Goal: Communication & Community: Share content

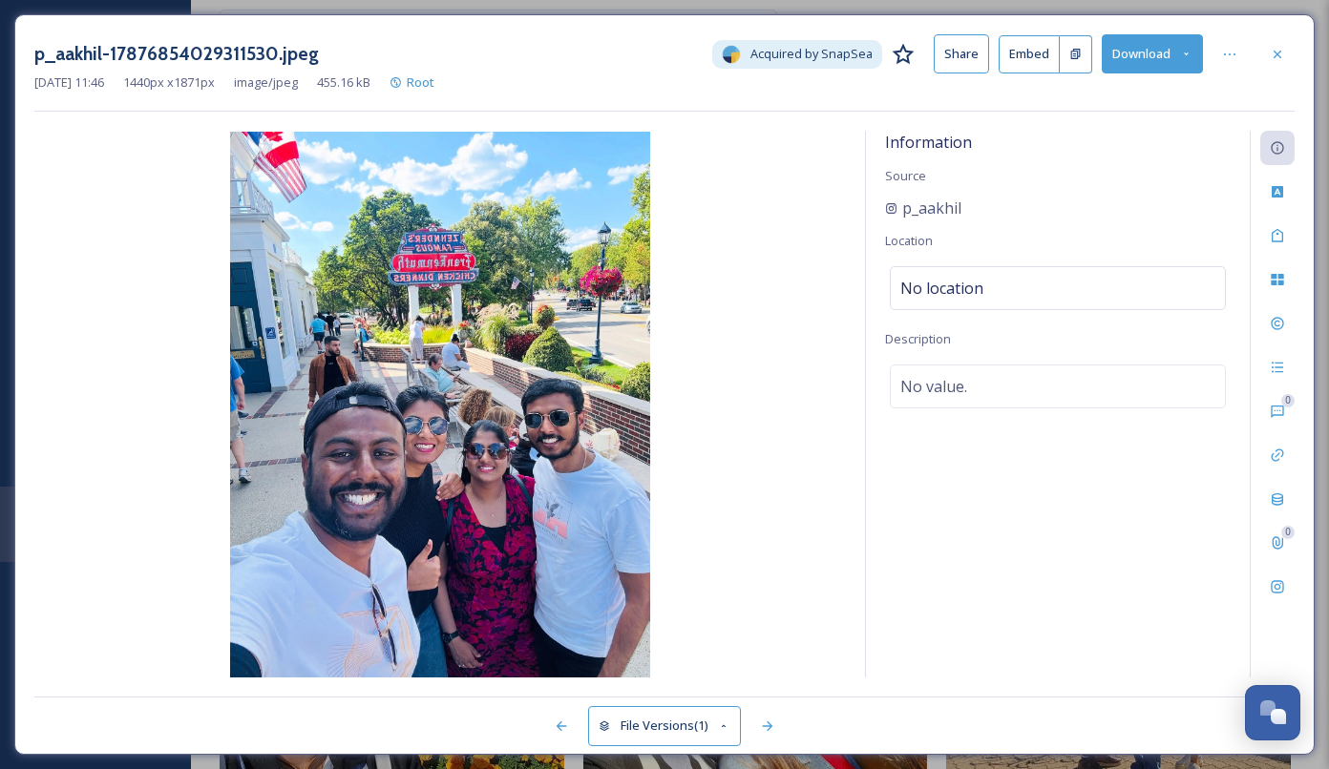
scroll to position [1987, 0]
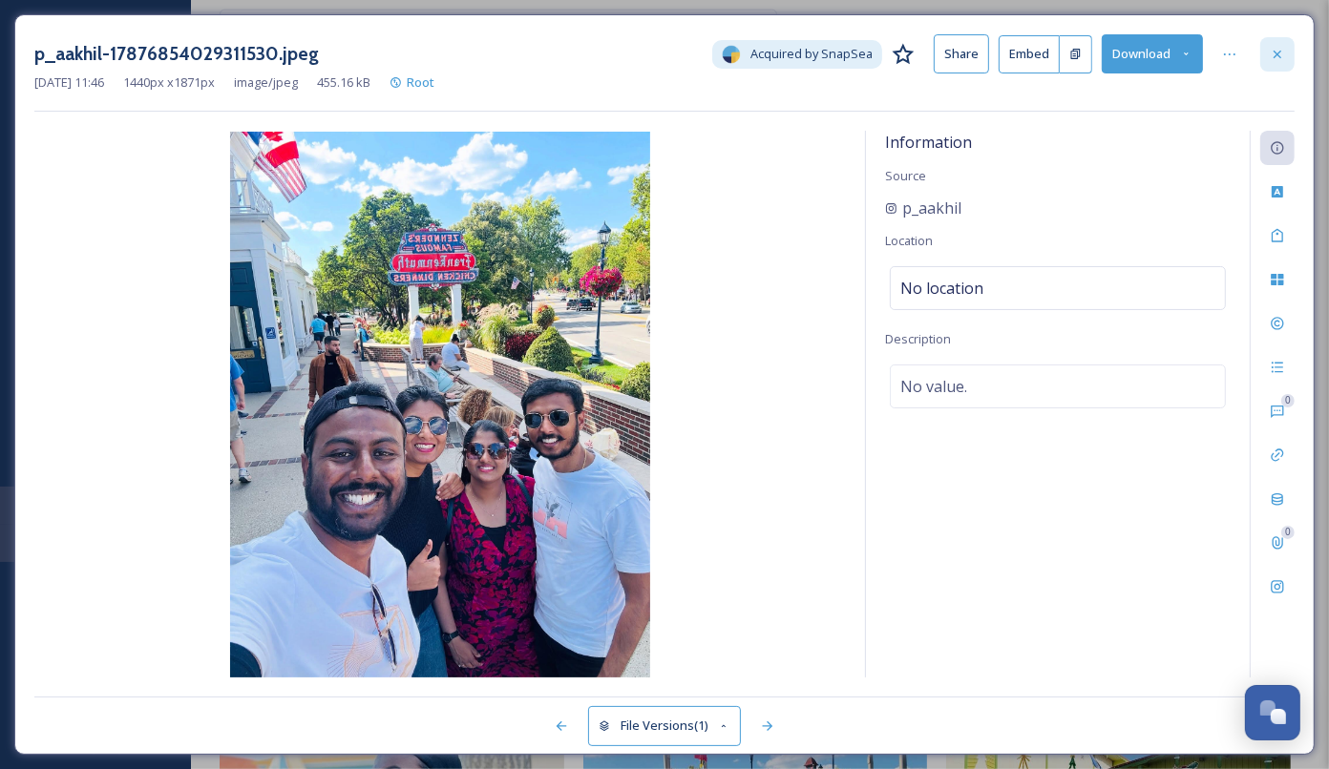
click at [1272, 59] on icon at bounding box center [1276, 54] width 15 height 15
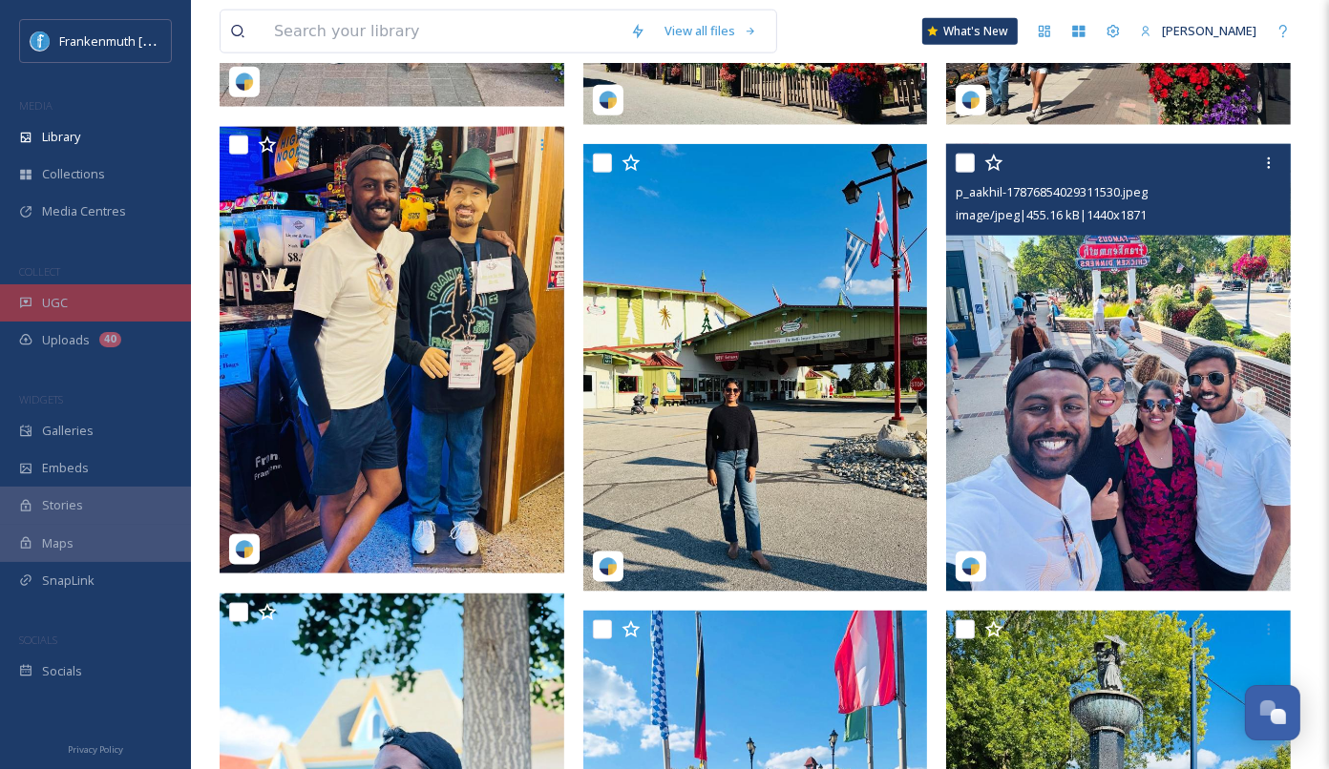
click at [83, 286] on div "UGC" at bounding box center [95, 302] width 191 height 37
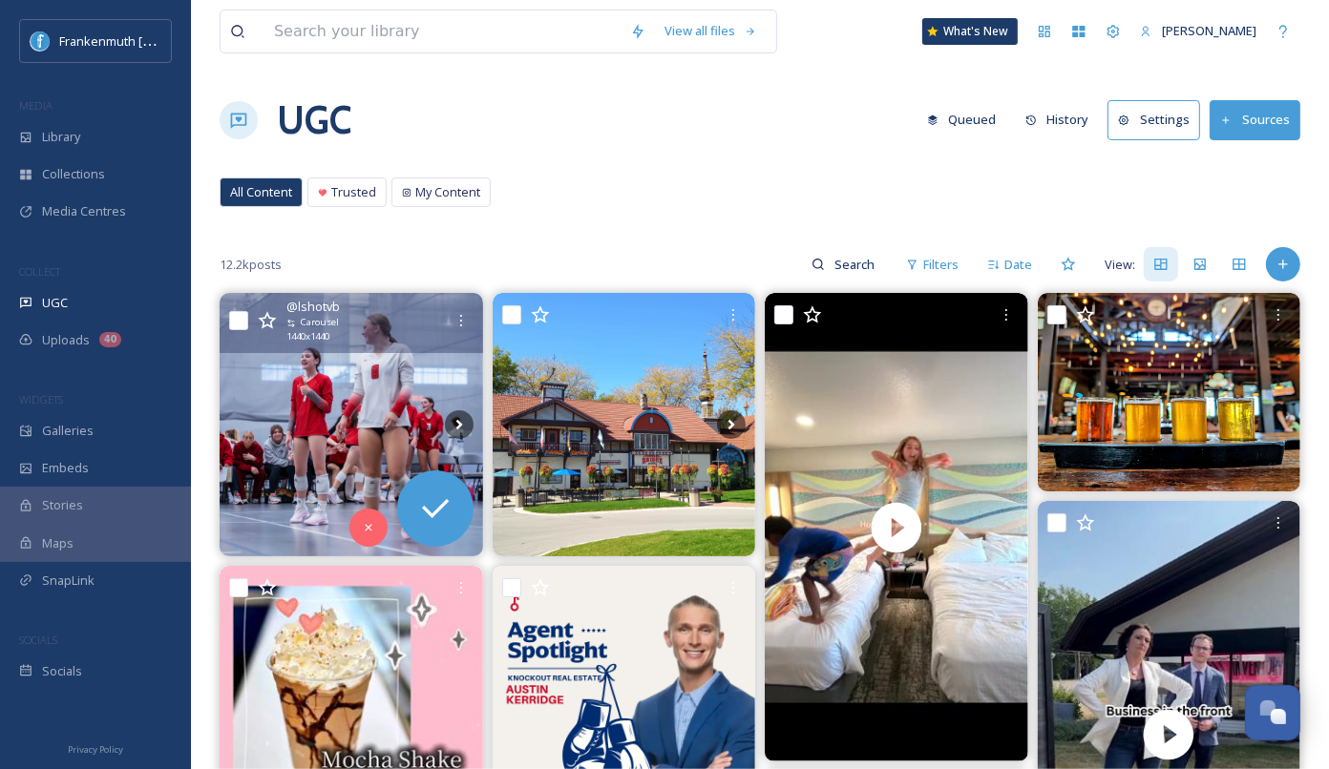
click at [382, 393] on img at bounding box center [351, 424] width 263 height 263
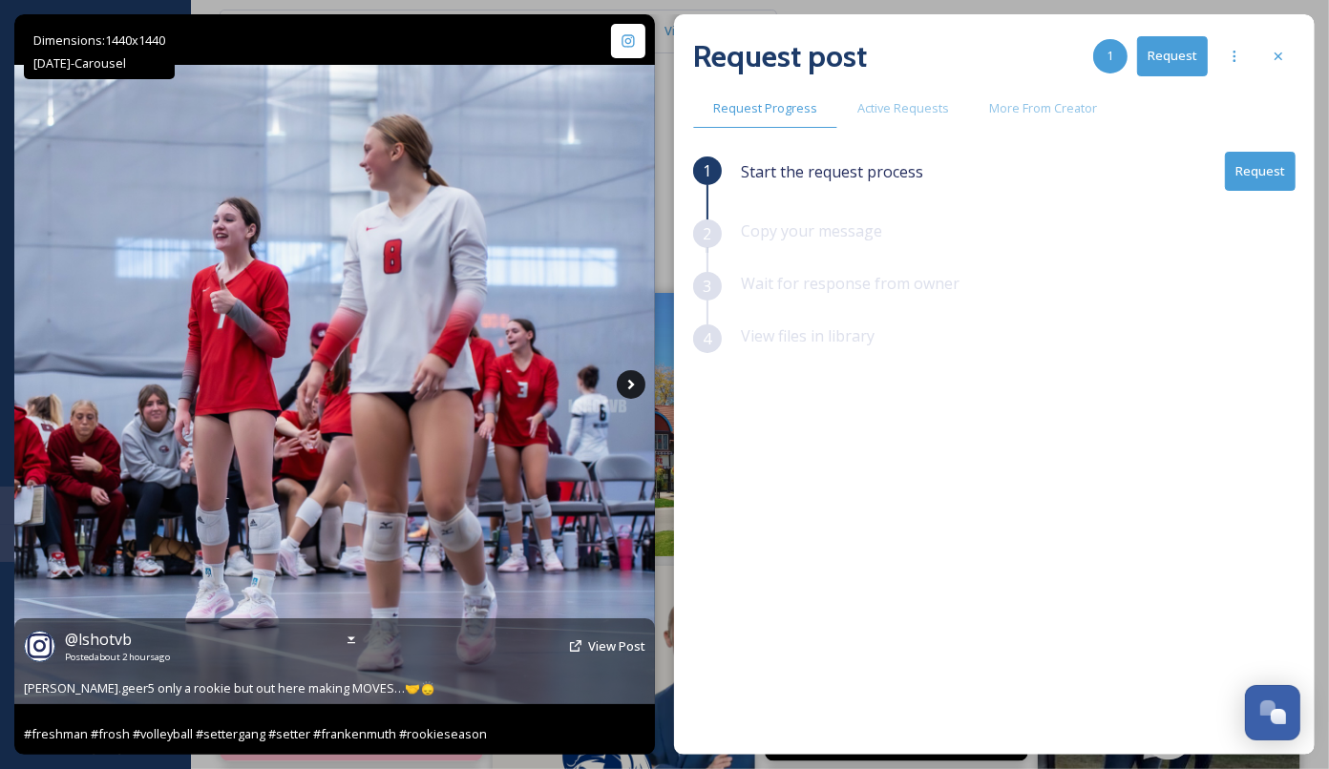
click at [636, 388] on icon at bounding box center [631, 384] width 29 height 29
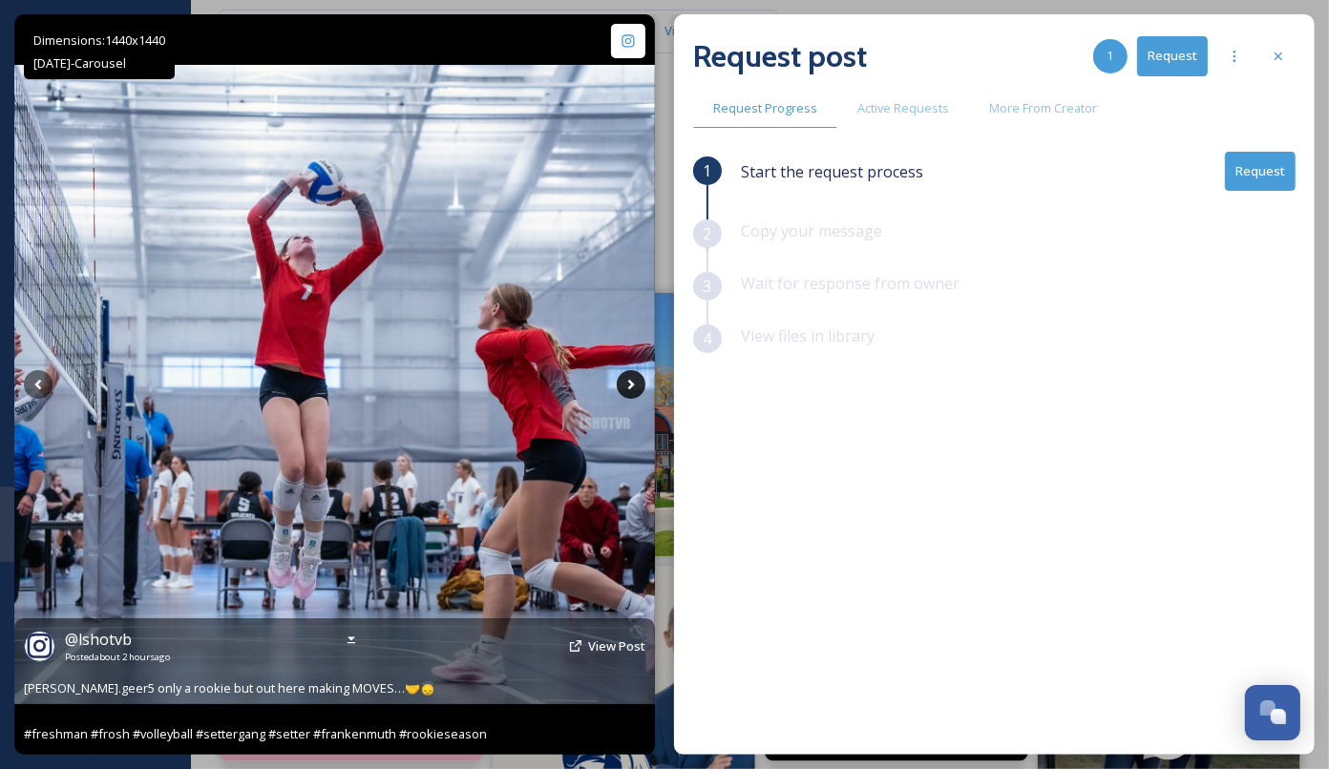
click at [634, 388] on icon at bounding box center [631, 384] width 29 height 29
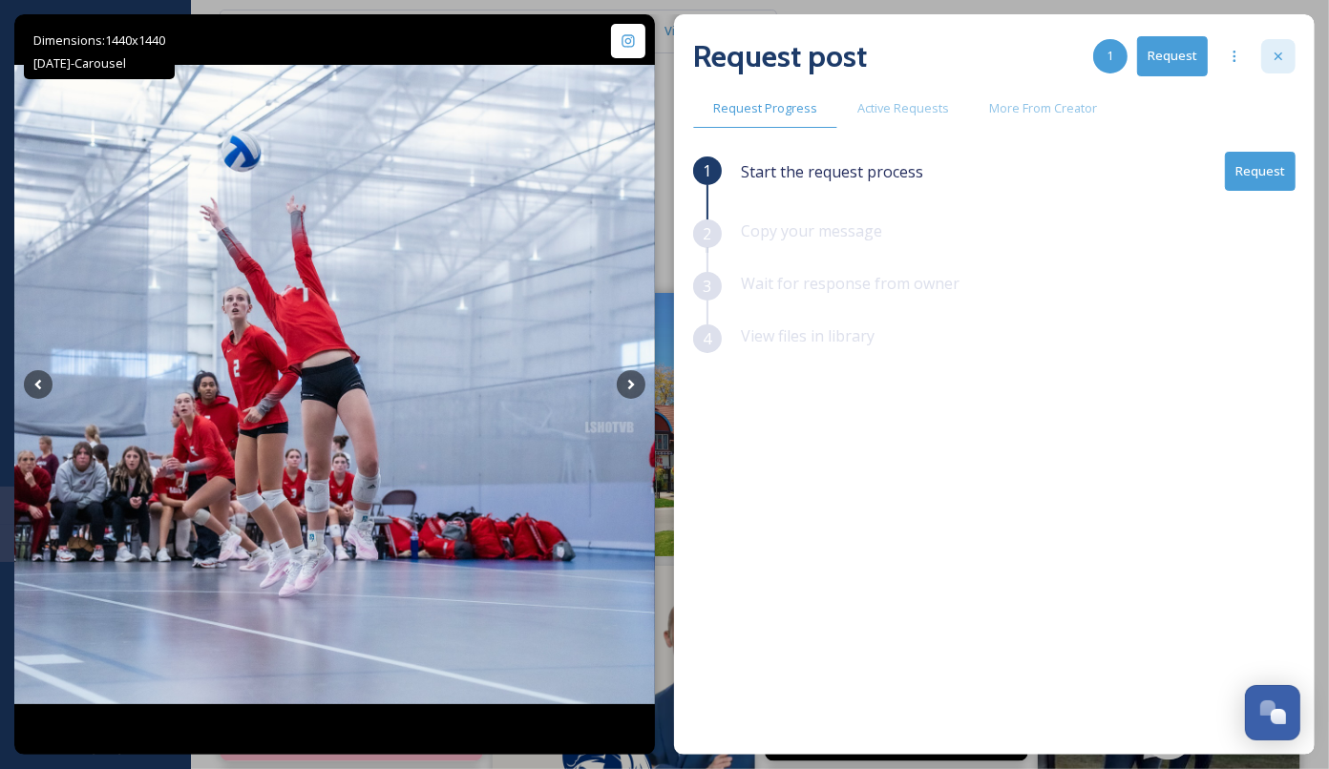
click at [1291, 53] on div at bounding box center [1278, 56] width 34 height 34
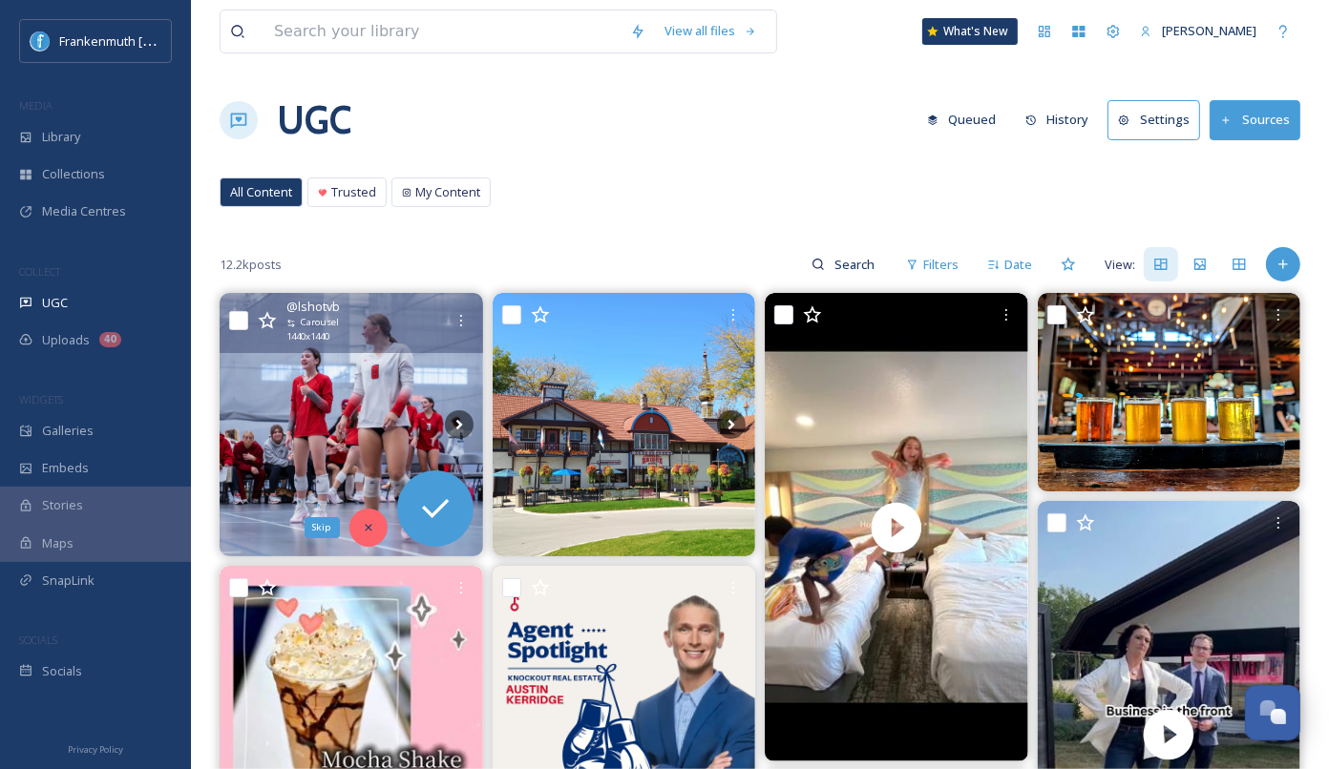
click at [377, 521] on div "Skip" at bounding box center [368, 528] width 38 height 38
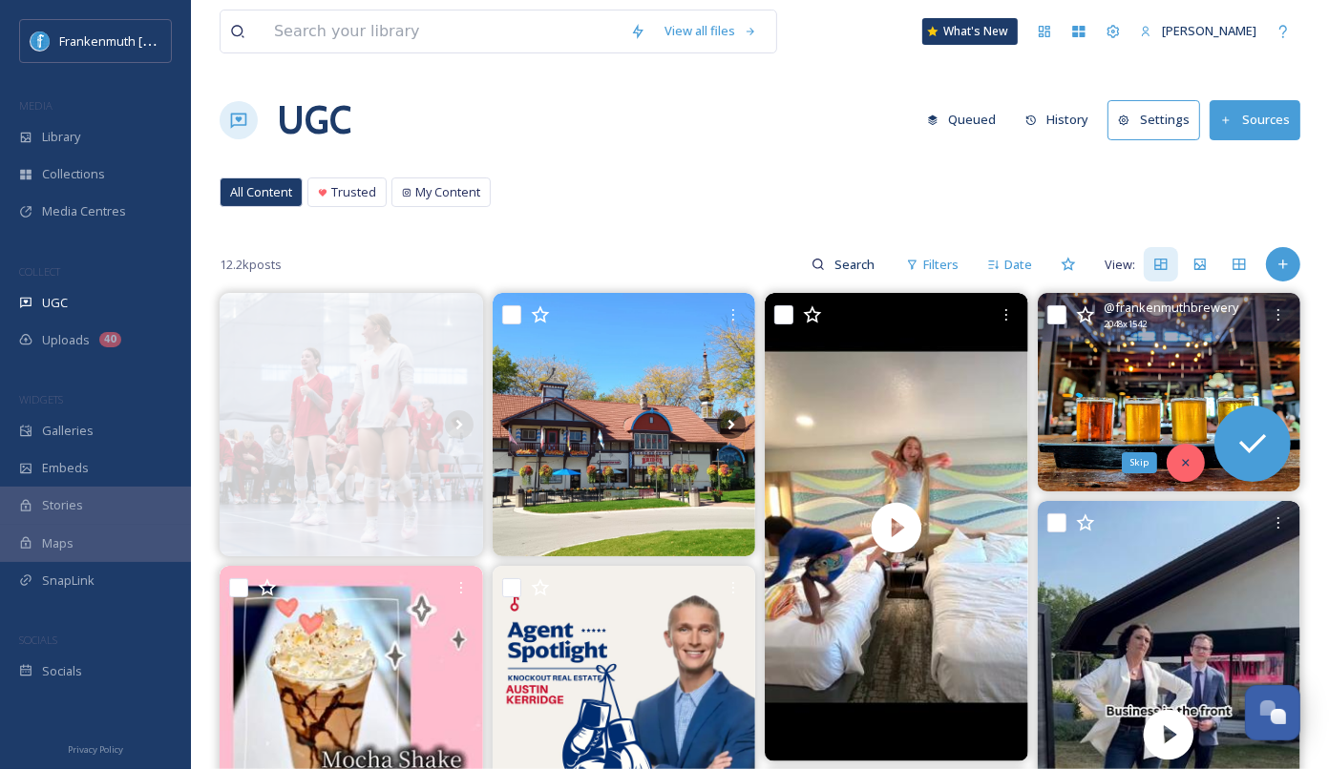
click at [1193, 459] on div "Skip" at bounding box center [1185, 463] width 38 height 38
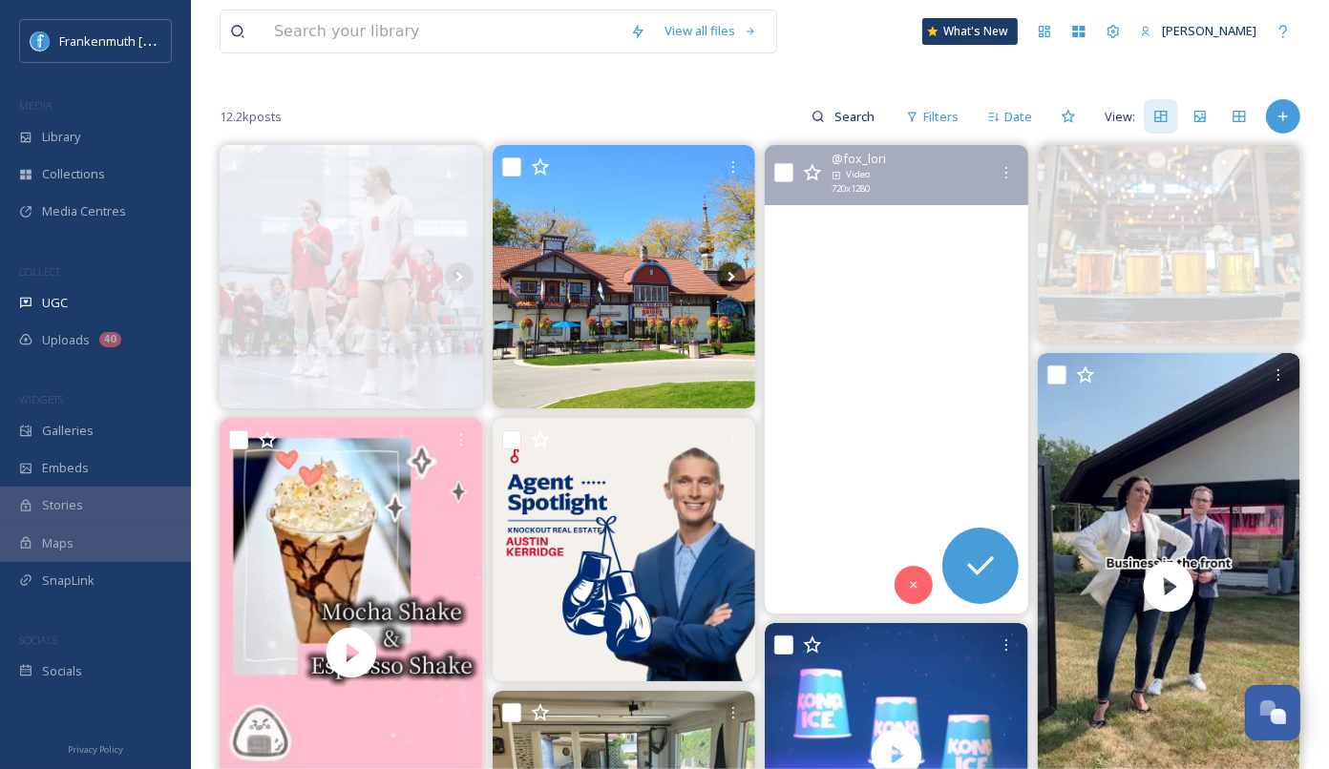
scroll to position [168, 0]
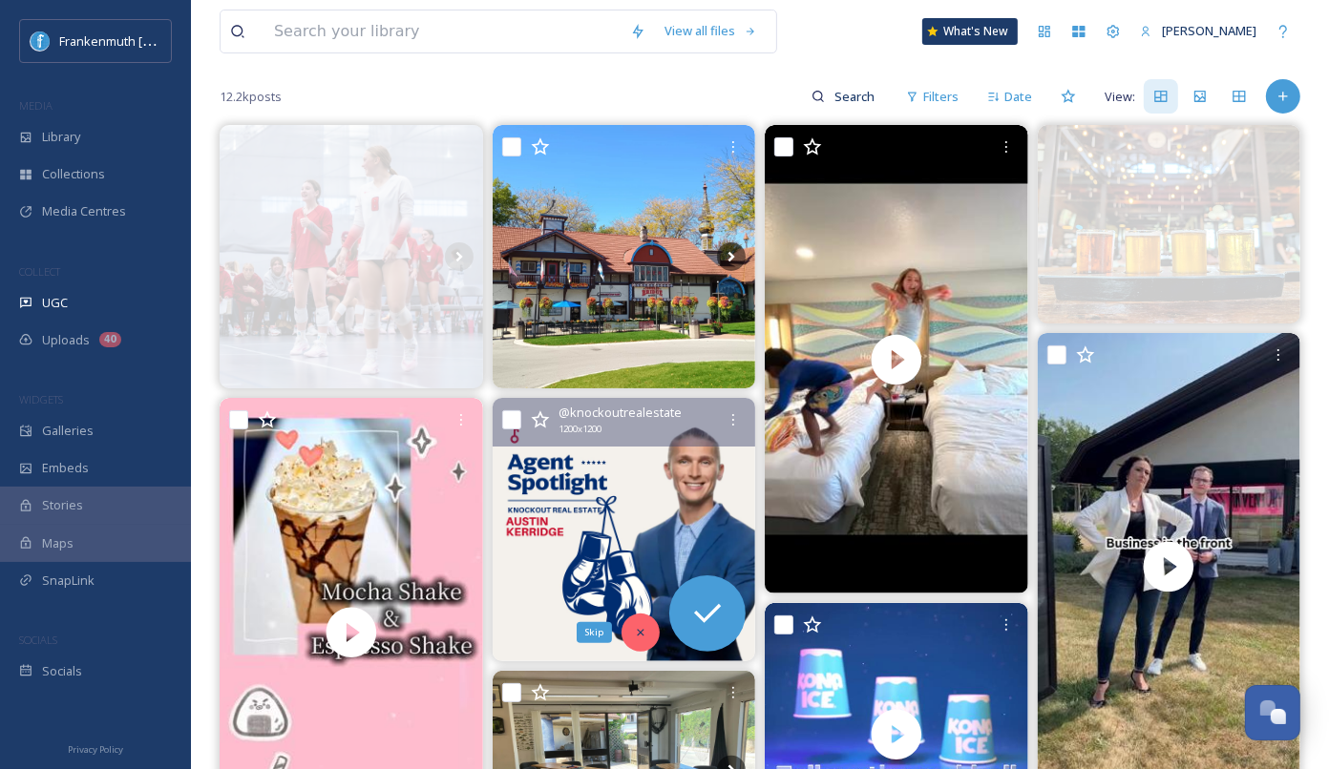
click at [647, 624] on div "Skip" at bounding box center [640, 633] width 38 height 38
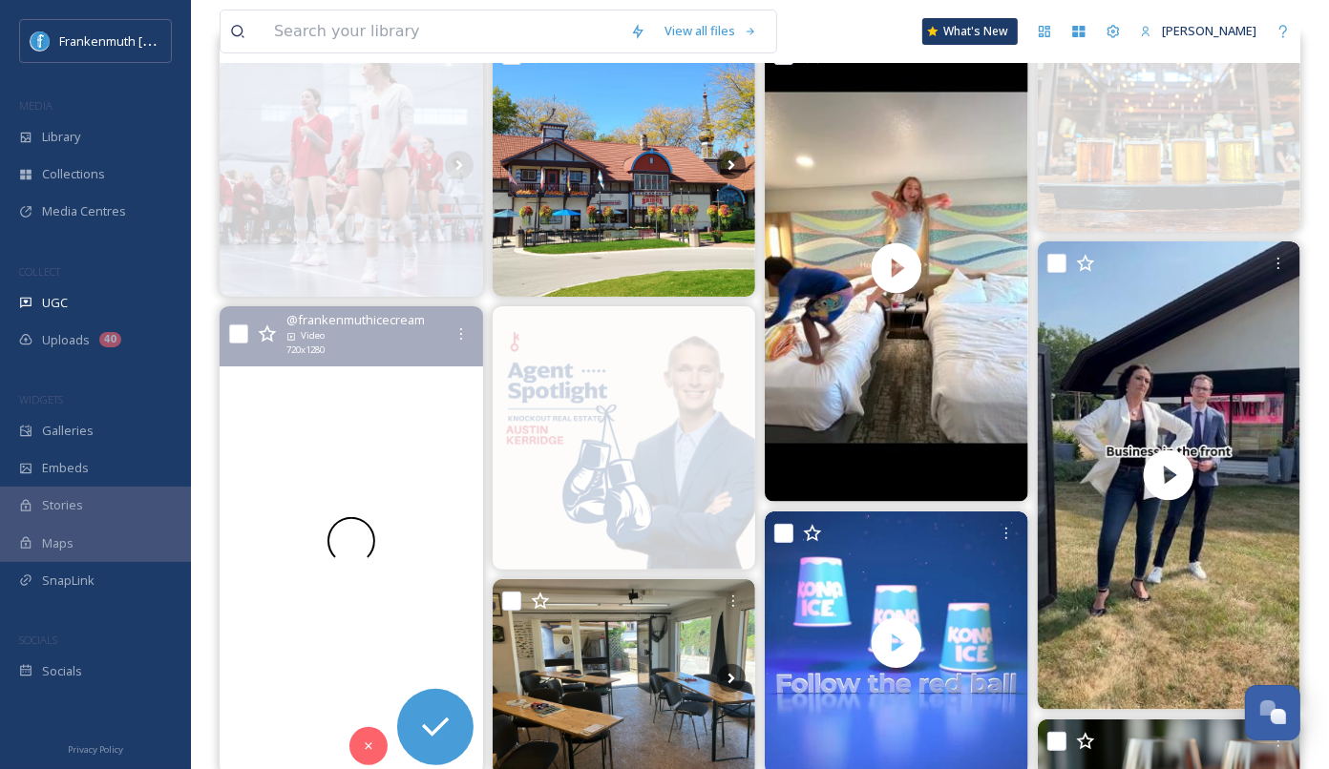
scroll to position [312, 0]
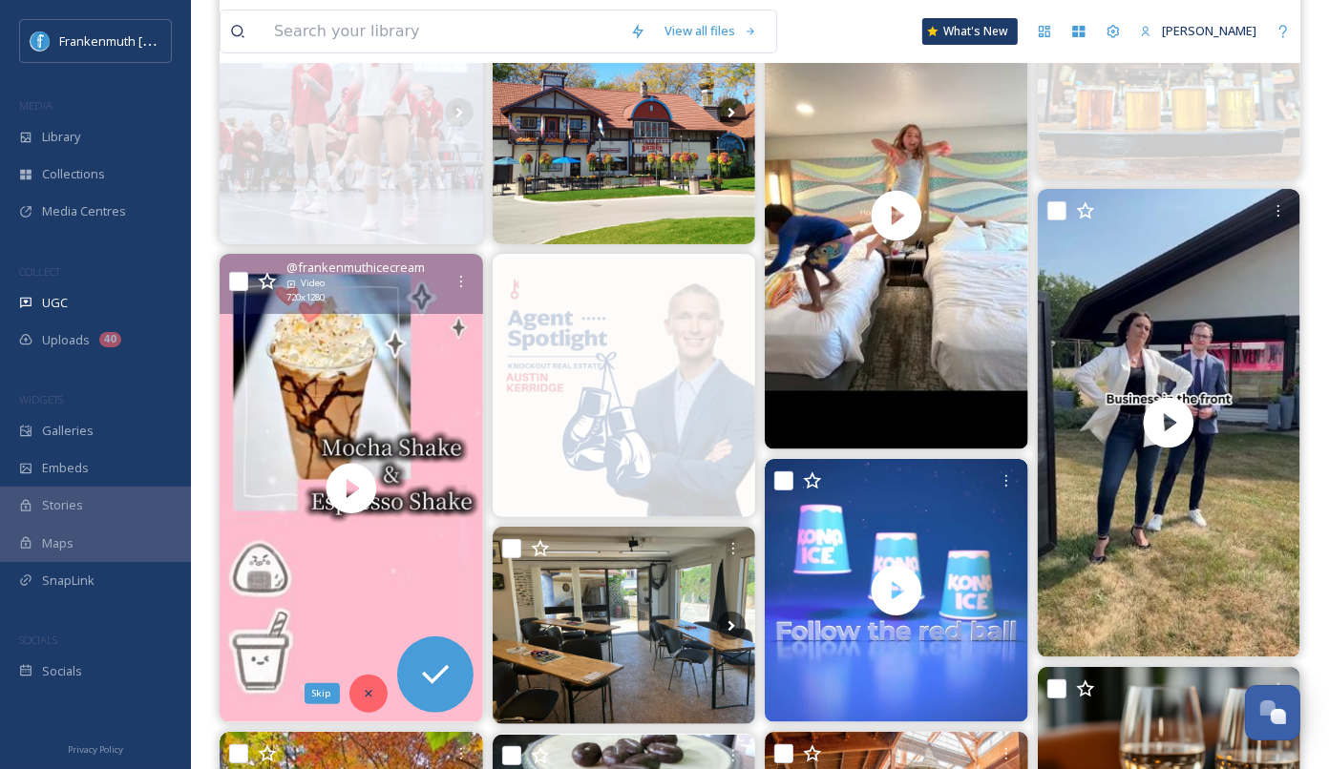
click at [360, 701] on div "Skip" at bounding box center [368, 694] width 38 height 38
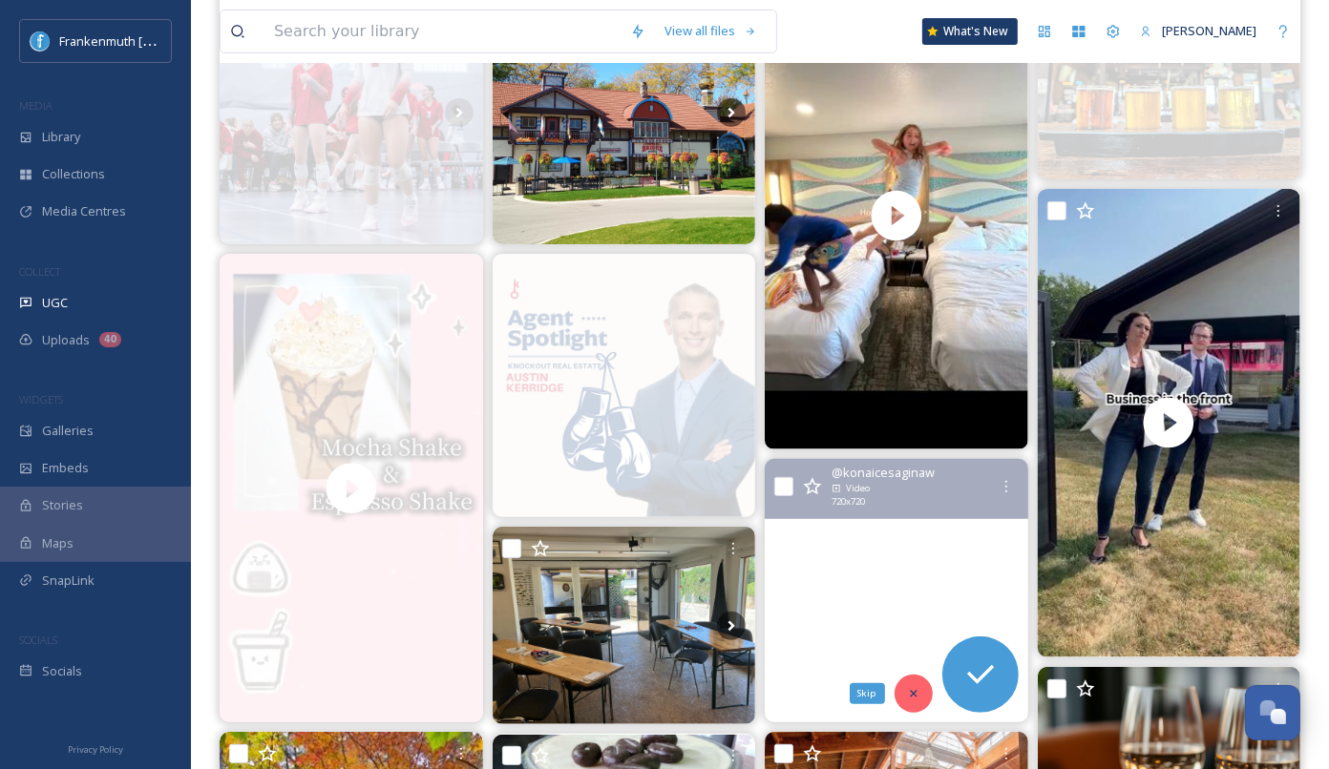
click at [913, 695] on icon at bounding box center [913, 693] width 13 height 13
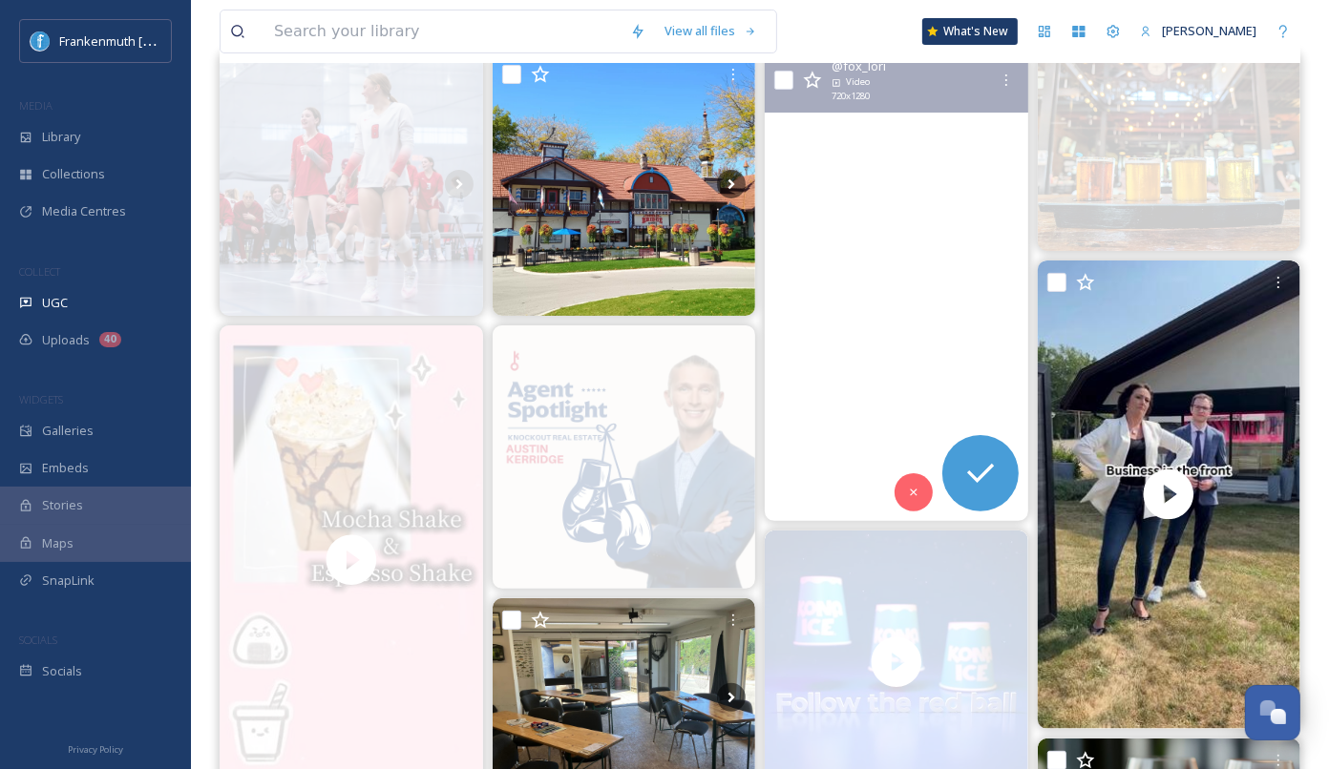
scroll to position [216, 0]
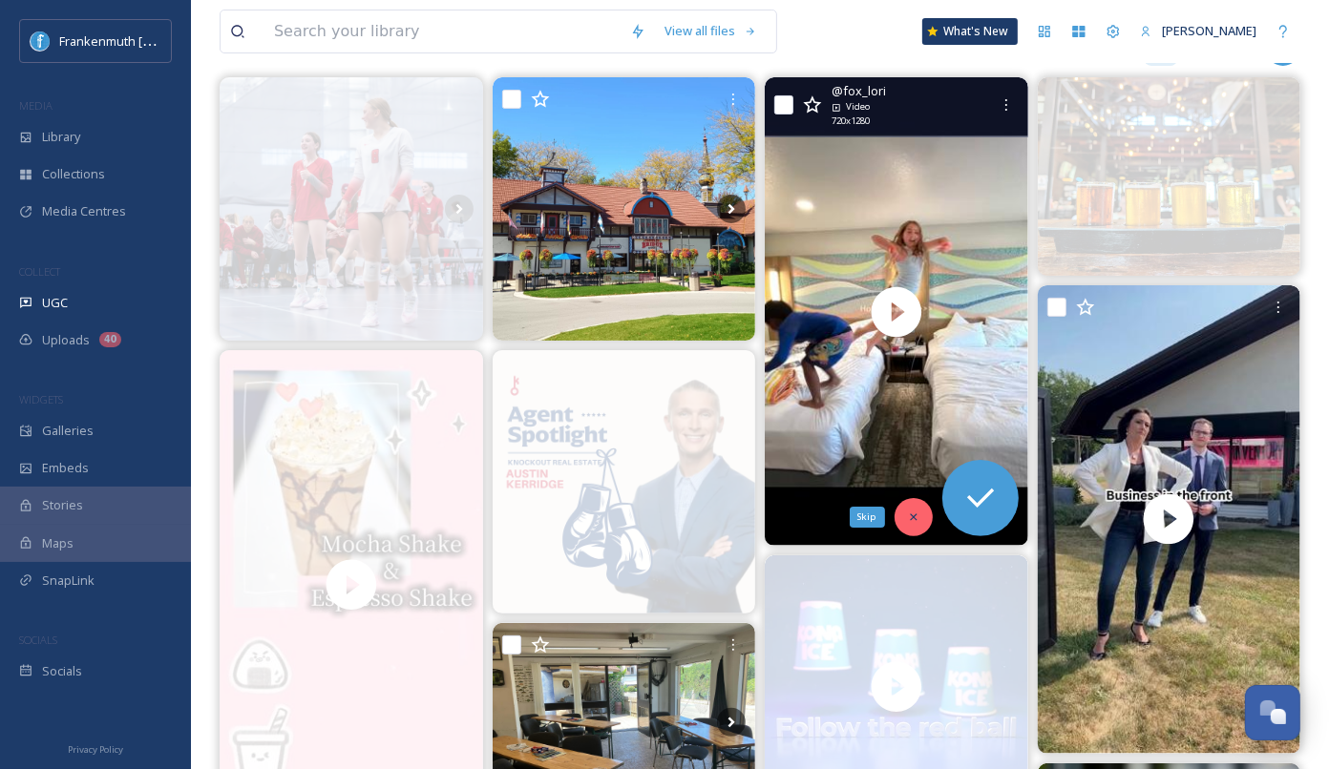
click at [917, 499] on div "Skip" at bounding box center [913, 517] width 38 height 38
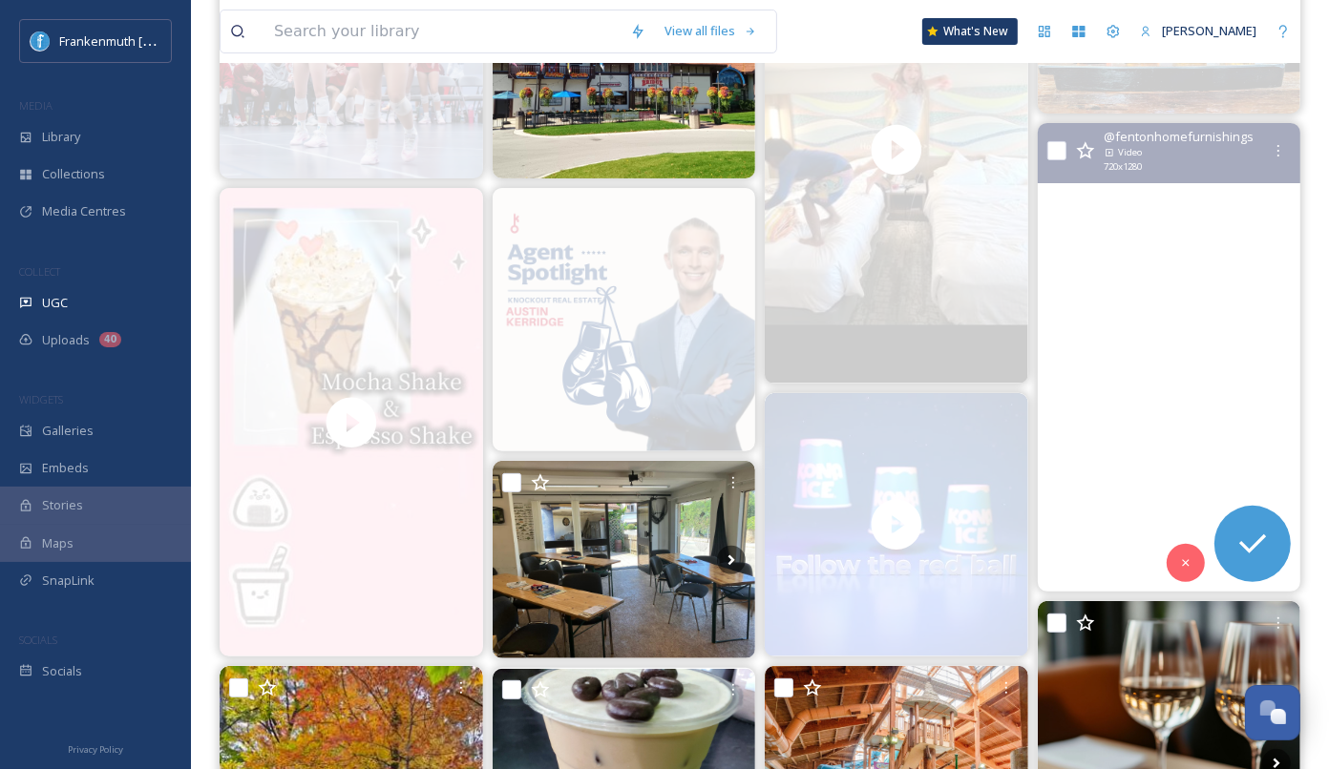
scroll to position [380, 0]
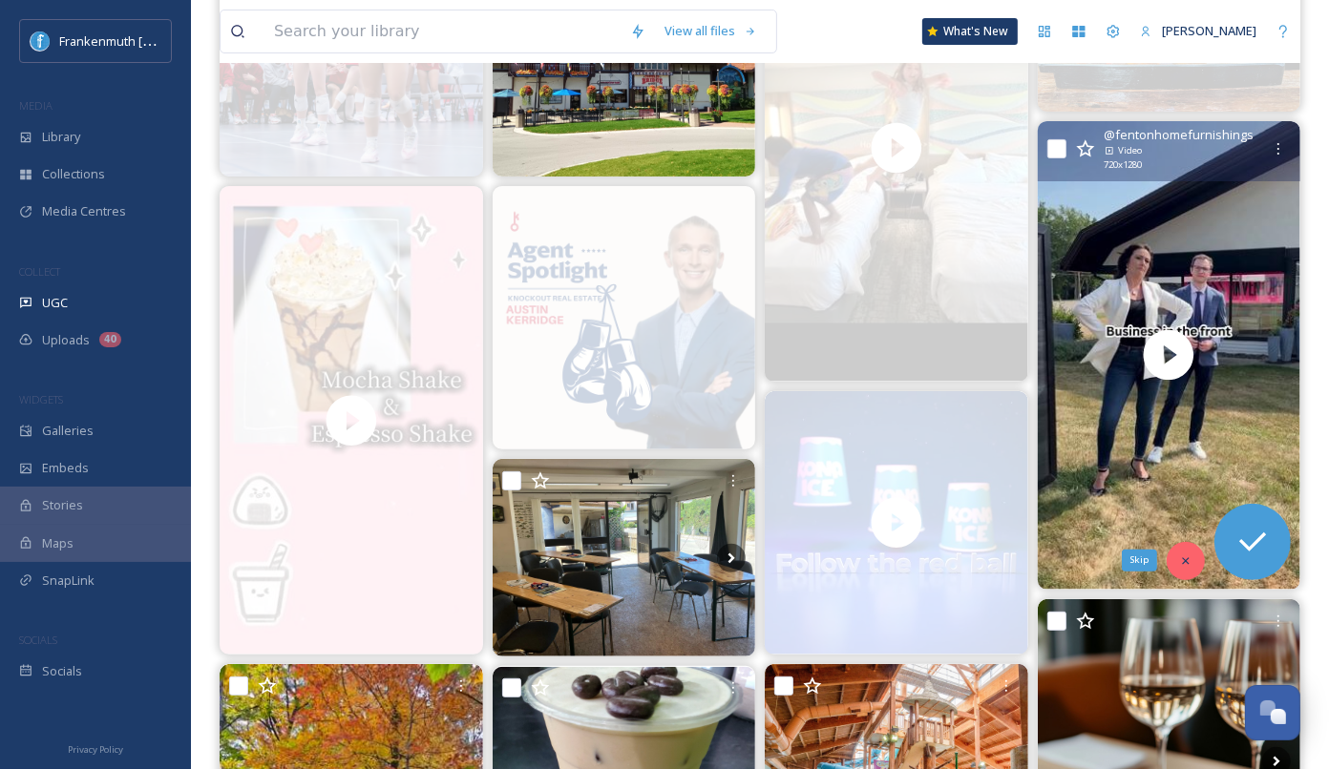
click at [1188, 557] on icon at bounding box center [1185, 561] width 13 height 13
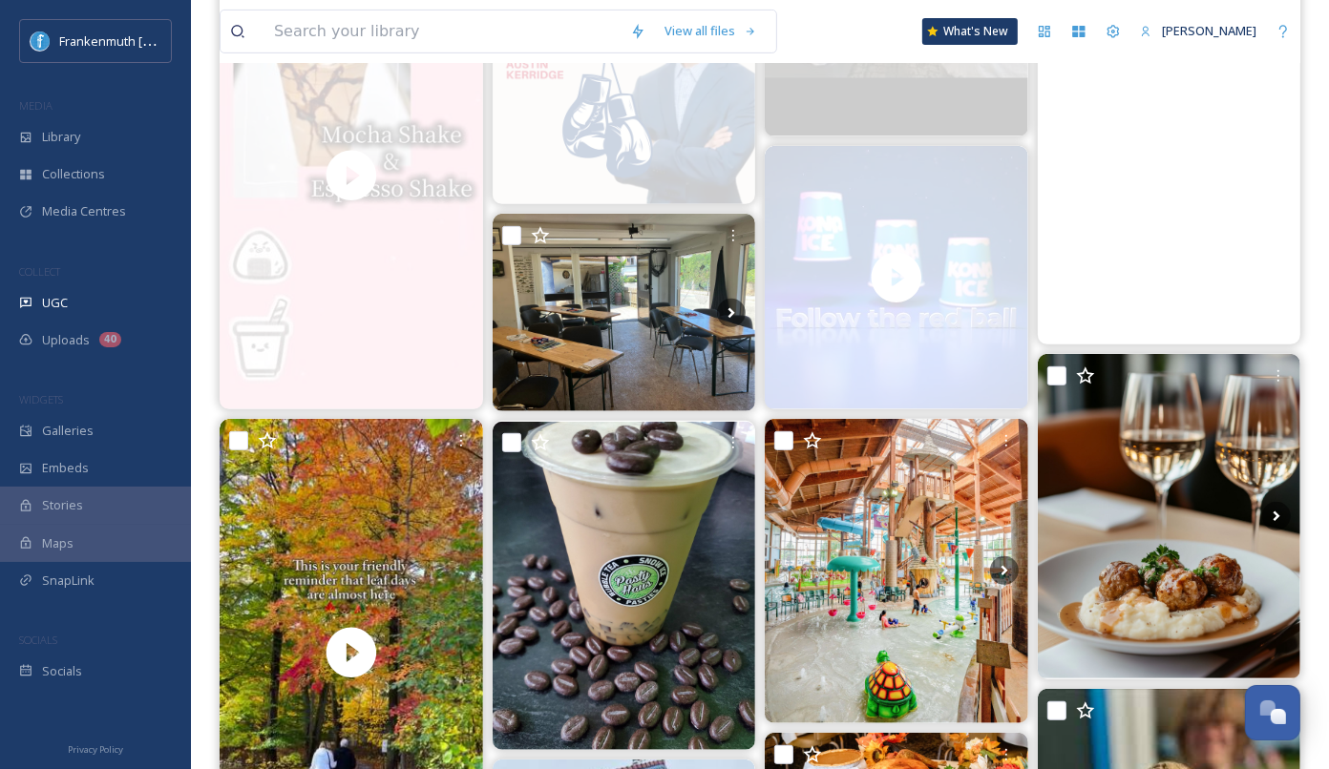
scroll to position [661, 0]
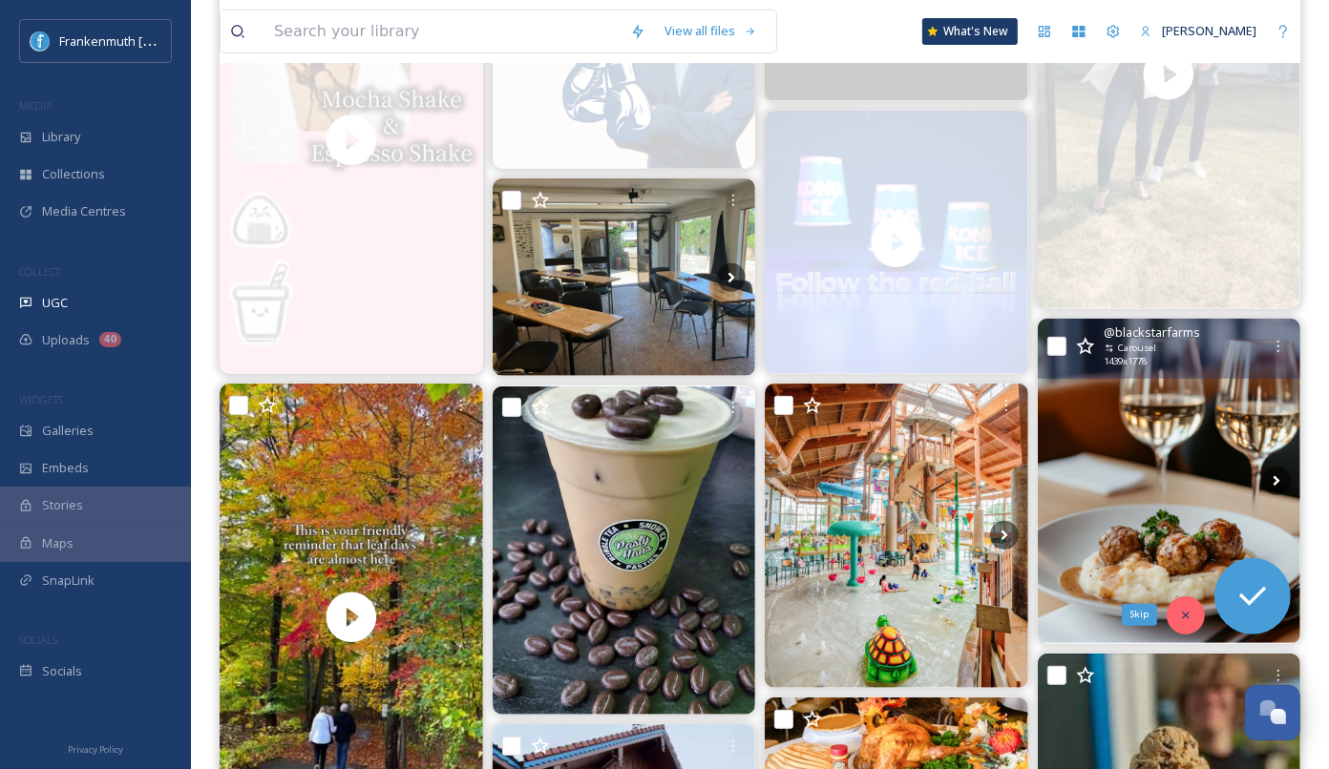
click at [1189, 619] on div "Skip" at bounding box center [1185, 616] width 38 height 38
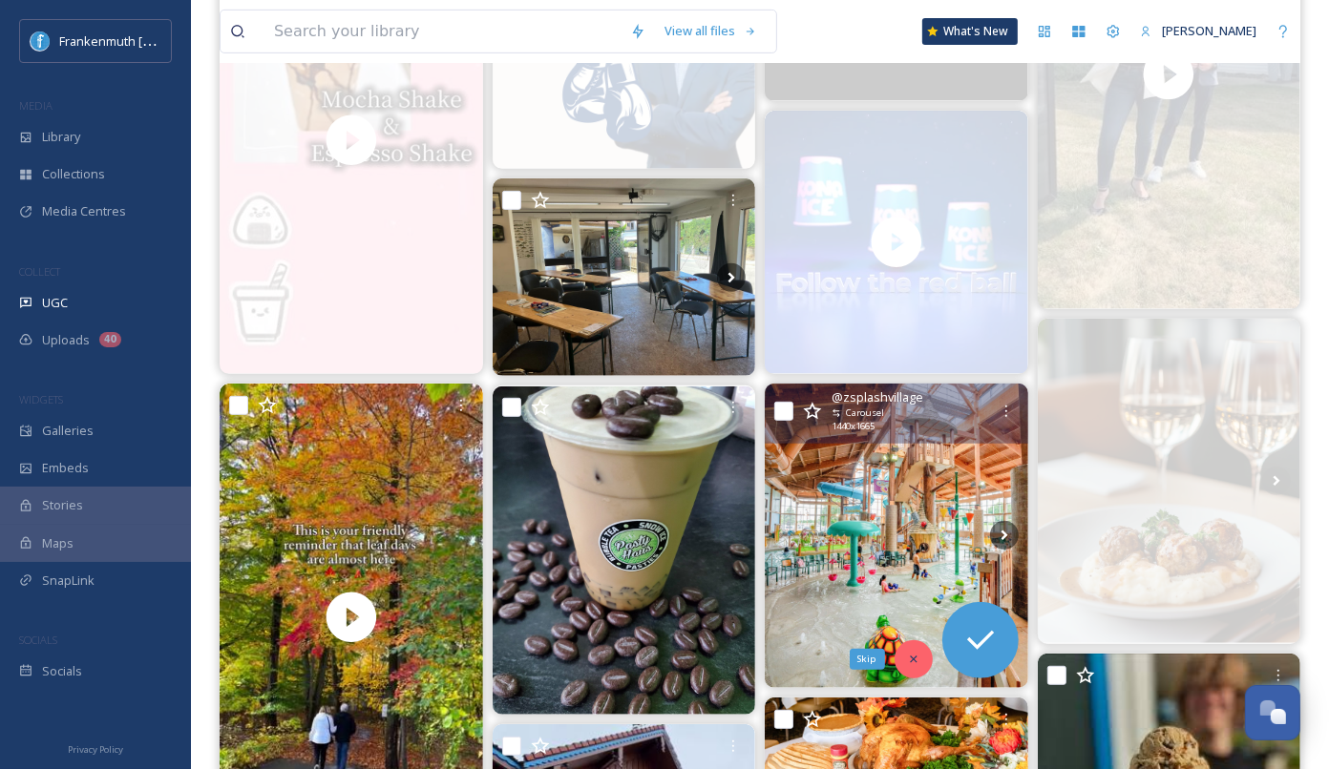
click at [905, 650] on div "Skip" at bounding box center [913, 659] width 38 height 38
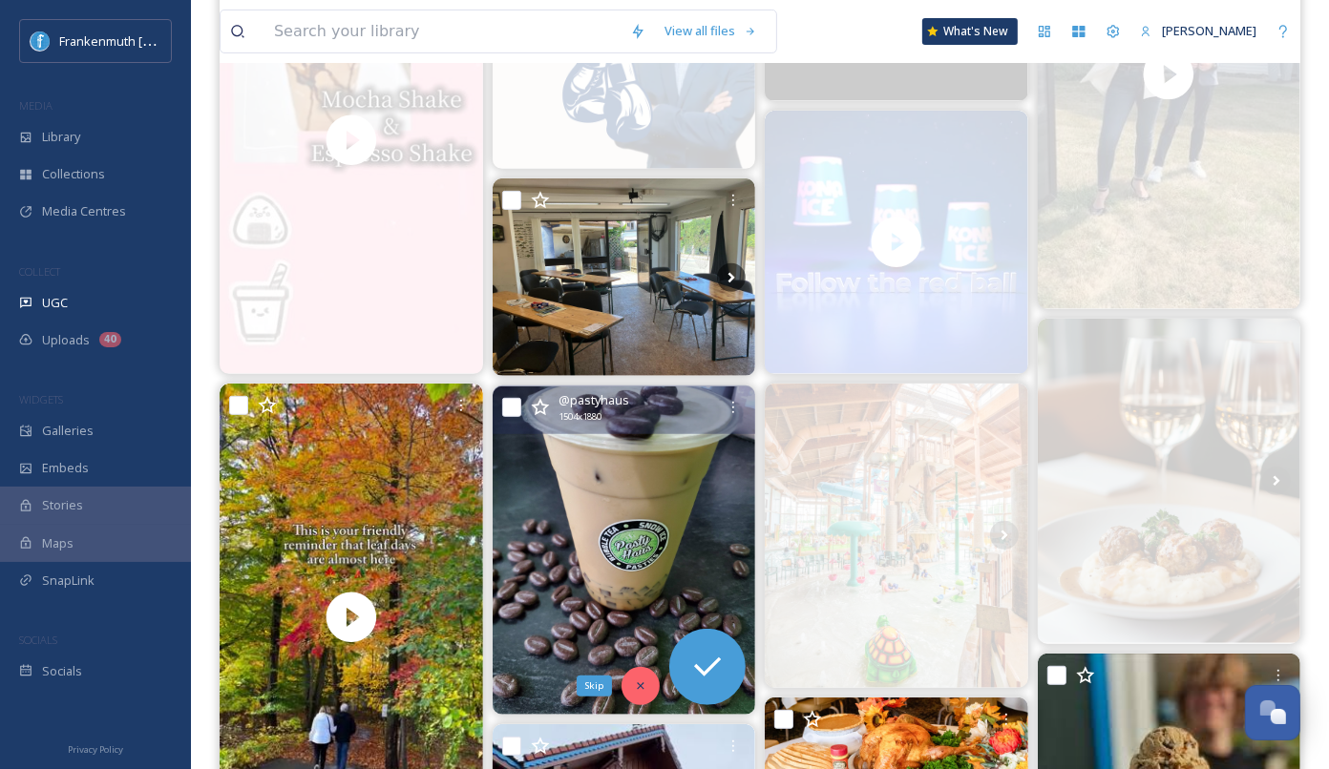
click at [634, 685] on icon at bounding box center [640, 686] width 13 height 13
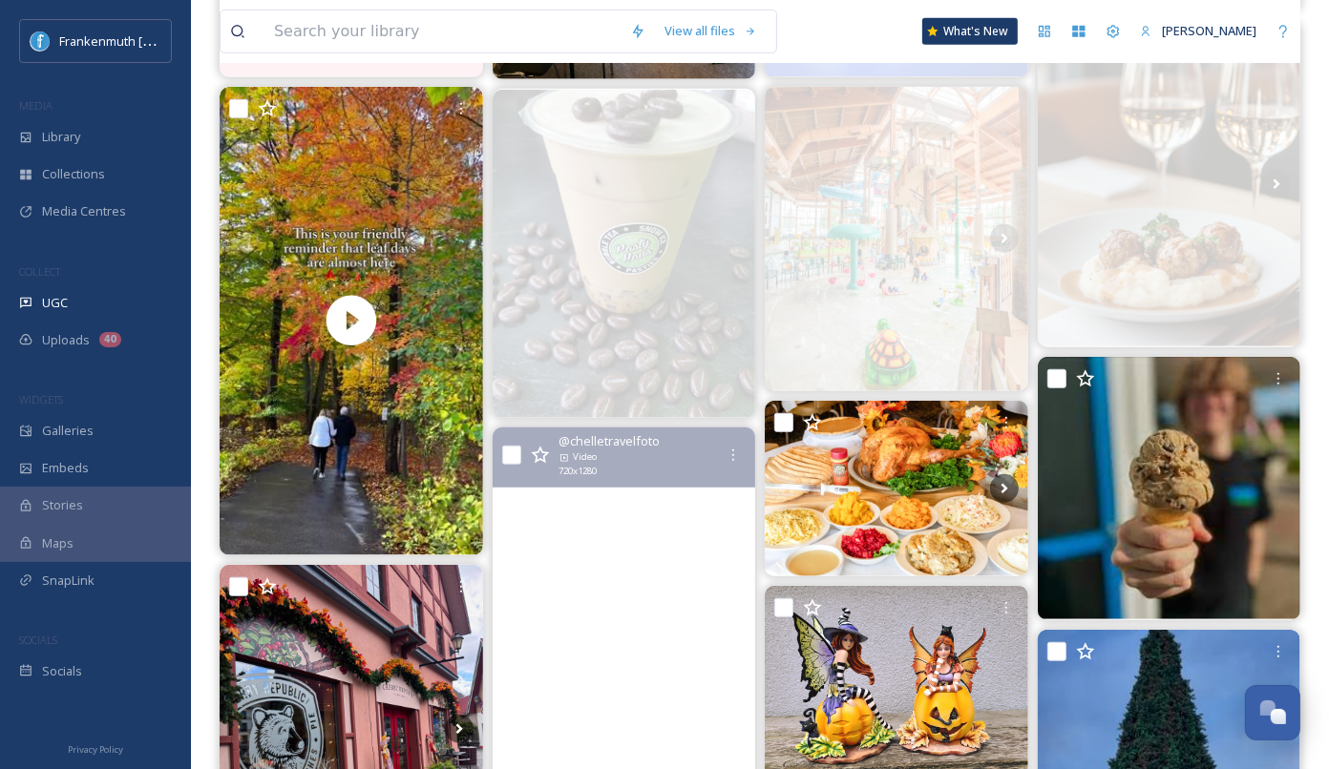
scroll to position [965, 0]
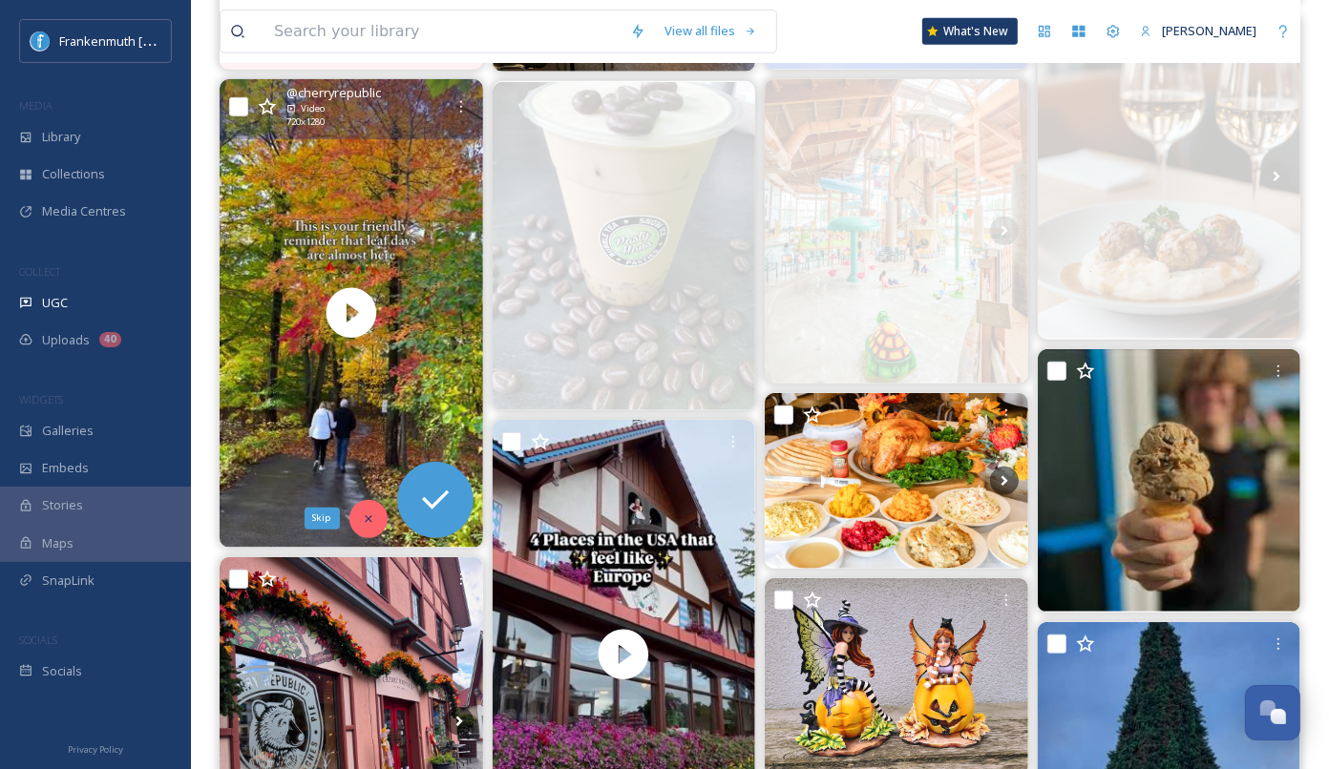
click at [365, 519] on icon at bounding box center [368, 518] width 7 height 7
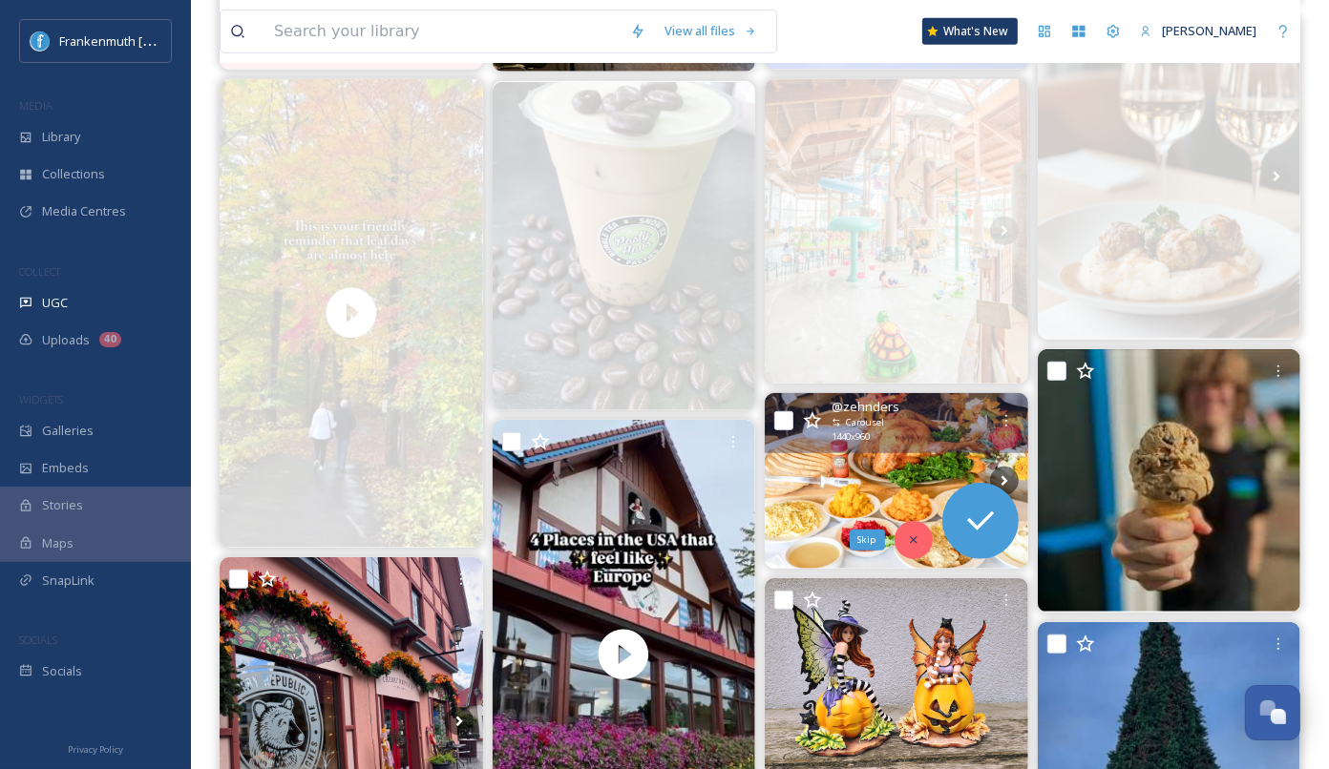
click at [917, 535] on icon at bounding box center [913, 540] width 13 height 13
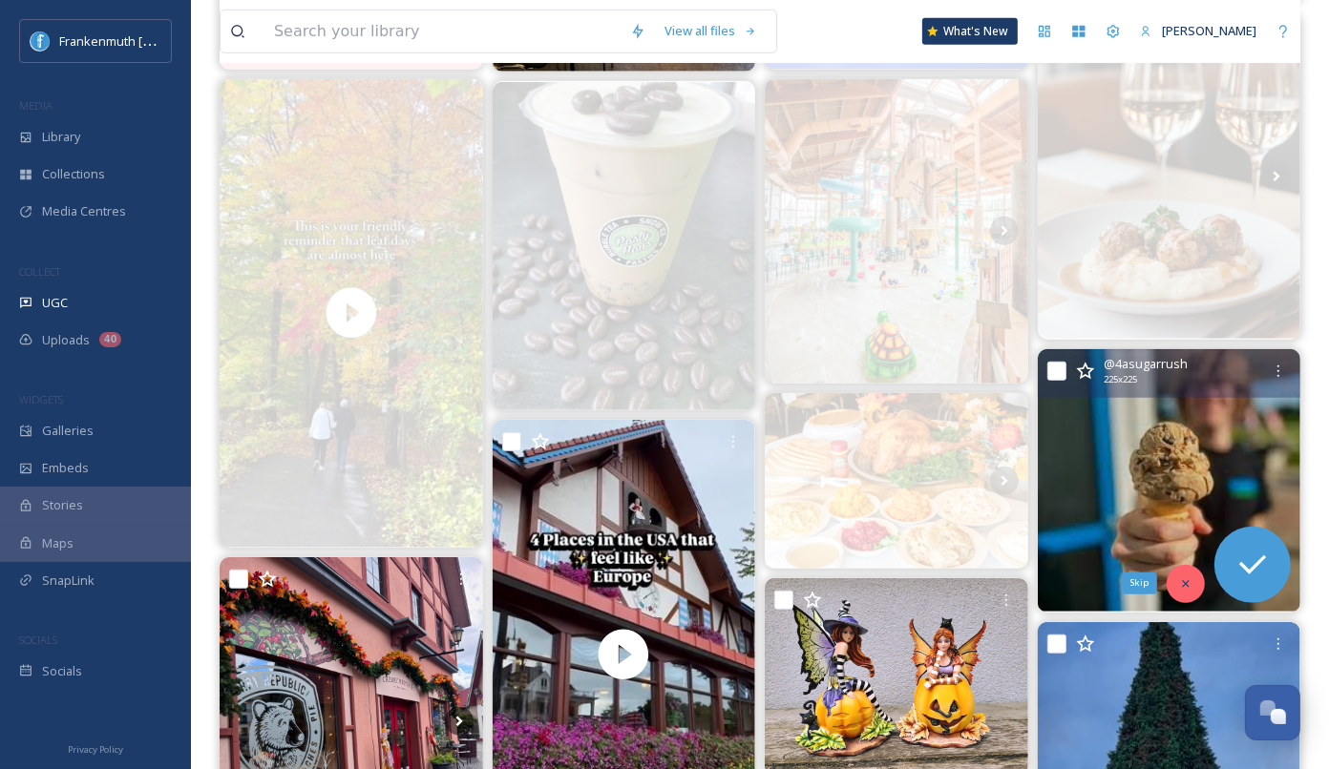
click at [1185, 585] on icon at bounding box center [1185, 583] width 13 height 13
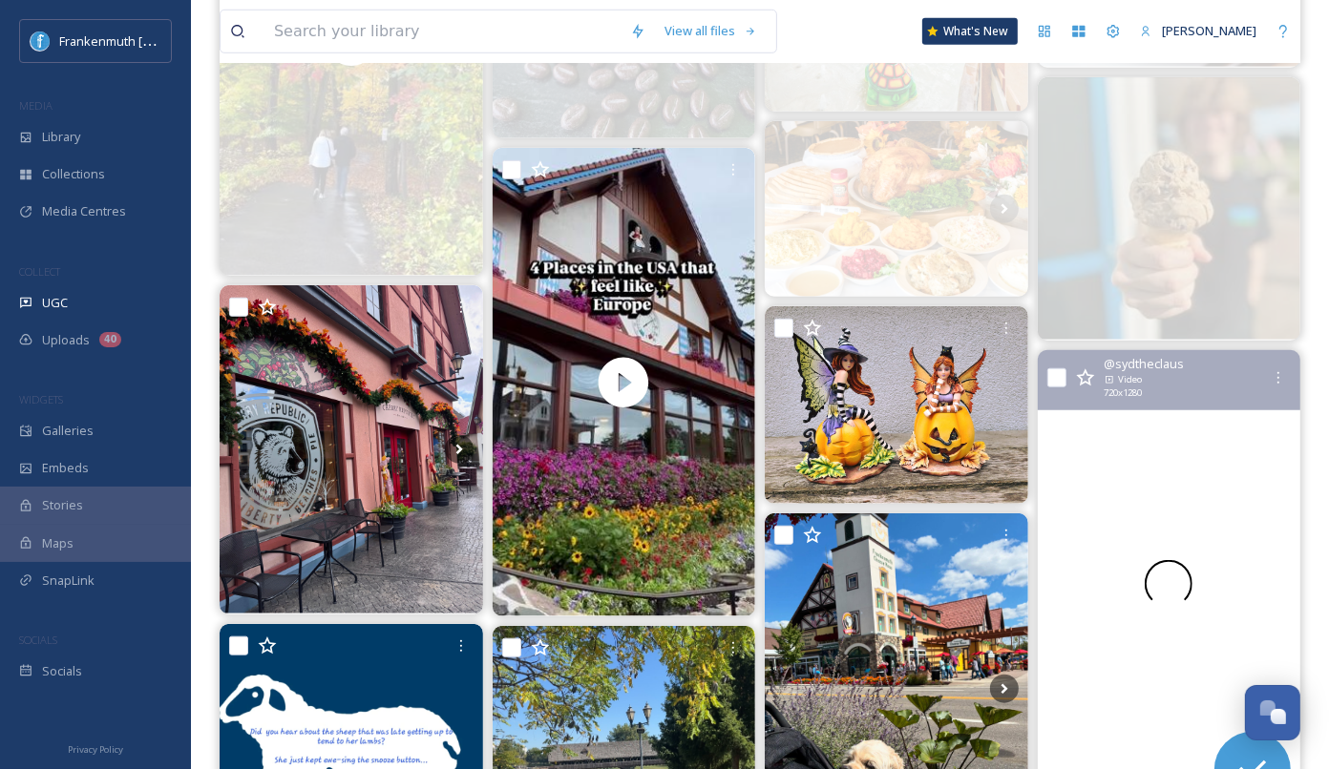
scroll to position [1294, 0]
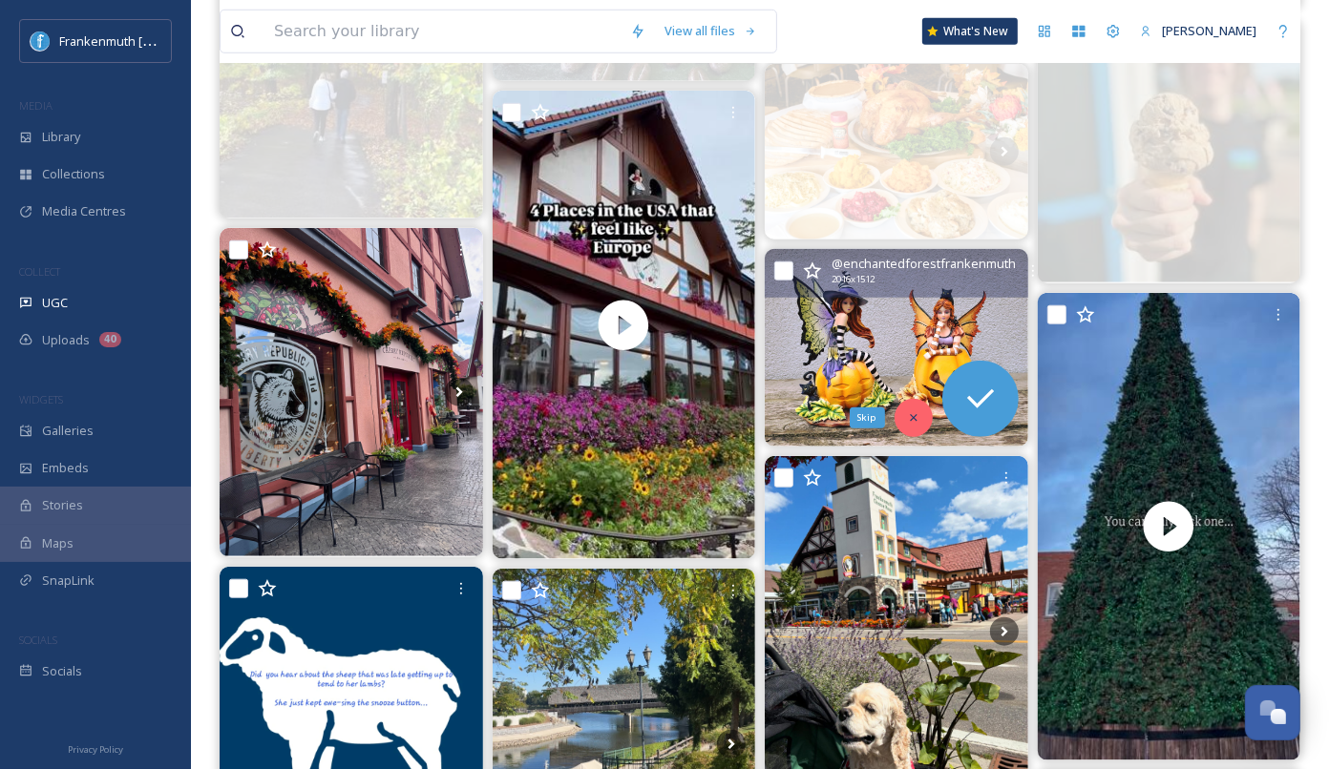
click at [913, 411] on icon at bounding box center [913, 417] width 13 height 13
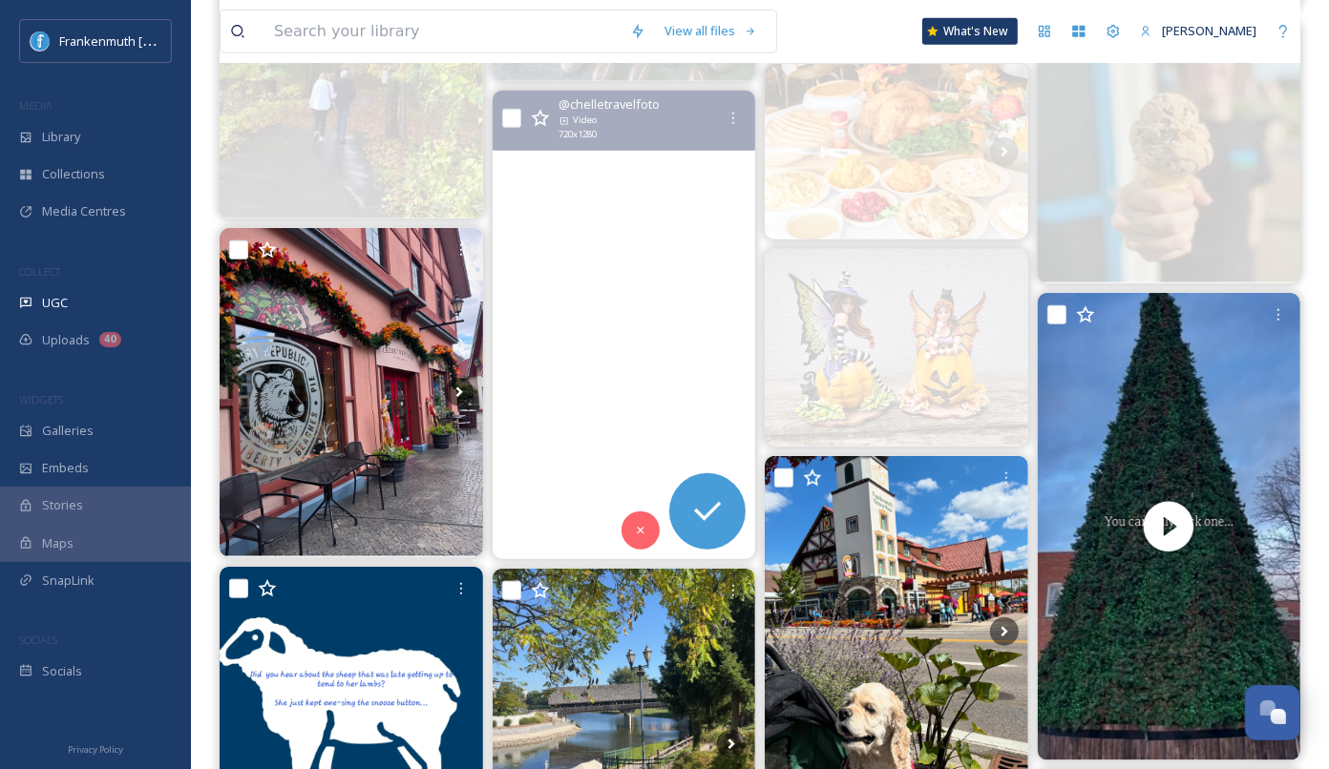
click at [615, 369] on video "If you want to fill the void of Europe without leaving the US, here are a few g…" at bounding box center [623, 325] width 263 height 469
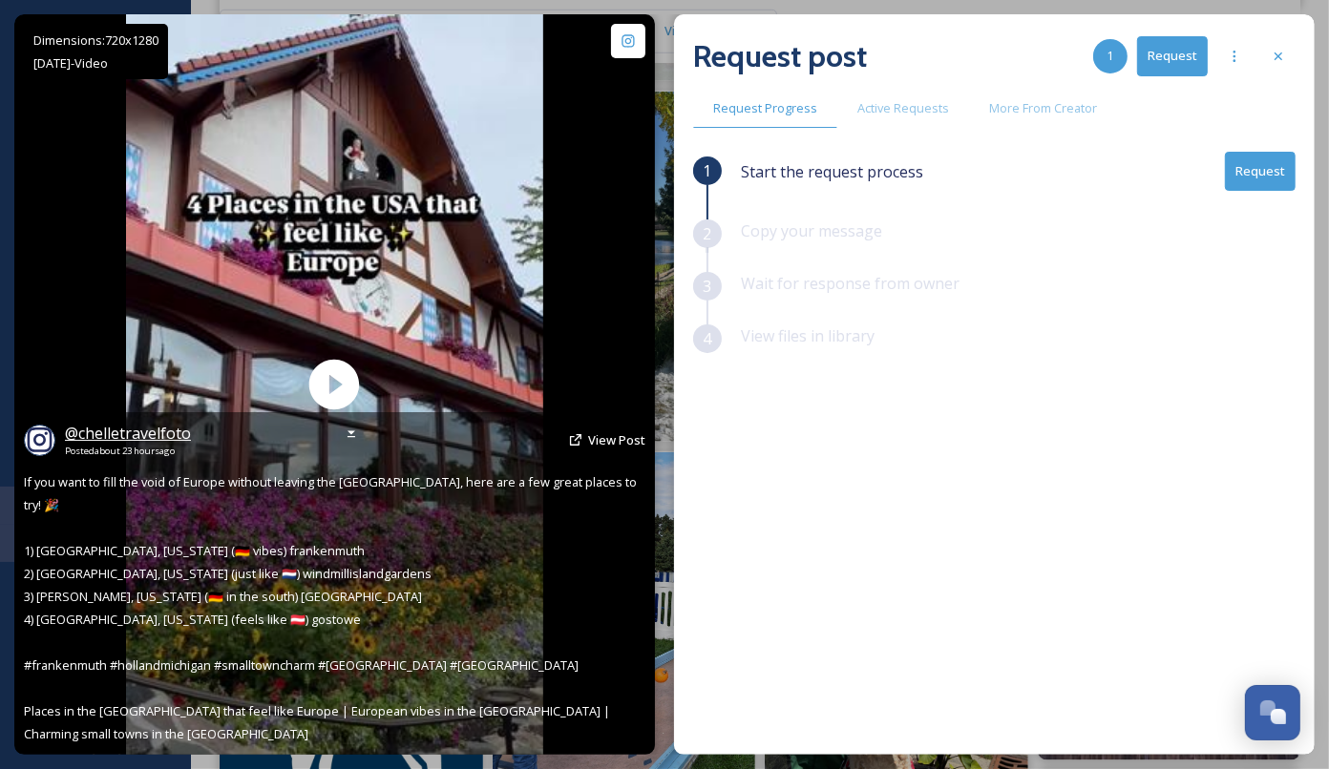
click at [167, 444] on span "@ chelletravelfoto" at bounding box center [128, 433] width 126 height 21
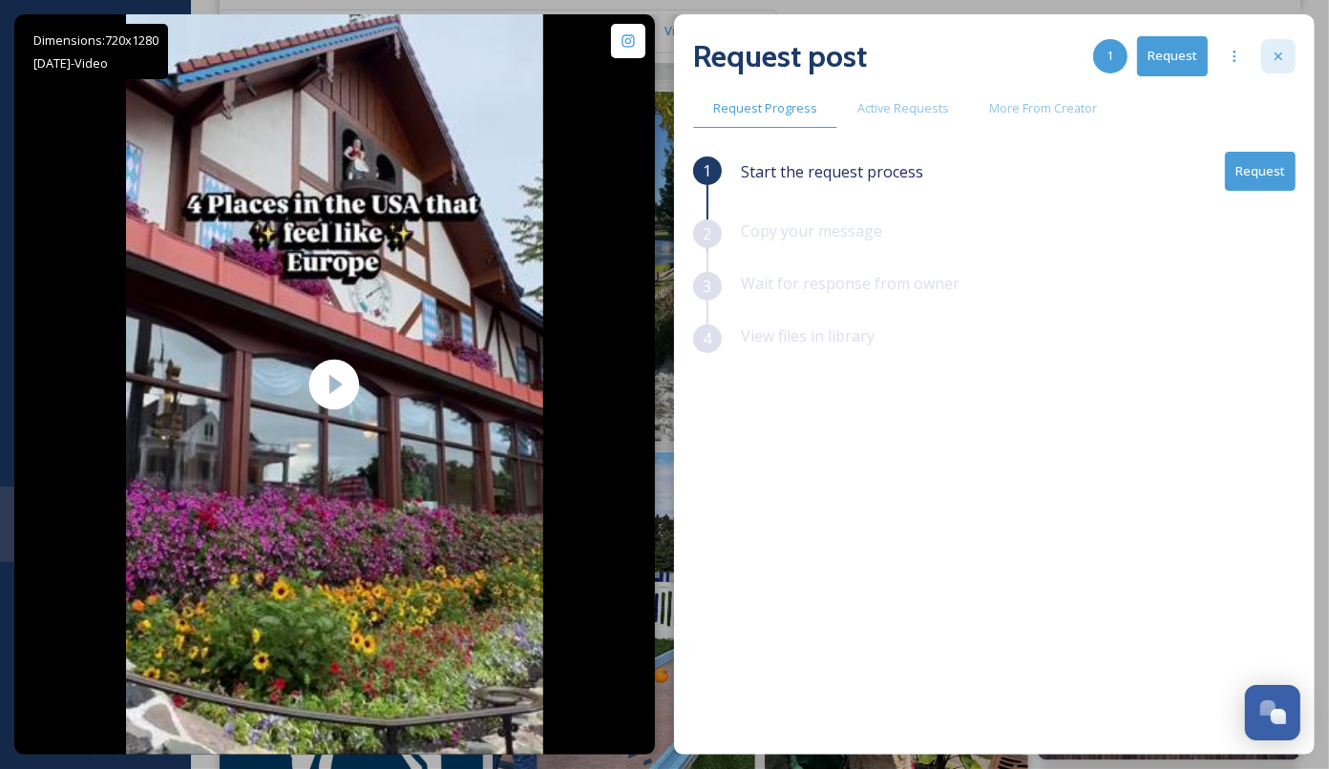
click at [1283, 60] on icon at bounding box center [1277, 56] width 15 height 15
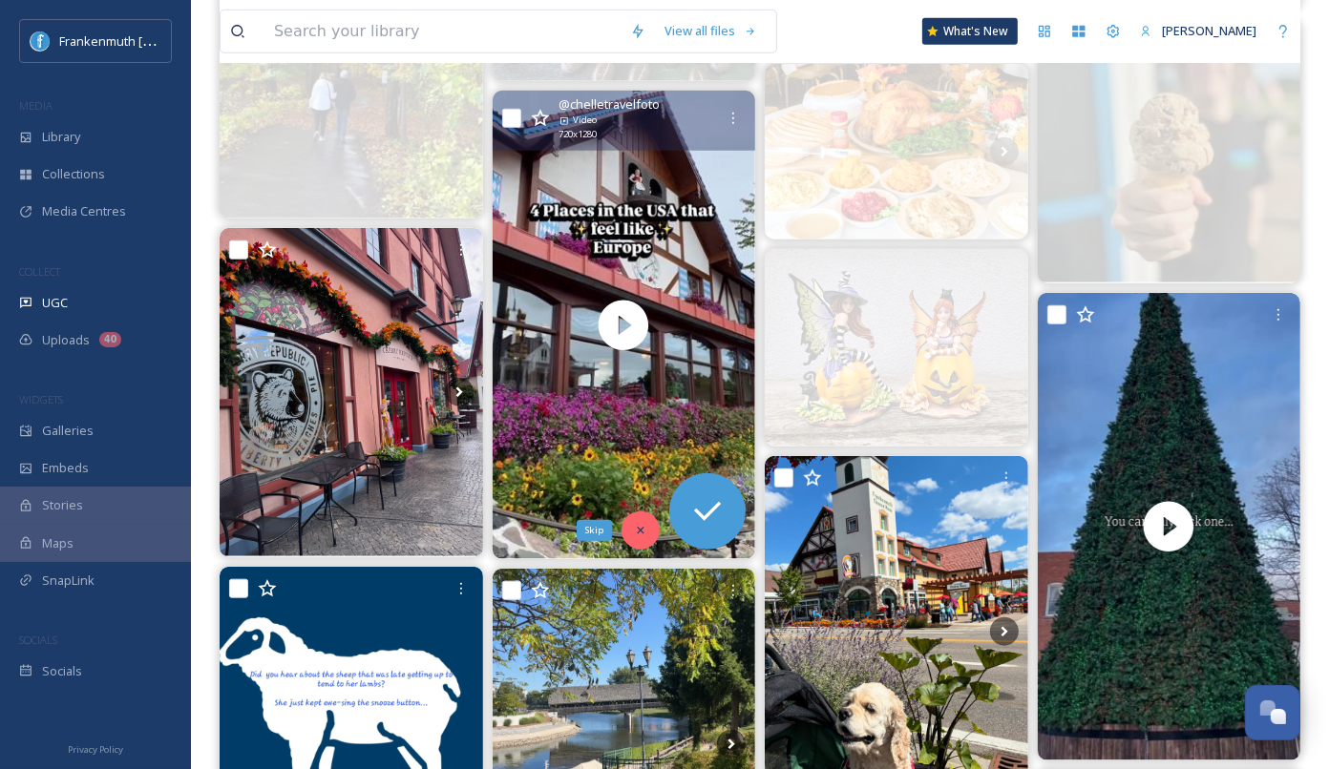
click at [642, 527] on icon at bounding box center [640, 530] width 7 height 7
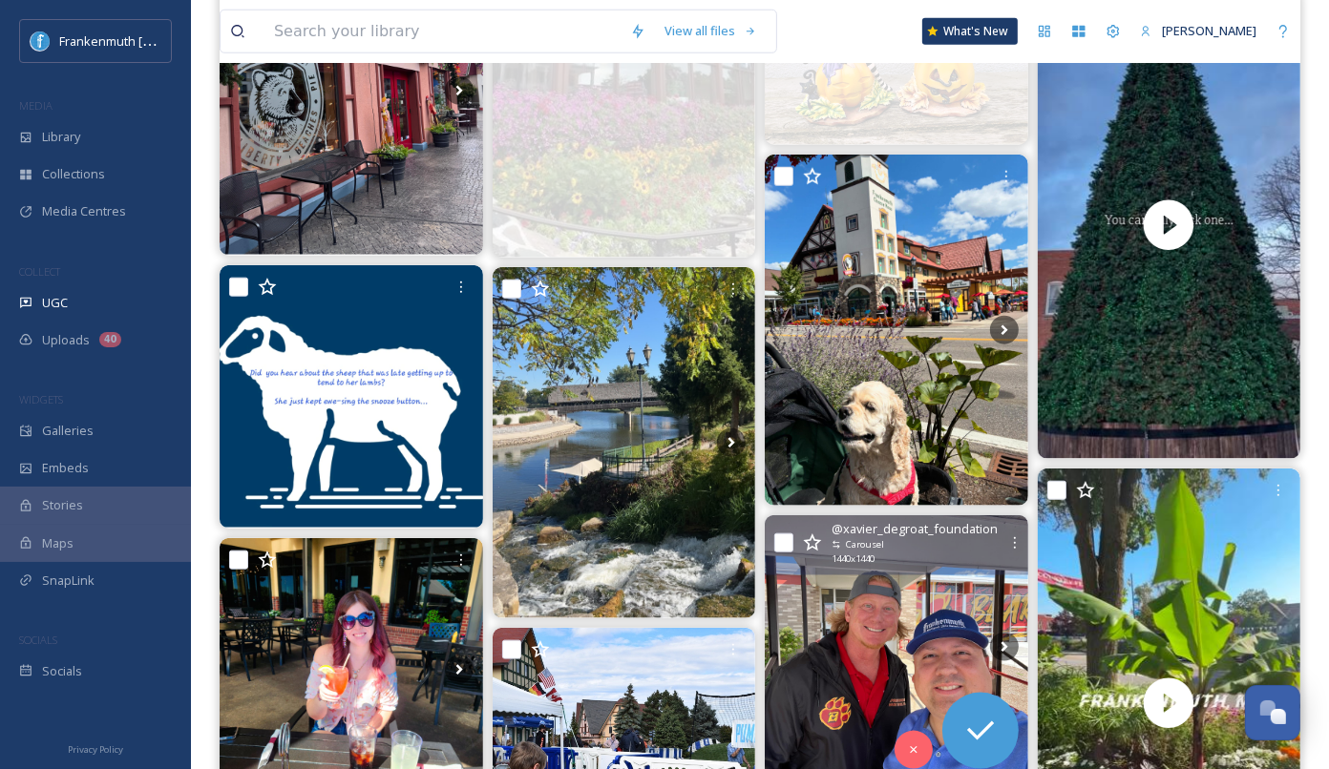
scroll to position [1599, 0]
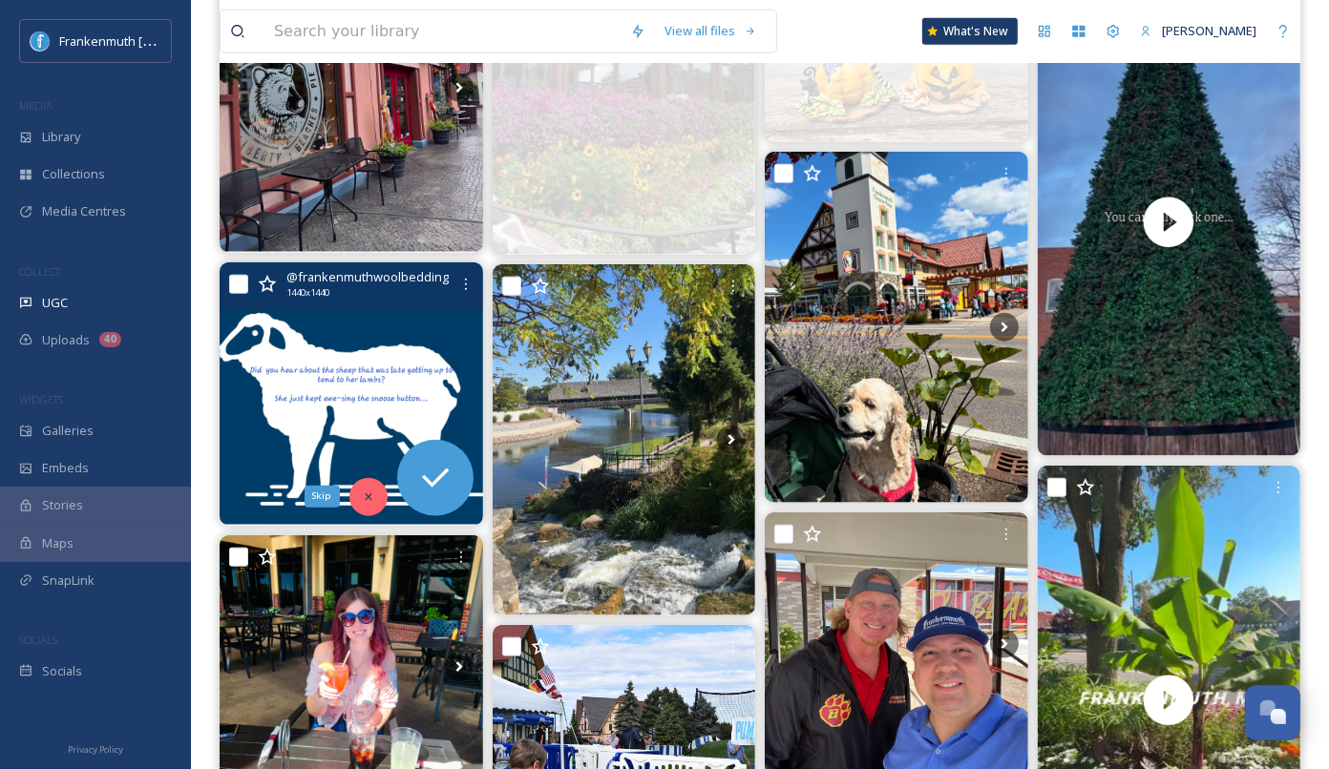
click at [366, 498] on icon at bounding box center [368, 497] width 13 height 13
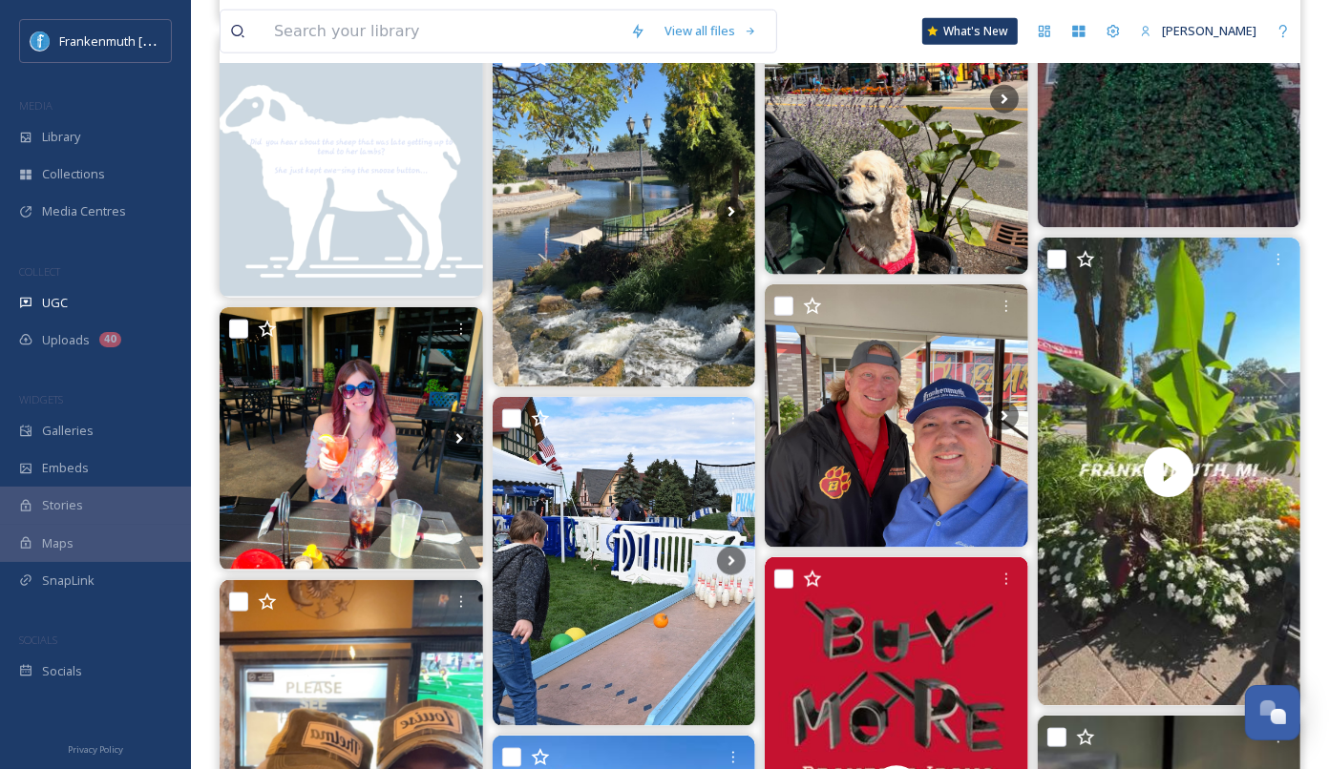
scroll to position [1836, 0]
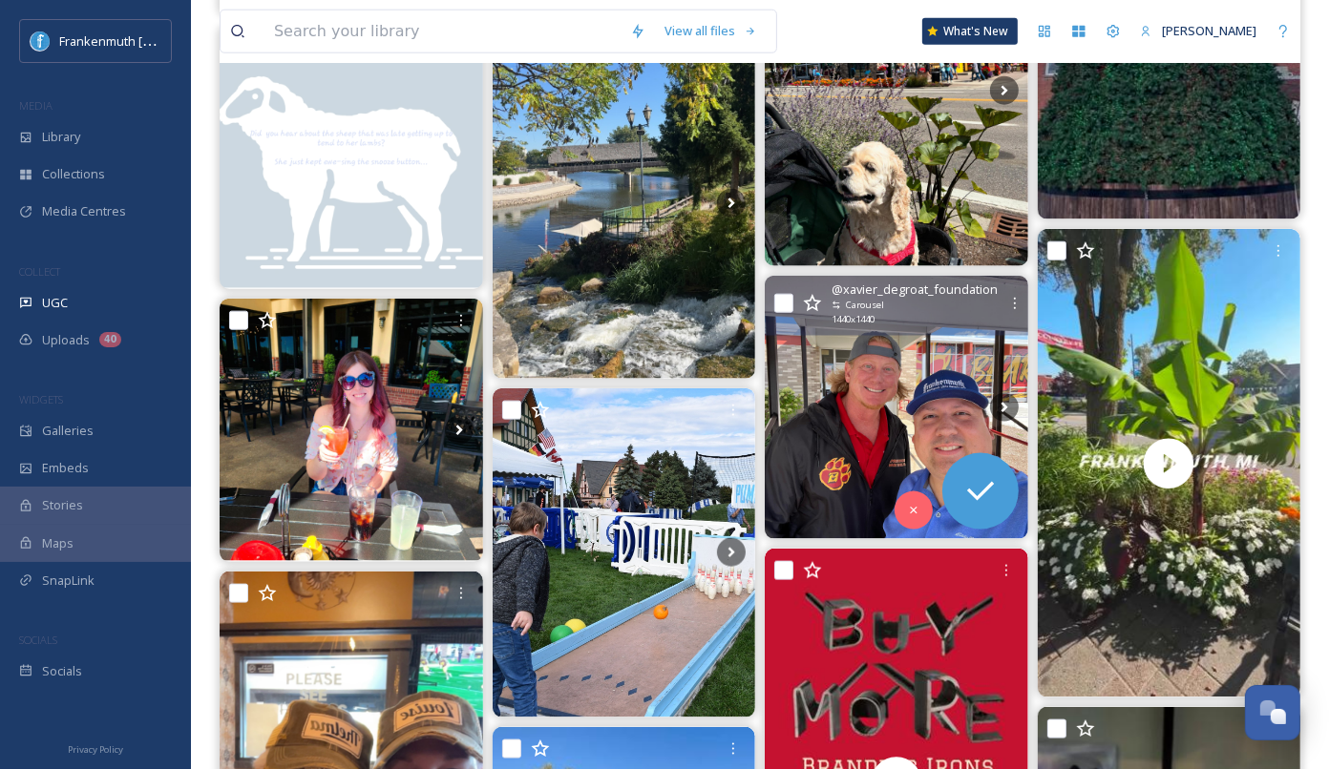
click at [850, 420] on img at bounding box center [896, 407] width 263 height 263
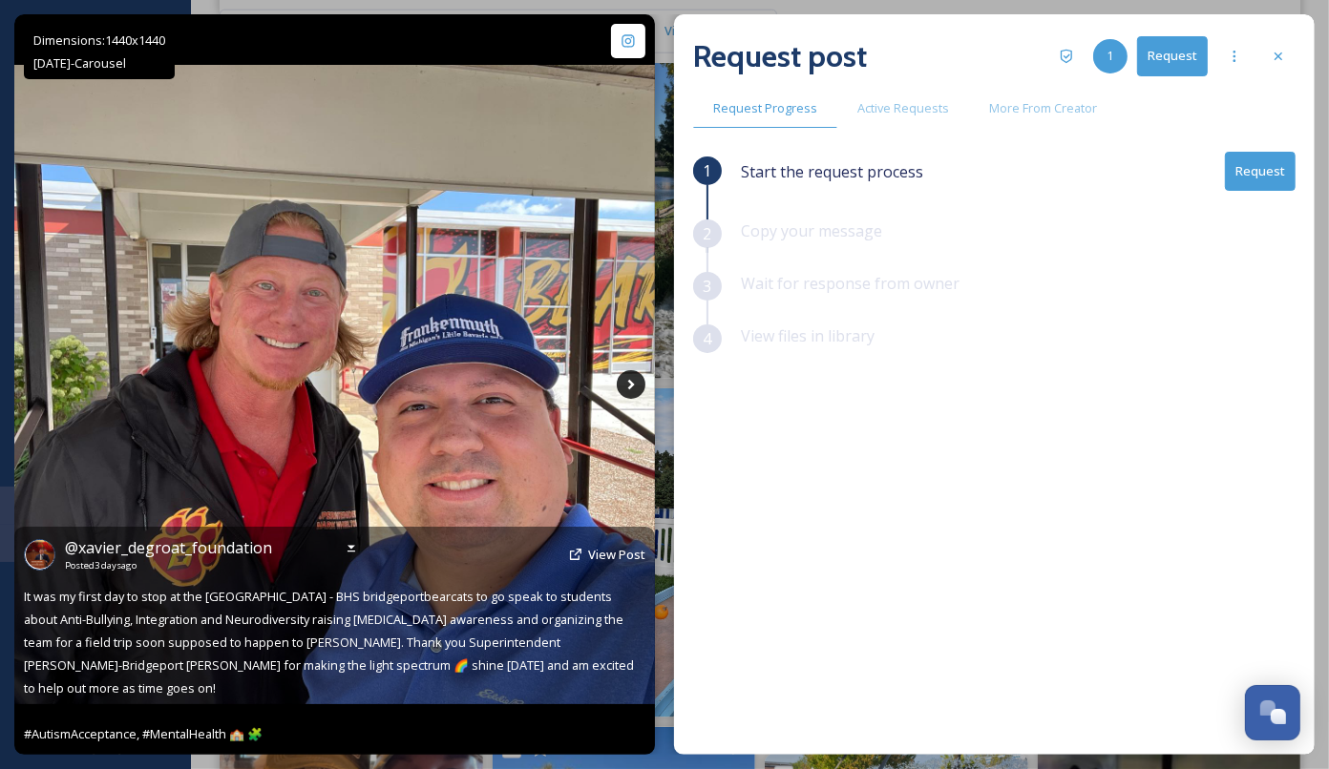
click at [630, 381] on icon at bounding box center [630, 385] width 7 height 10
click at [629, 381] on icon at bounding box center [630, 385] width 7 height 10
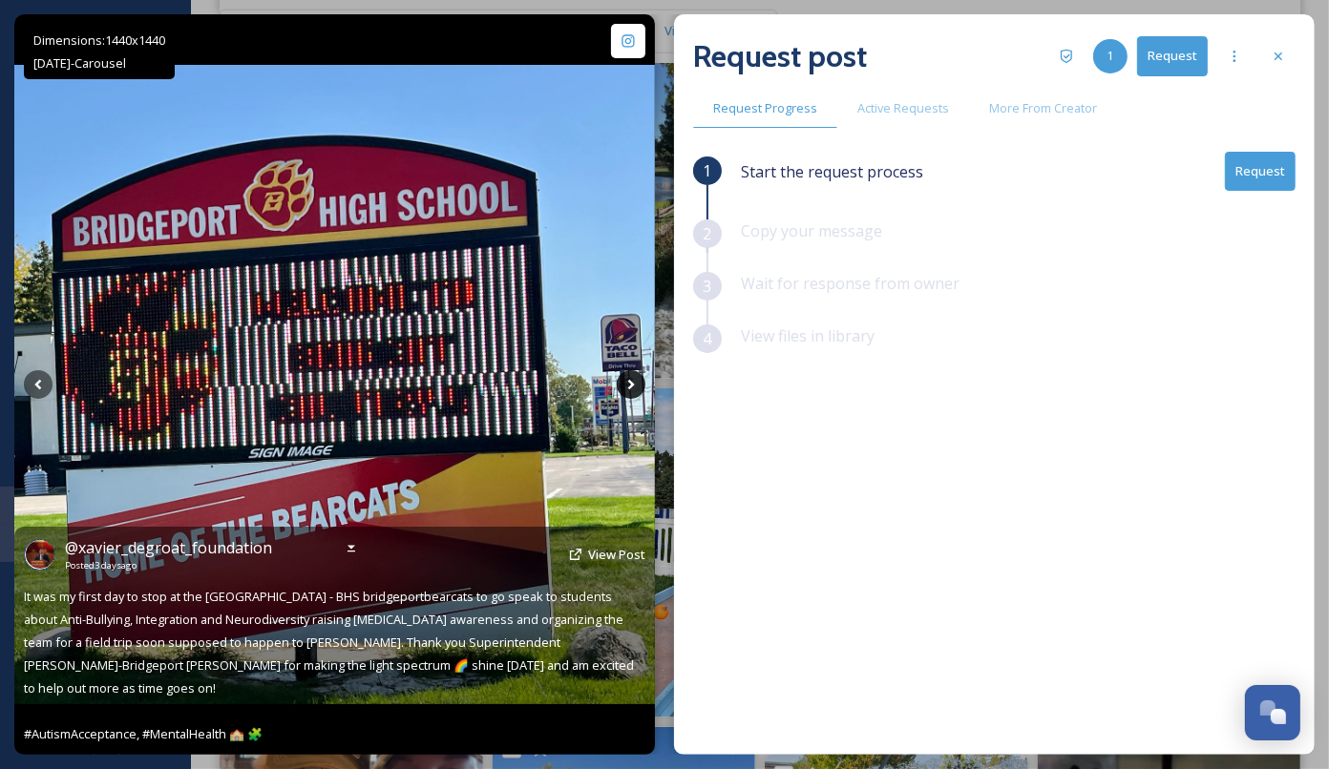
click at [629, 381] on icon at bounding box center [630, 385] width 7 height 10
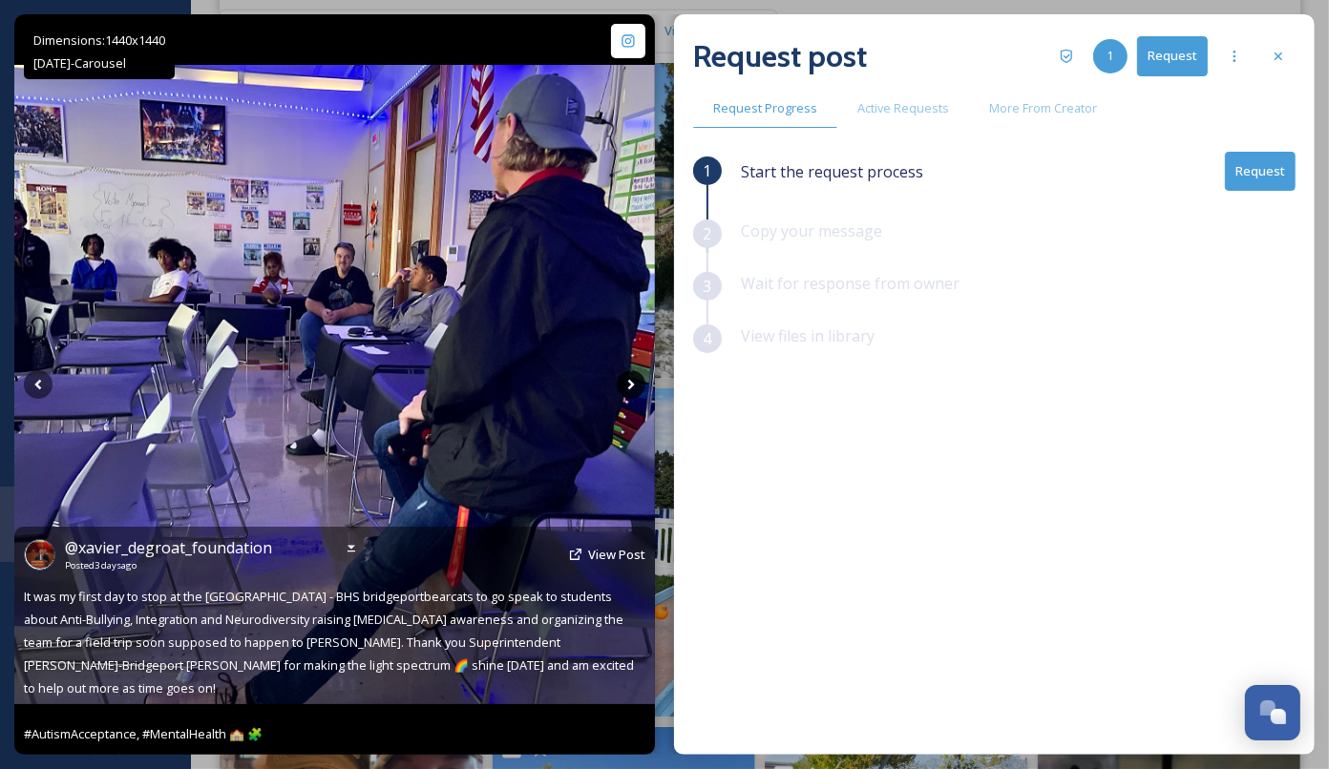
click at [629, 381] on icon at bounding box center [630, 385] width 7 height 10
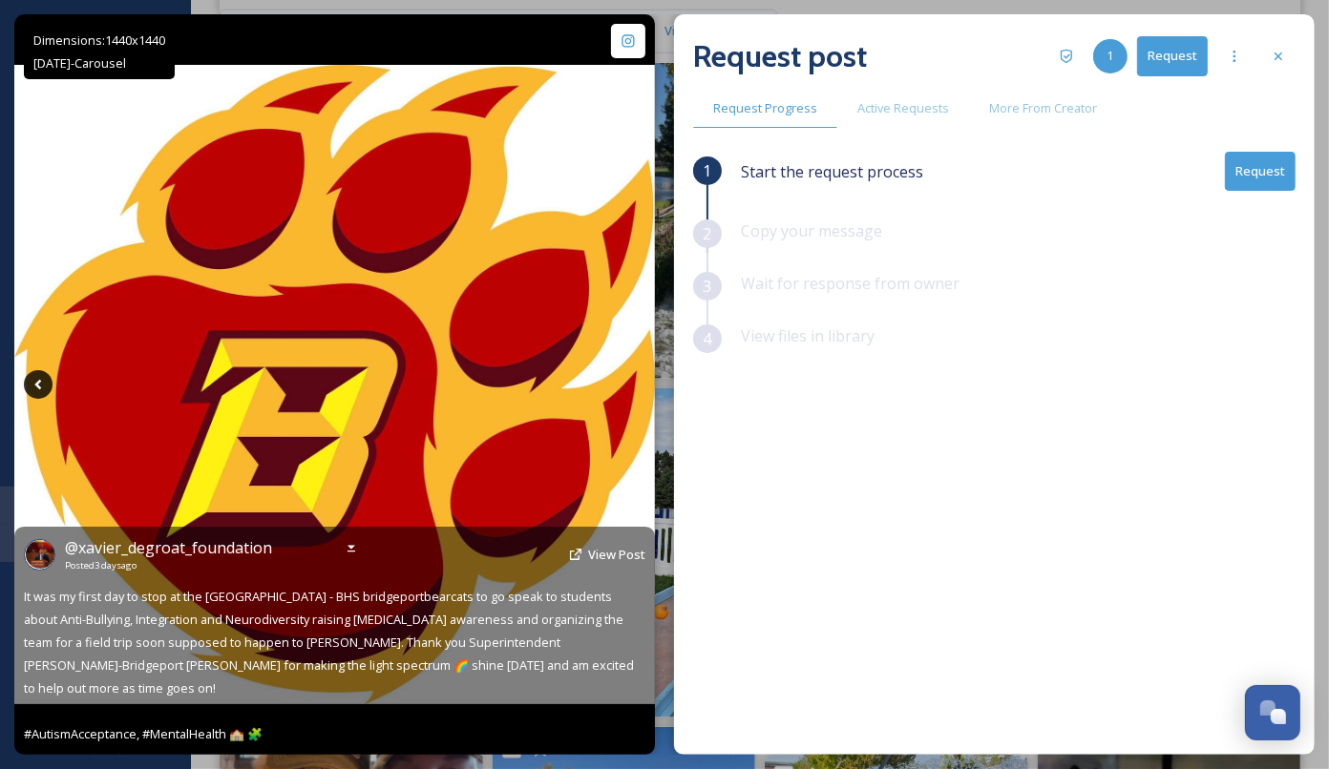
click at [44, 385] on icon at bounding box center [38, 384] width 29 height 29
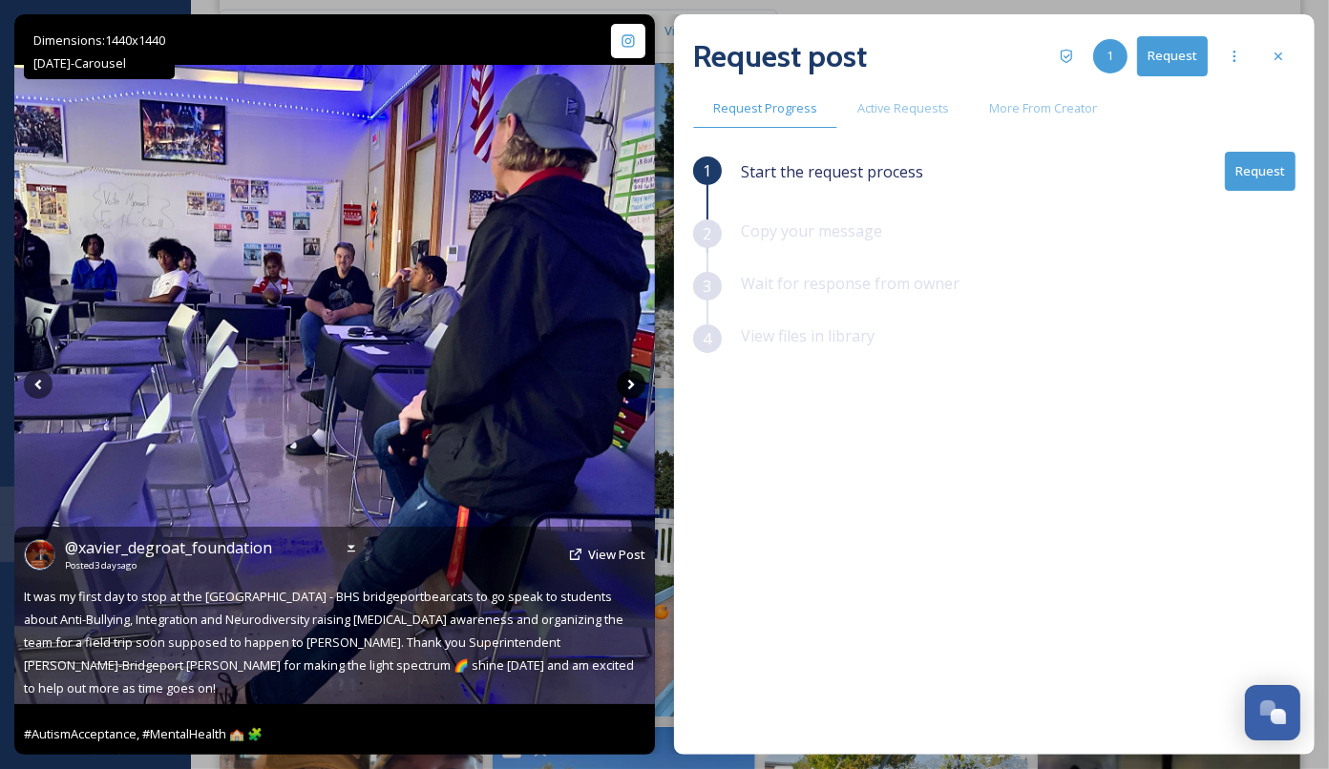
click at [628, 386] on icon at bounding box center [631, 384] width 29 height 29
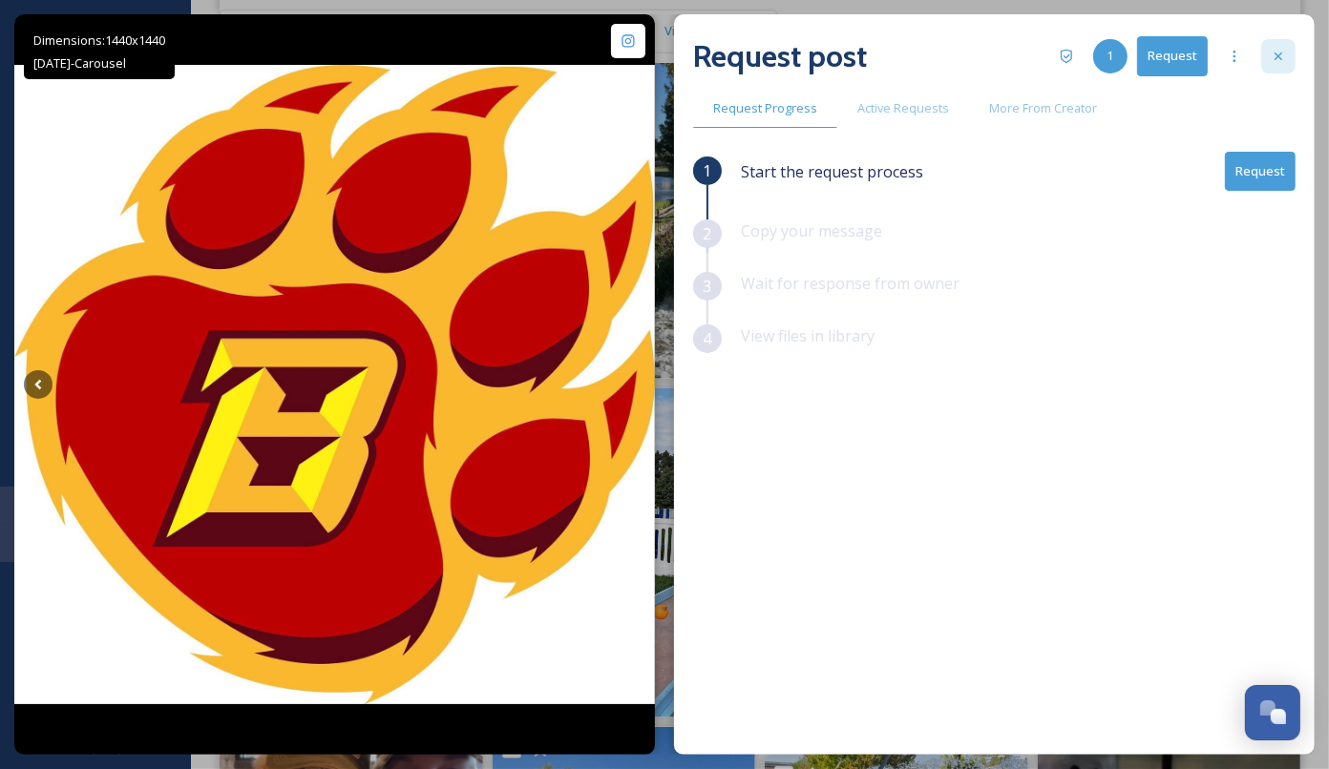
click at [1273, 57] on icon at bounding box center [1277, 56] width 15 height 15
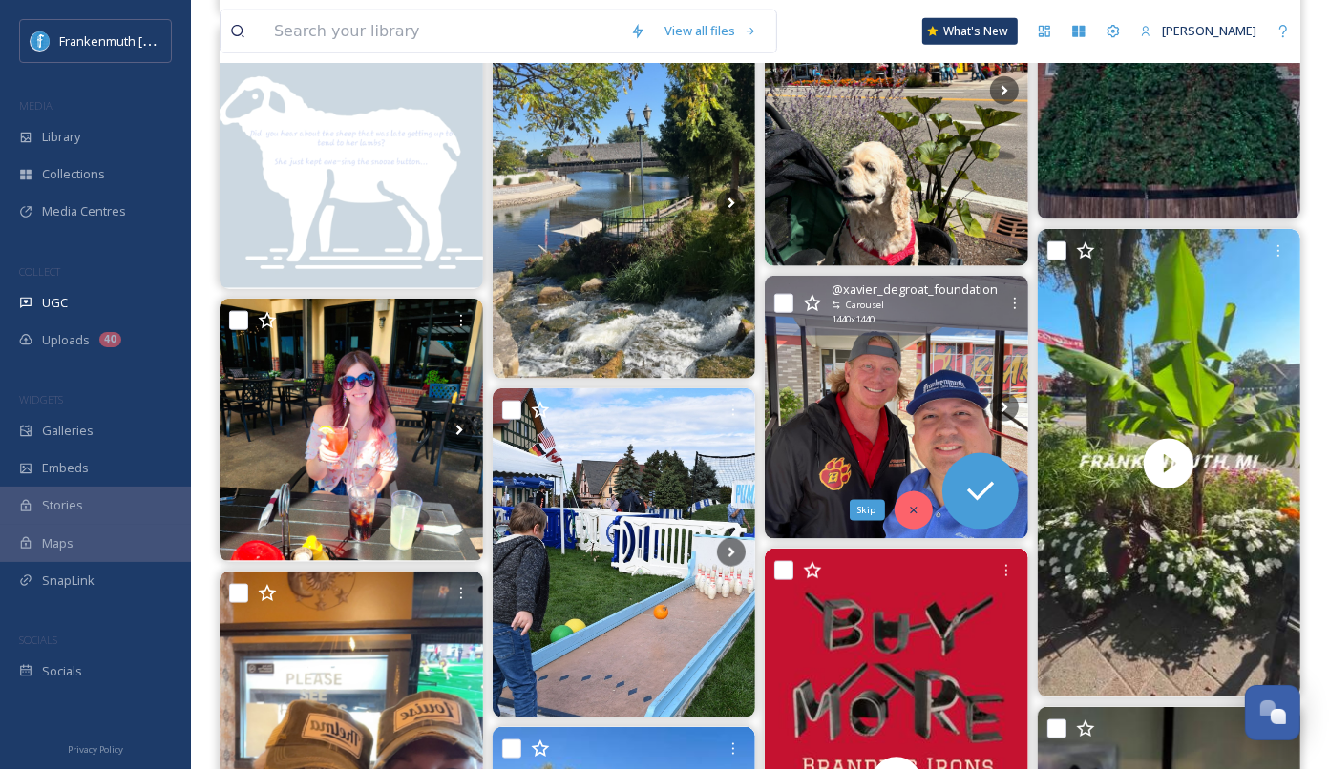
click at [921, 515] on div "Skip" at bounding box center [913, 511] width 38 height 38
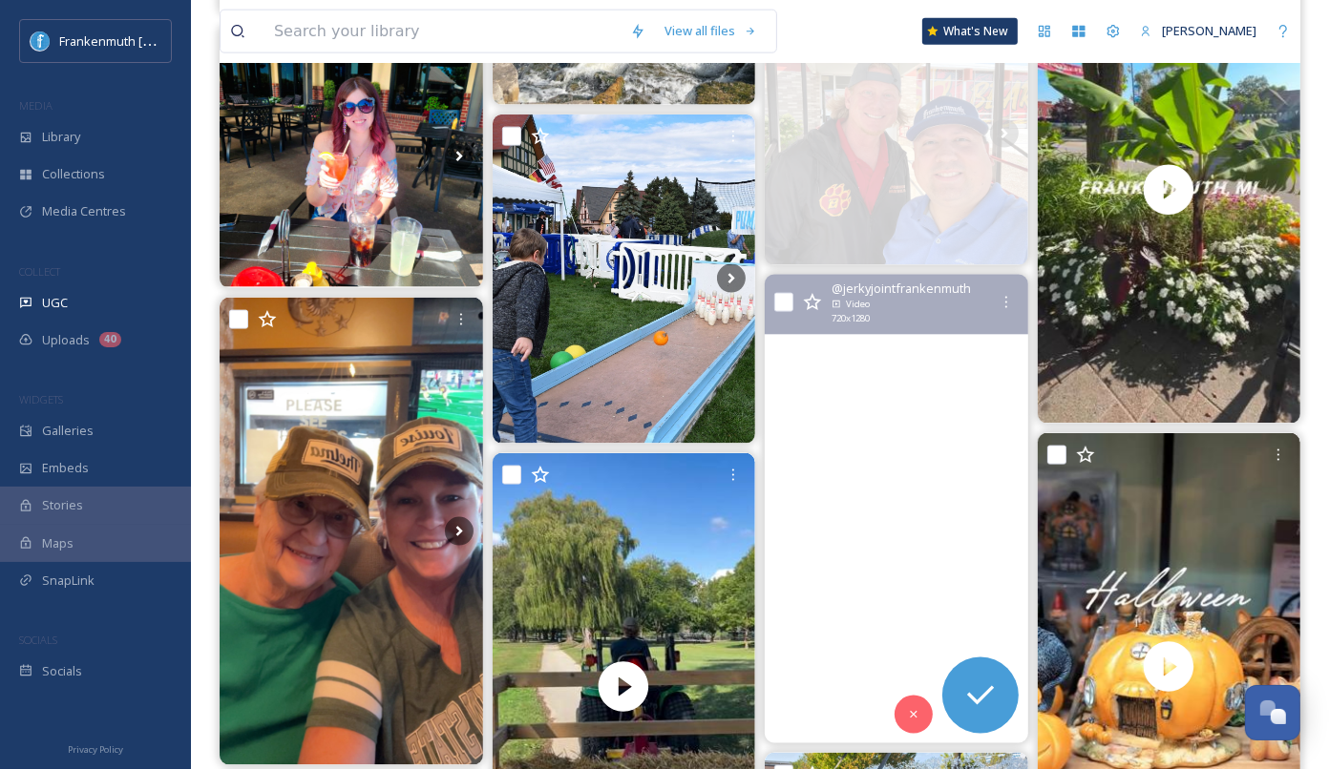
scroll to position [2105, 0]
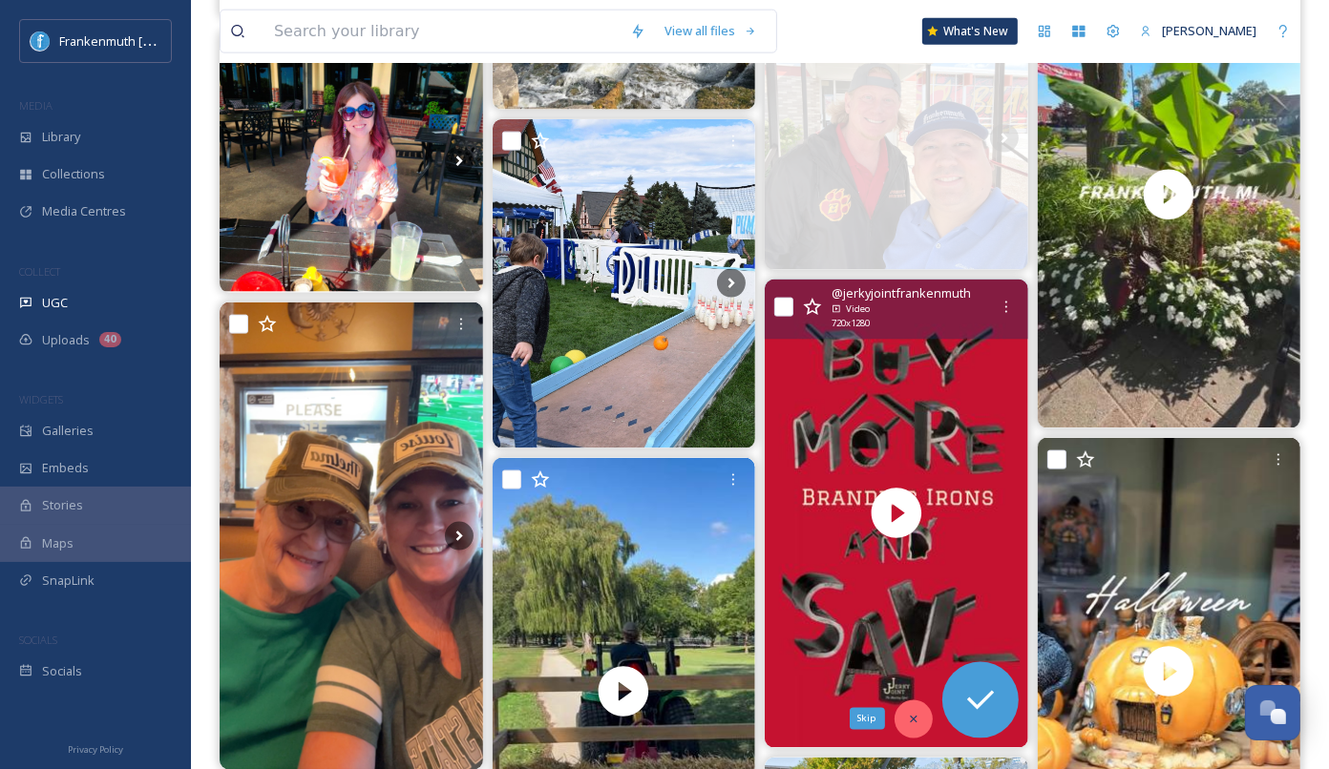
click at [909, 728] on div "Skip" at bounding box center [913, 720] width 38 height 38
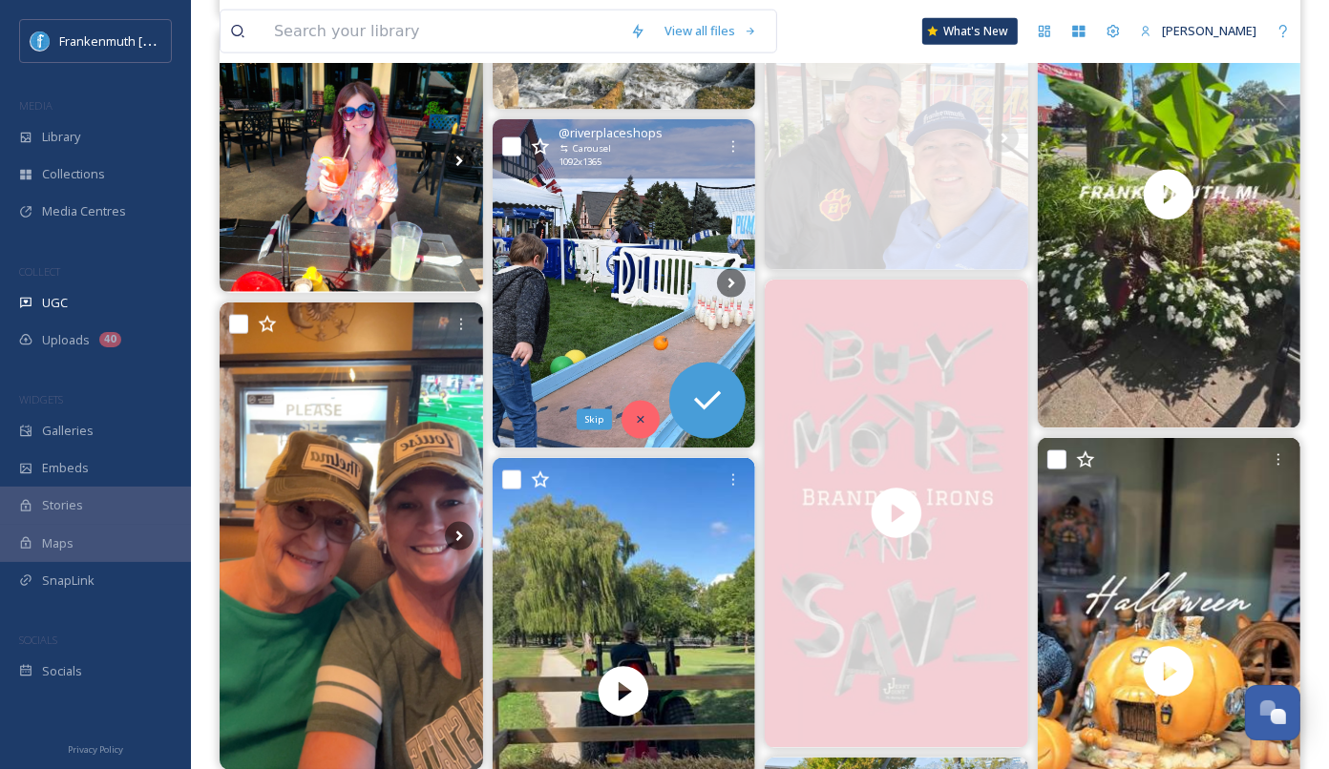
click at [640, 419] on icon at bounding box center [640, 419] width 13 height 13
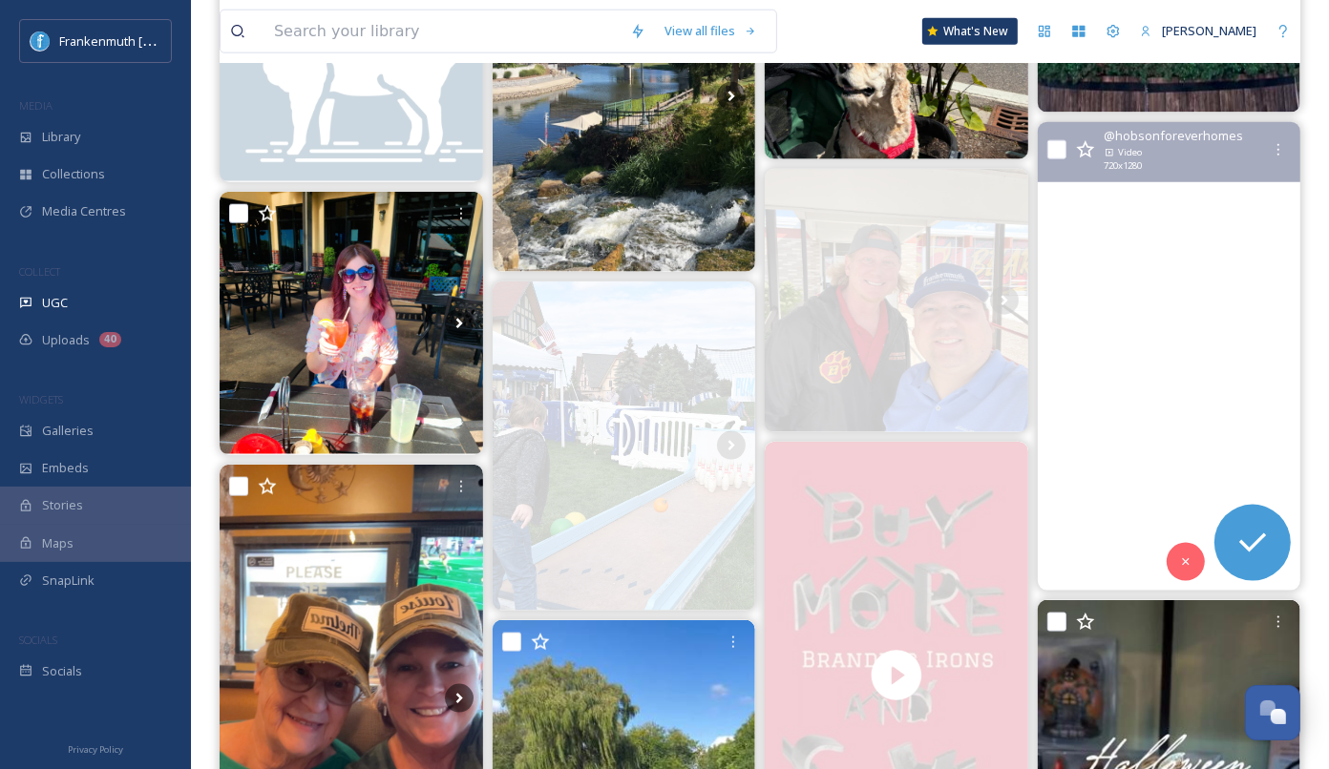
scroll to position [1940, 0]
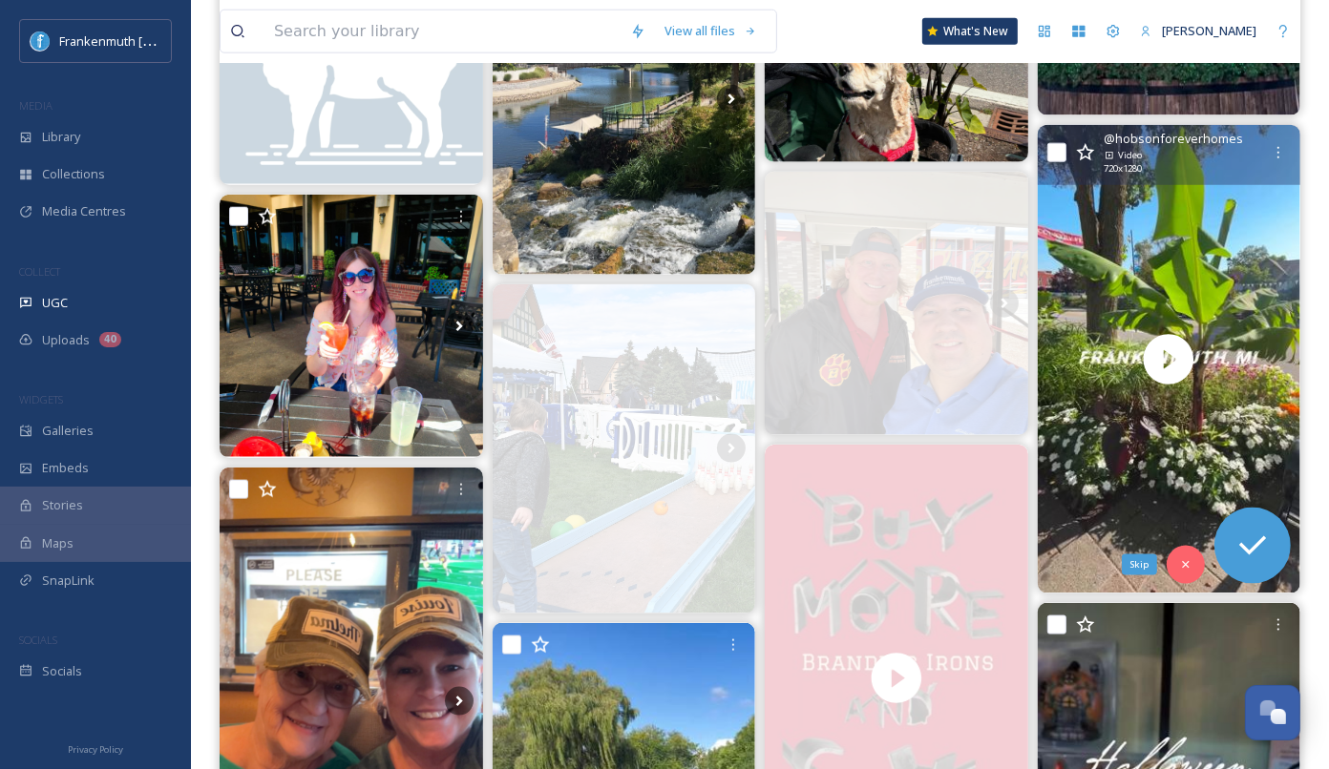
click at [1187, 561] on icon at bounding box center [1185, 564] width 7 height 7
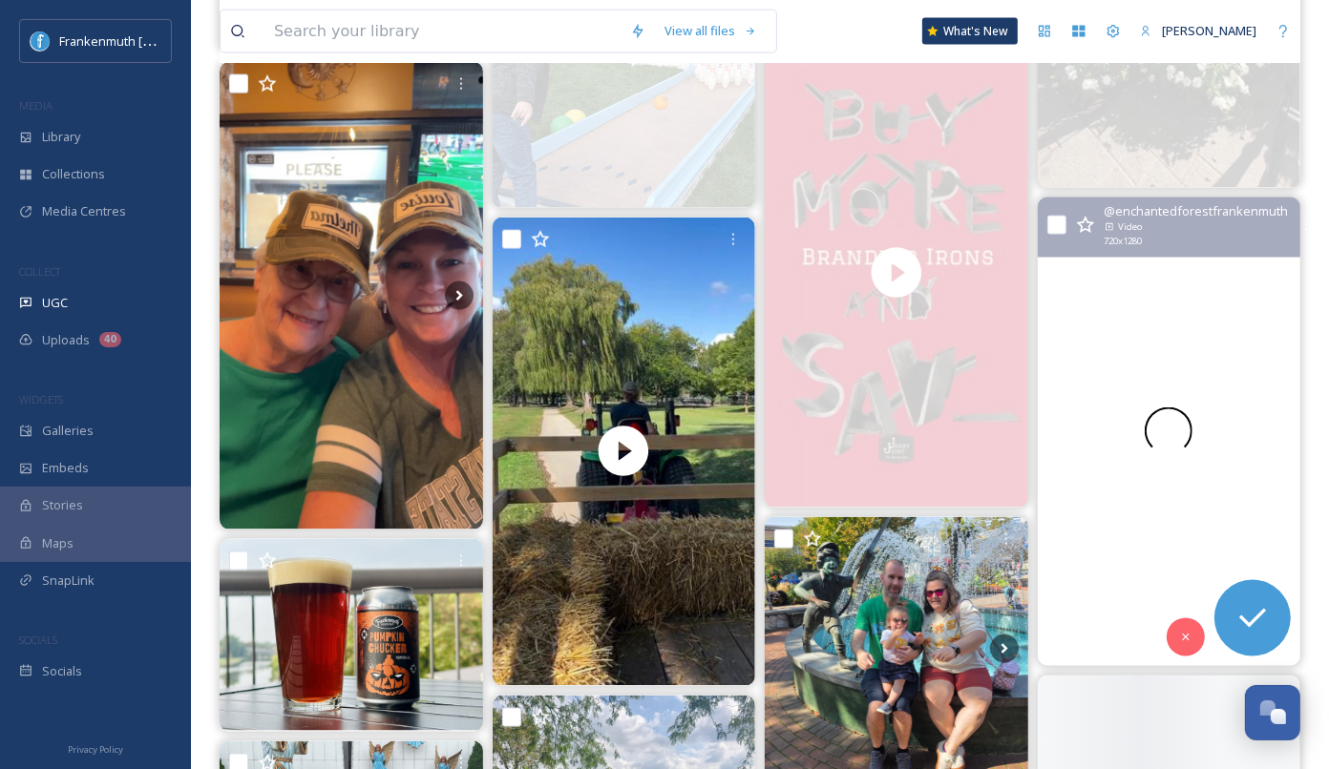
scroll to position [2348, 0]
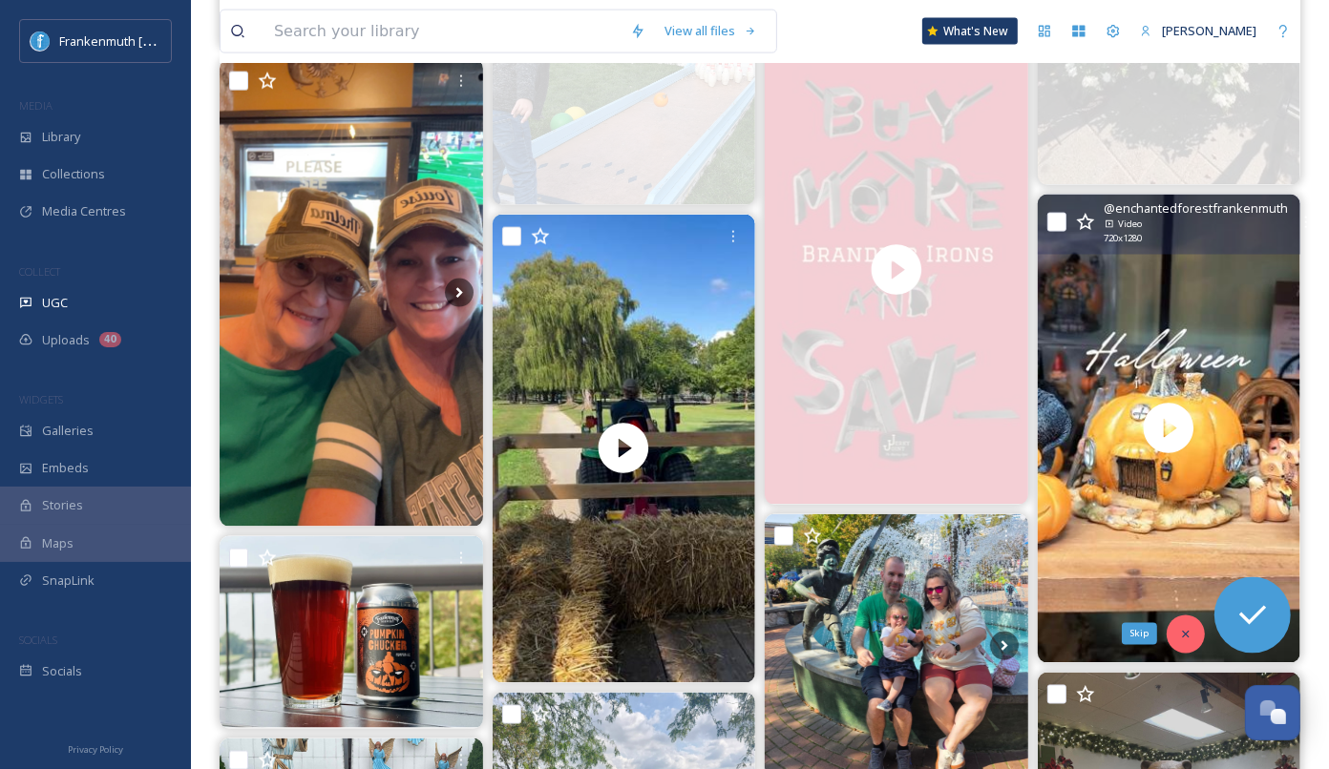
click at [1185, 636] on icon at bounding box center [1185, 634] width 13 height 13
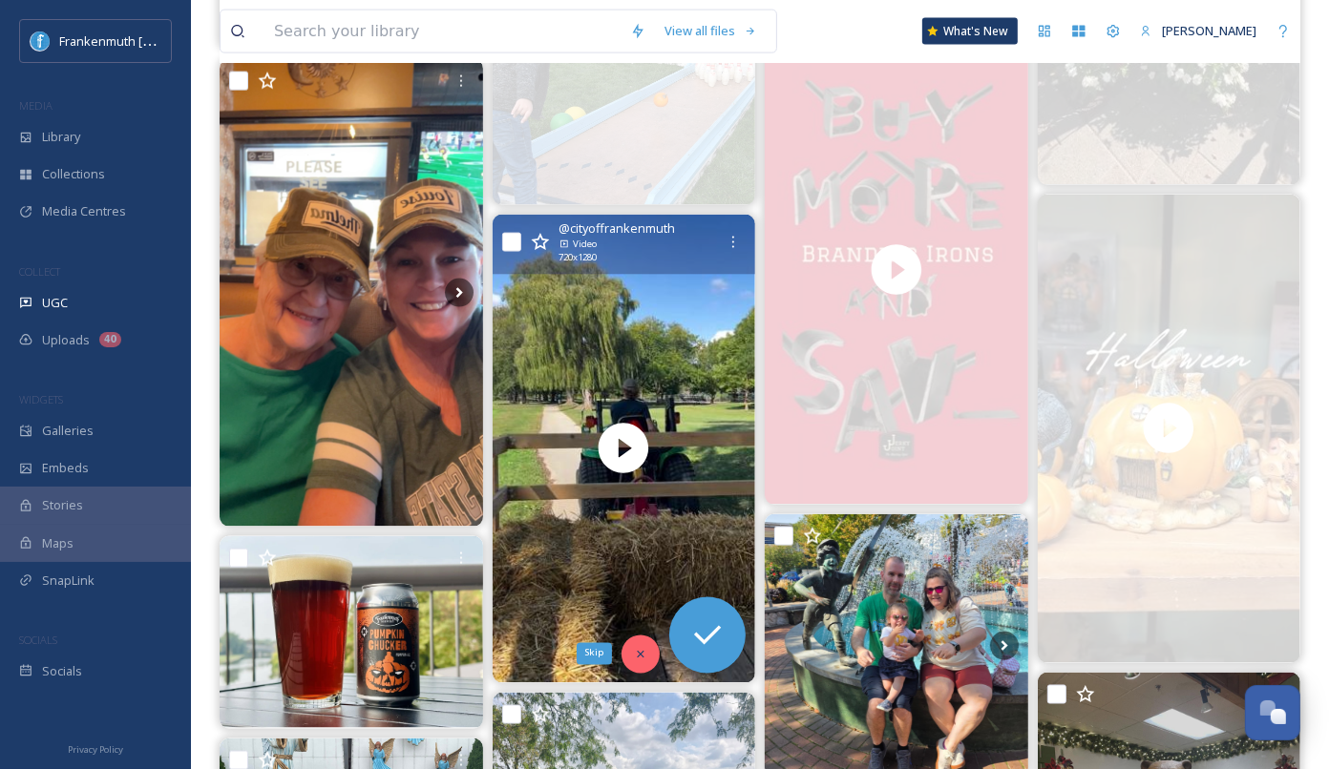
click at [635, 649] on icon at bounding box center [640, 654] width 13 height 13
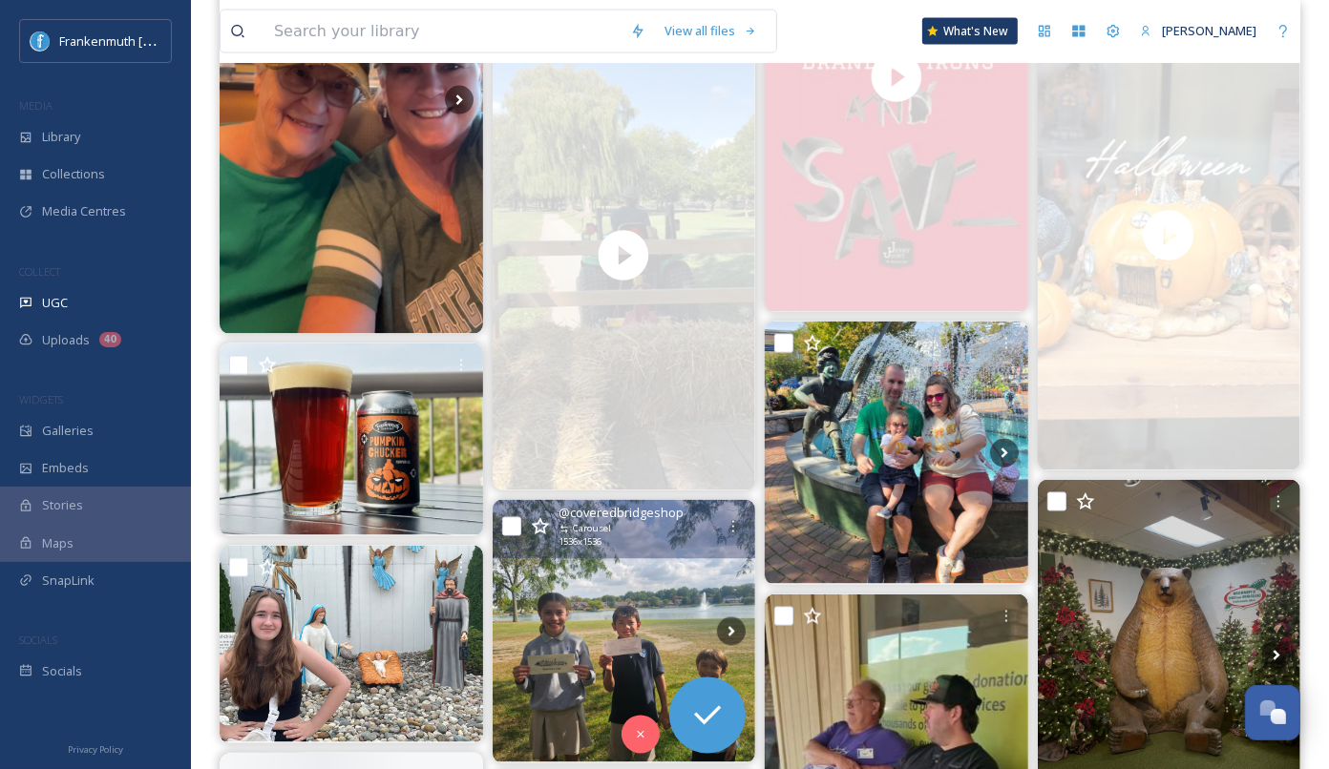
scroll to position [2542, 0]
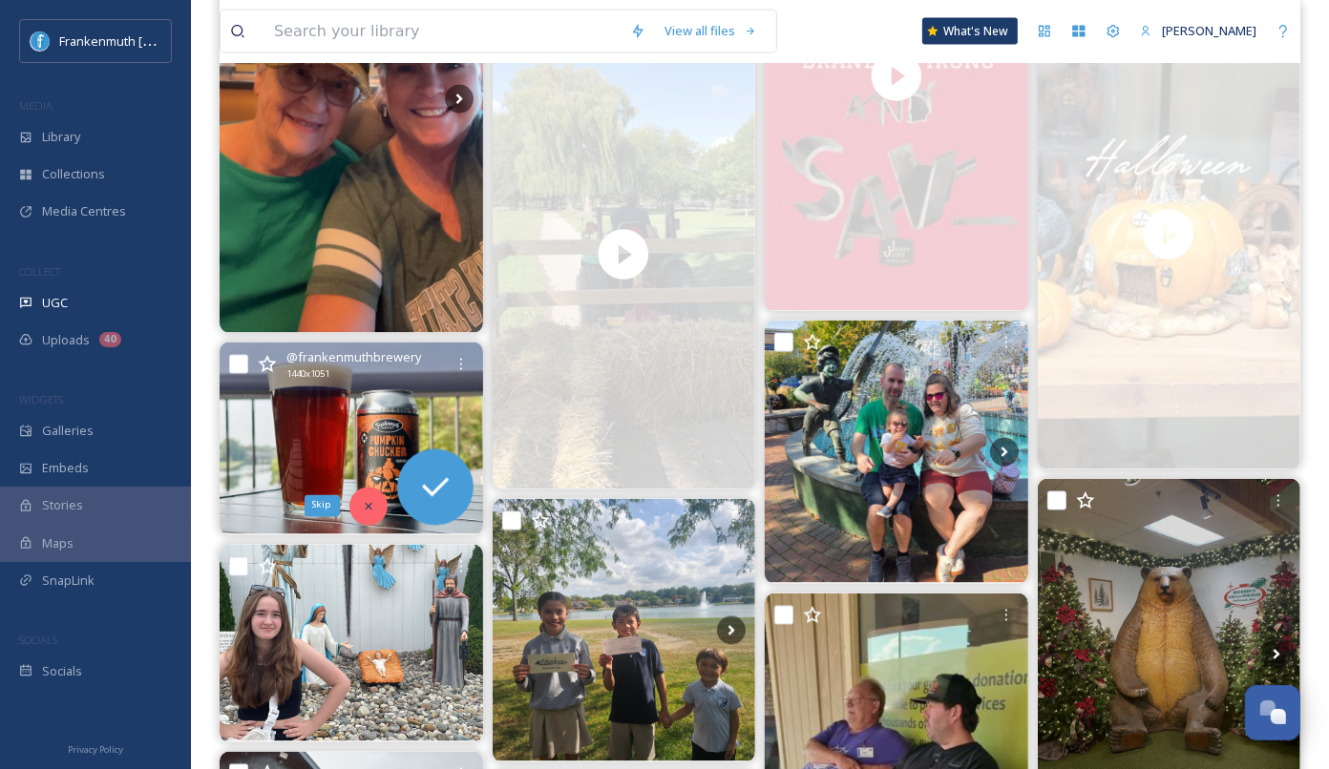
click at [362, 510] on icon at bounding box center [368, 506] width 13 height 13
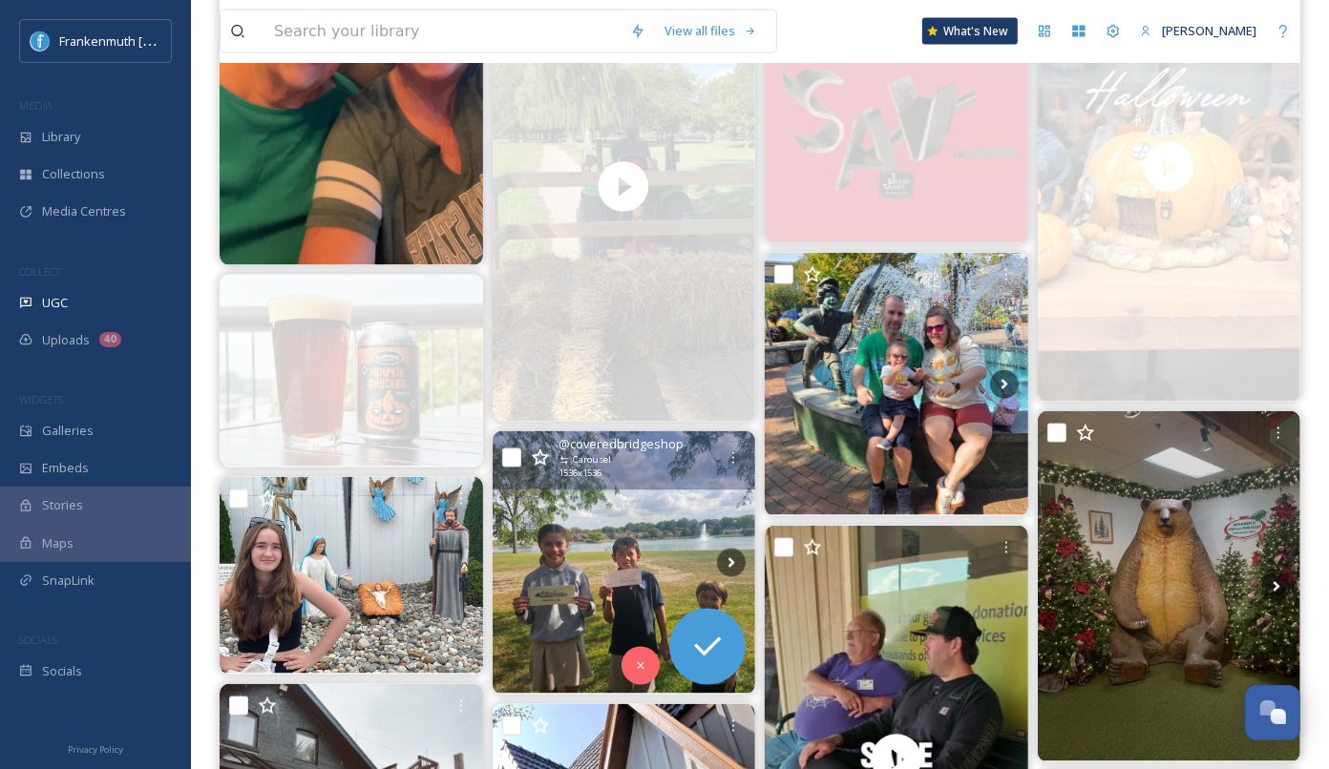
scroll to position [2626, 0]
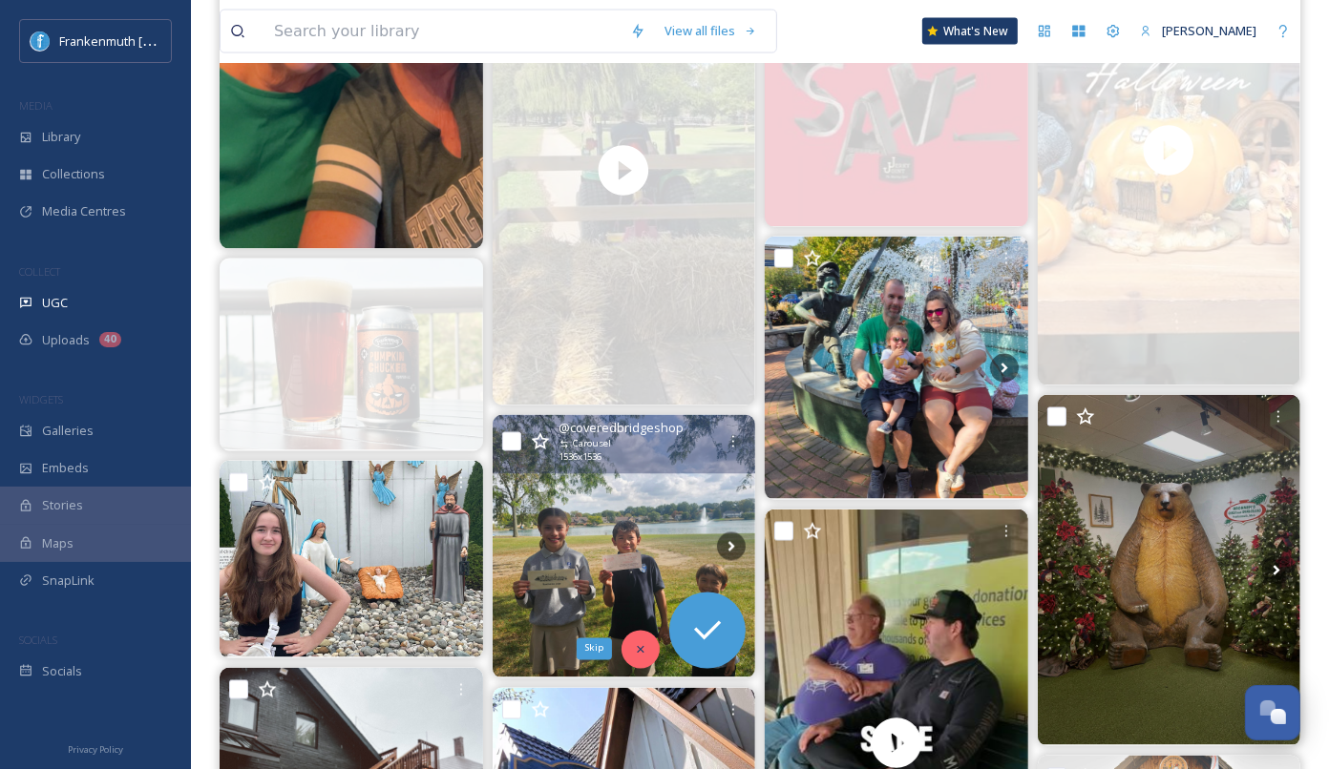
click at [640, 655] on div "Skip" at bounding box center [640, 650] width 38 height 38
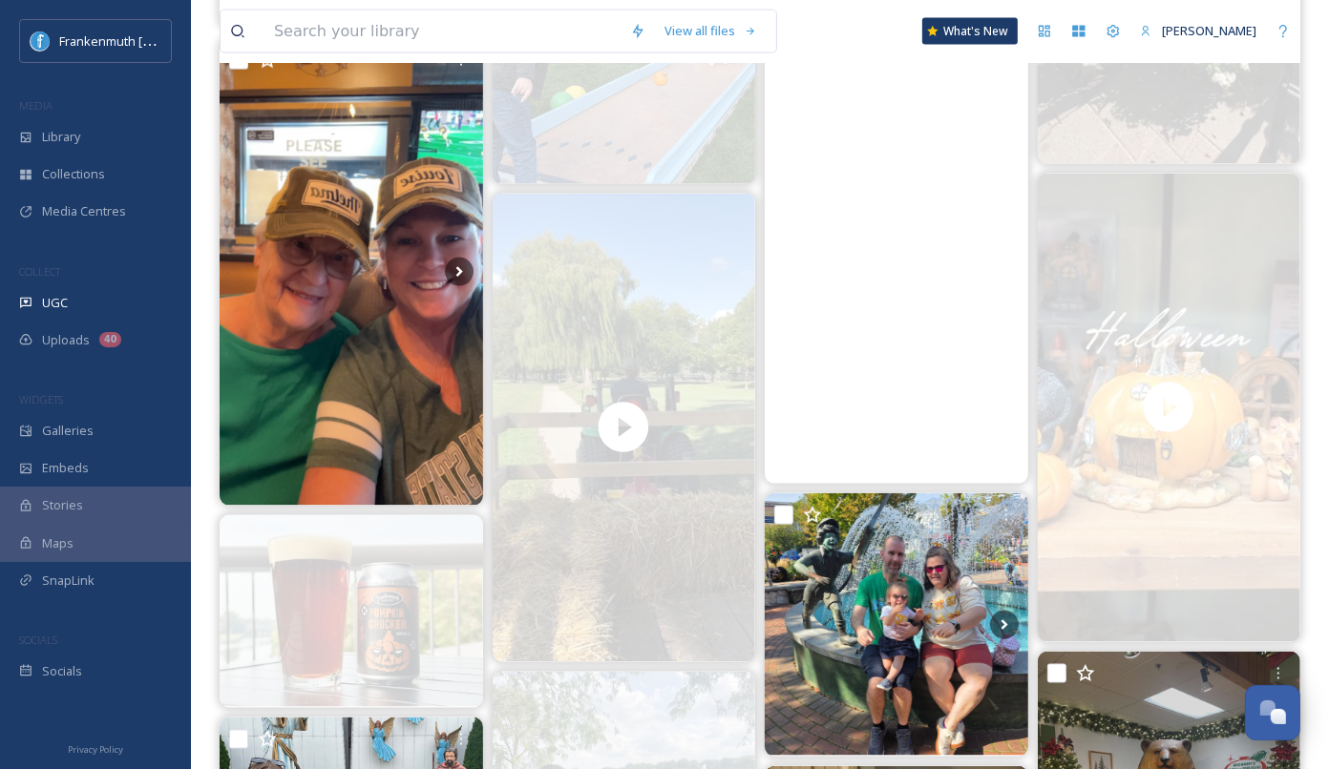
scroll to position [2386, 0]
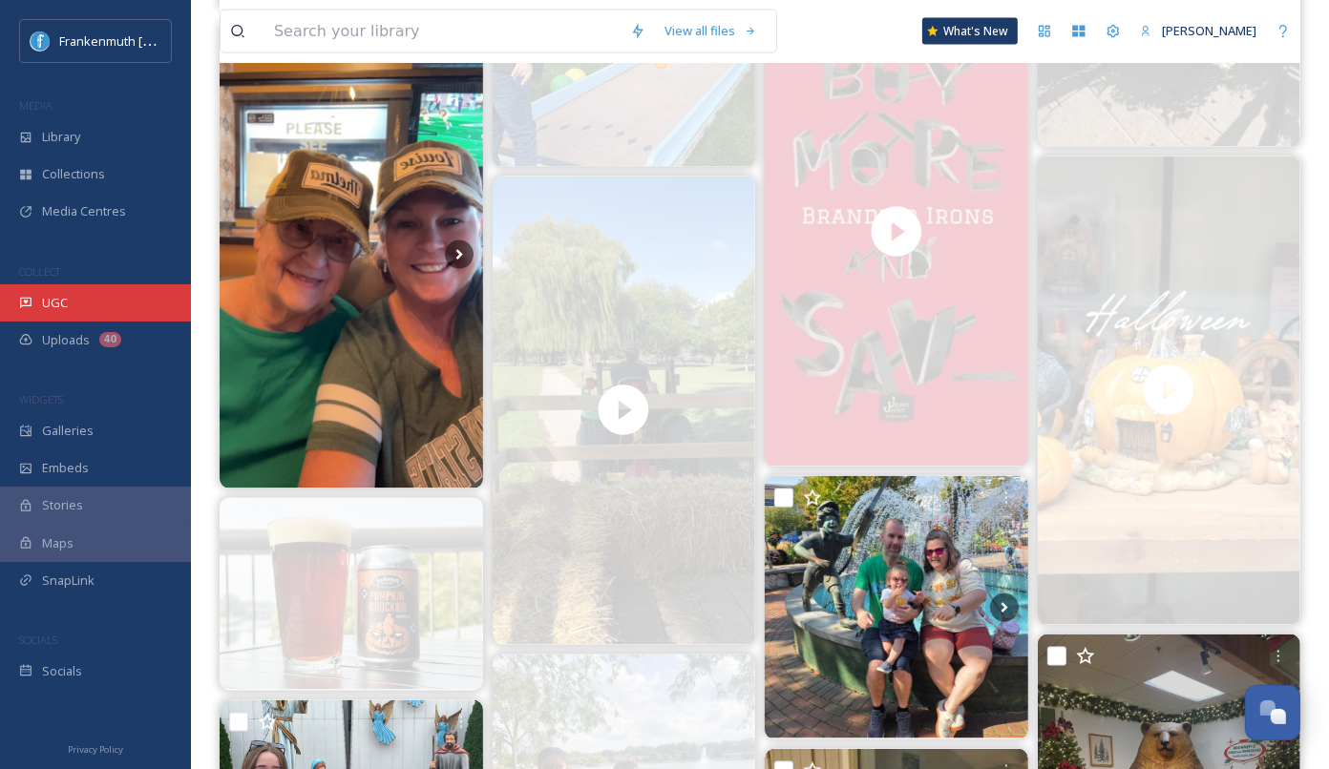
click at [165, 292] on div "UGC" at bounding box center [95, 302] width 191 height 37
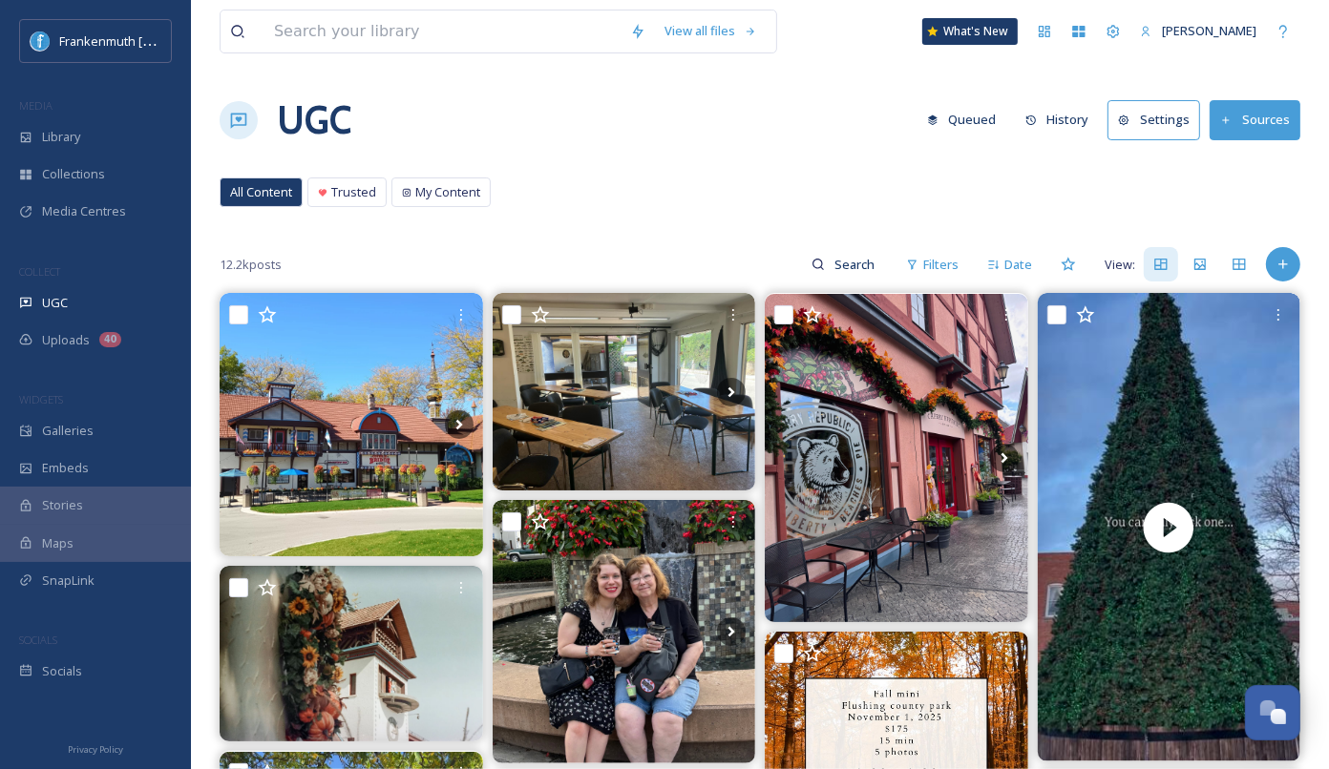
click at [768, 139] on div "UGC Queued History Settings Sources" at bounding box center [760, 120] width 1081 height 57
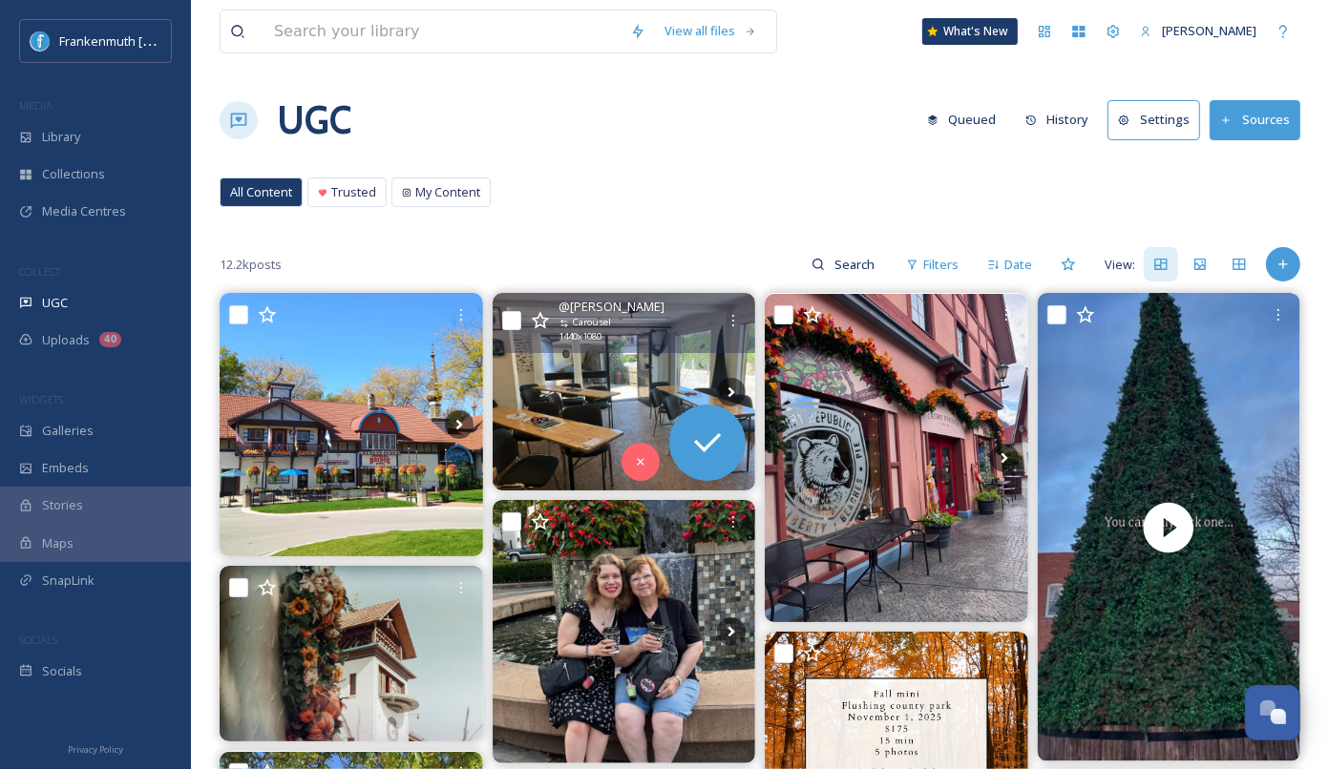
click at [610, 369] on img at bounding box center [624, 392] width 263 height 198
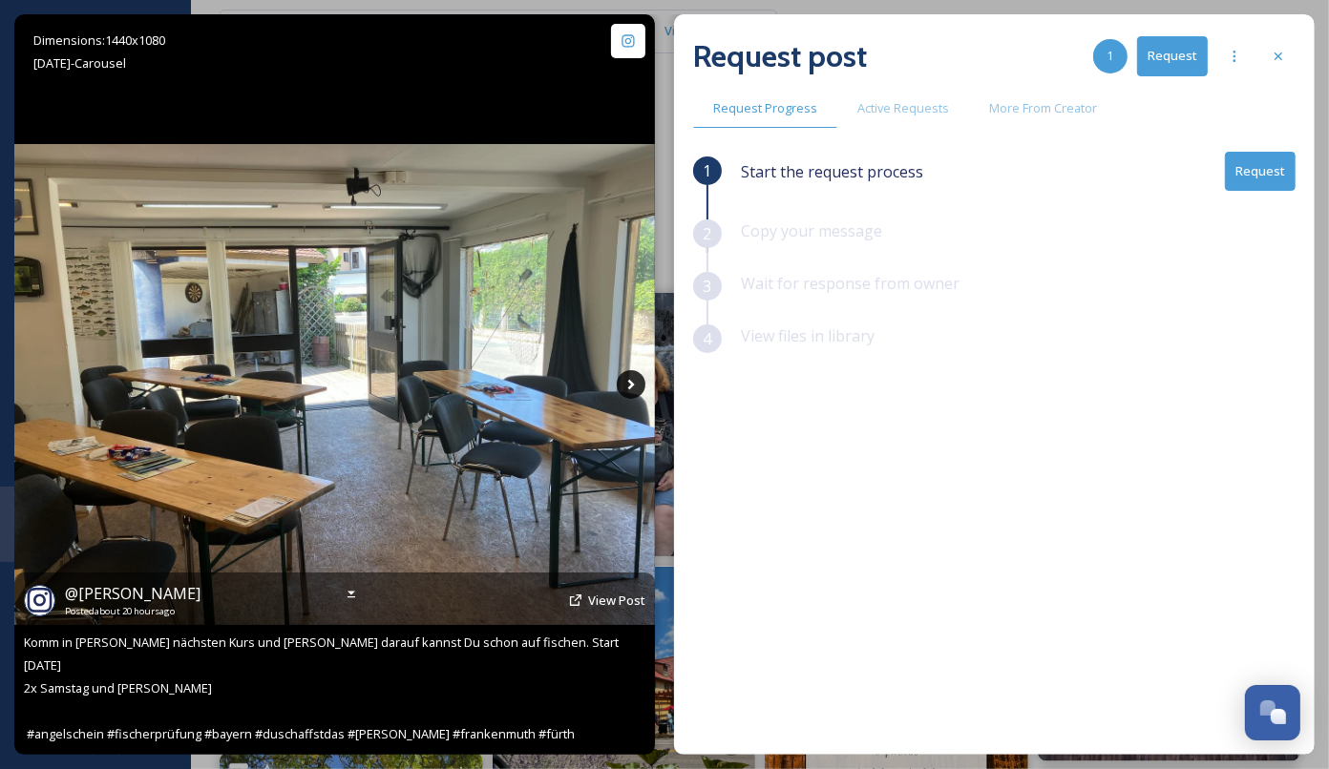
click at [640, 392] on icon at bounding box center [631, 384] width 29 height 29
click at [636, 391] on icon at bounding box center [631, 384] width 29 height 29
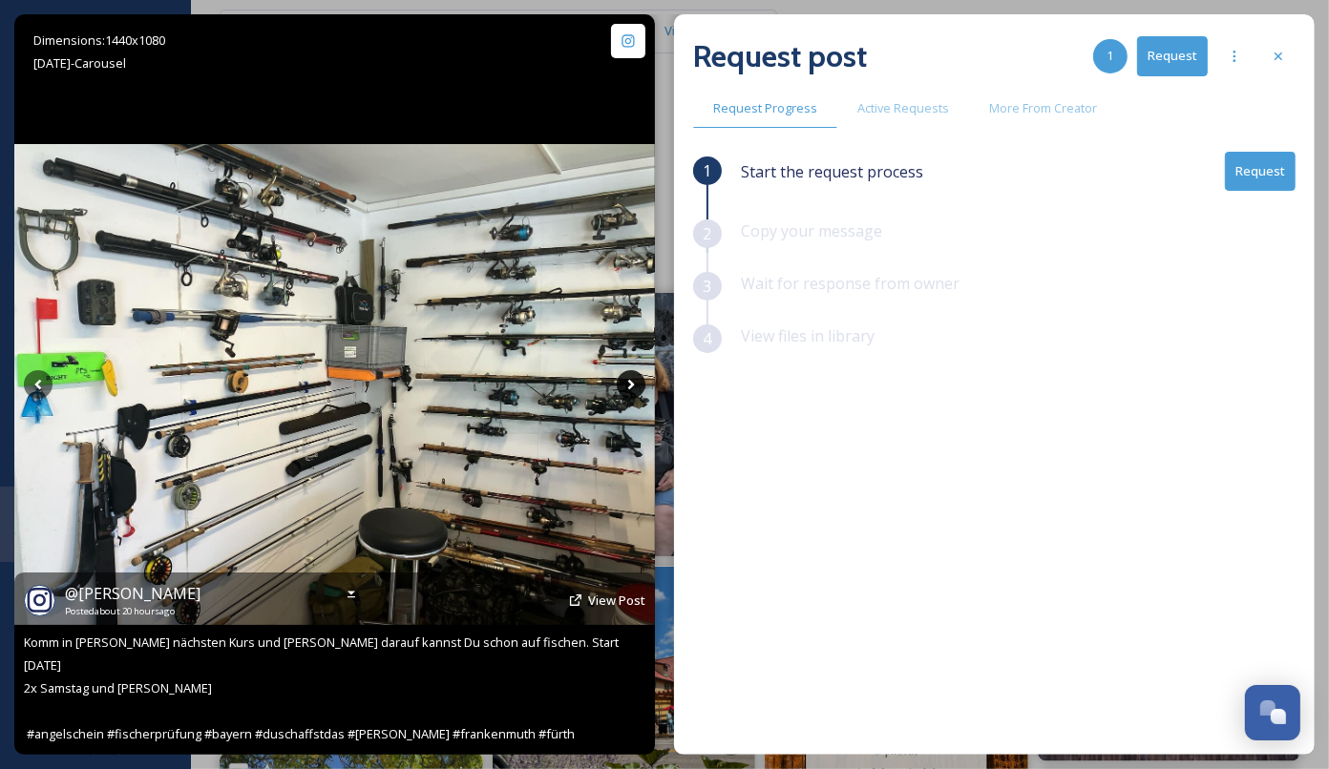
click at [636, 391] on icon at bounding box center [631, 384] width 29 height 29
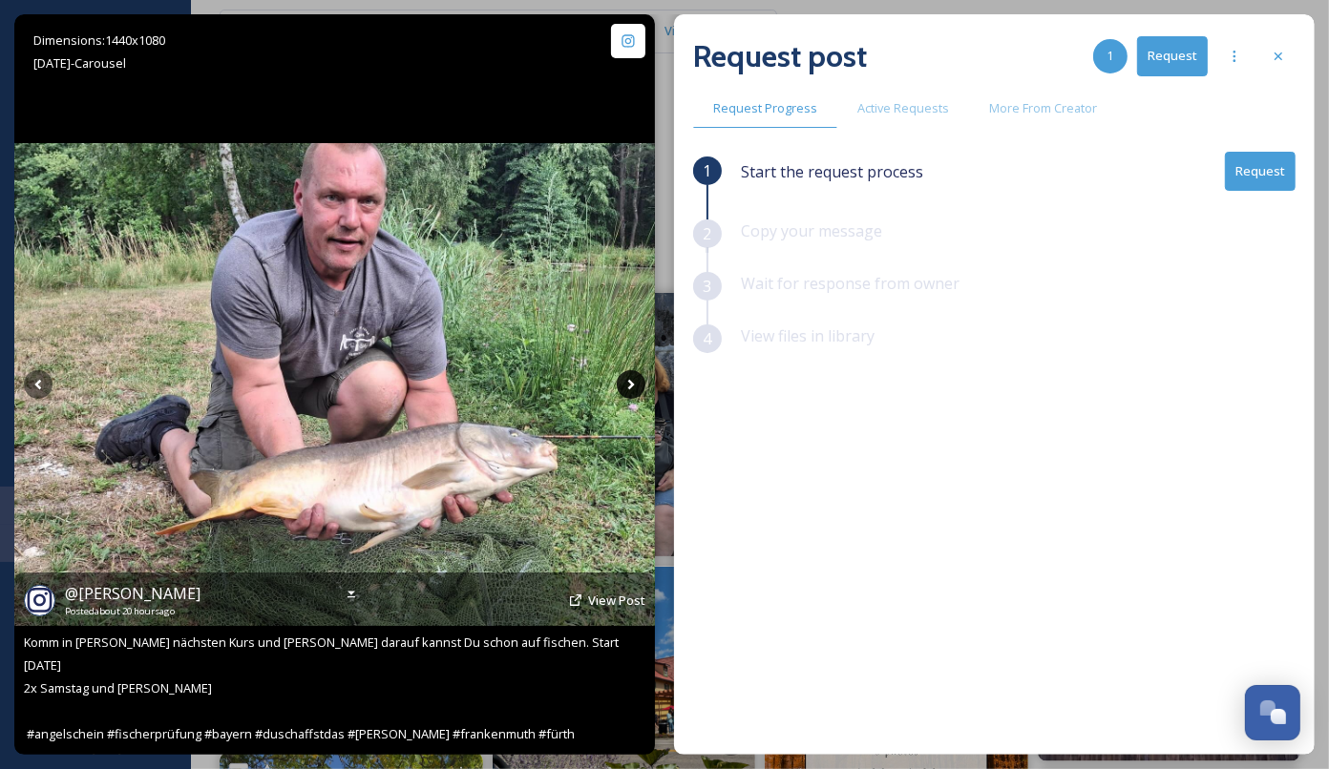
click at [634, 384] on icon at bounding box center [631, 384] width 29 height 29
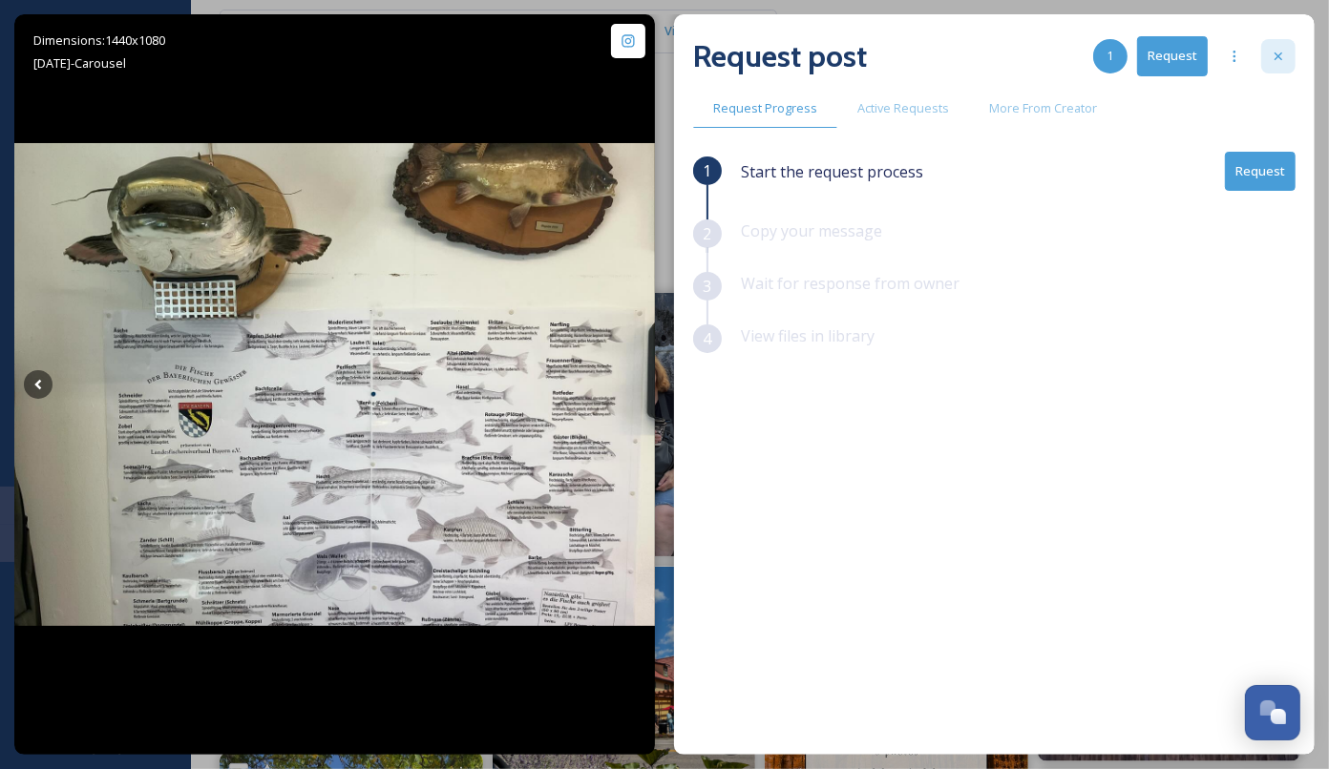
click at [1276, 64] on div at bounding box center [1278, 56] width 34 height 34
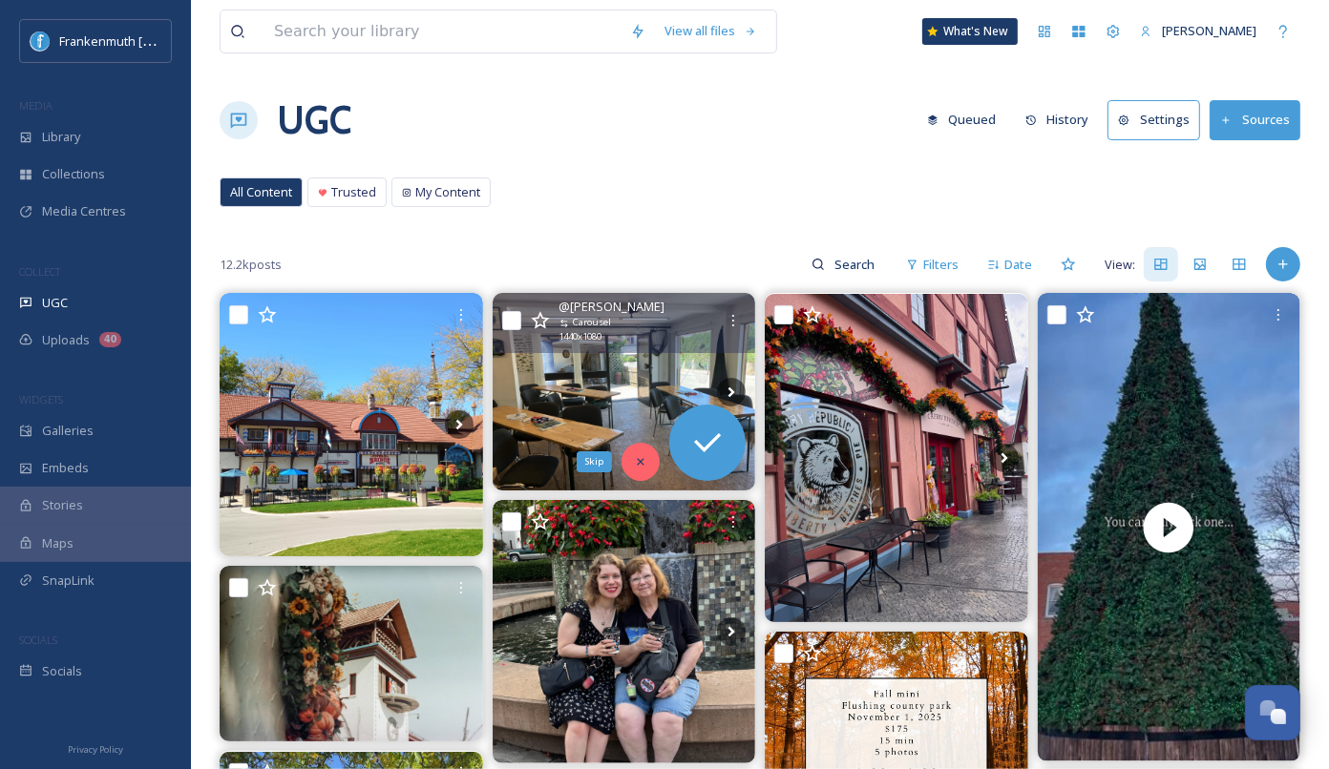
click at [644, 466] on icon at bounding box center [640, 461] width 13 height 13
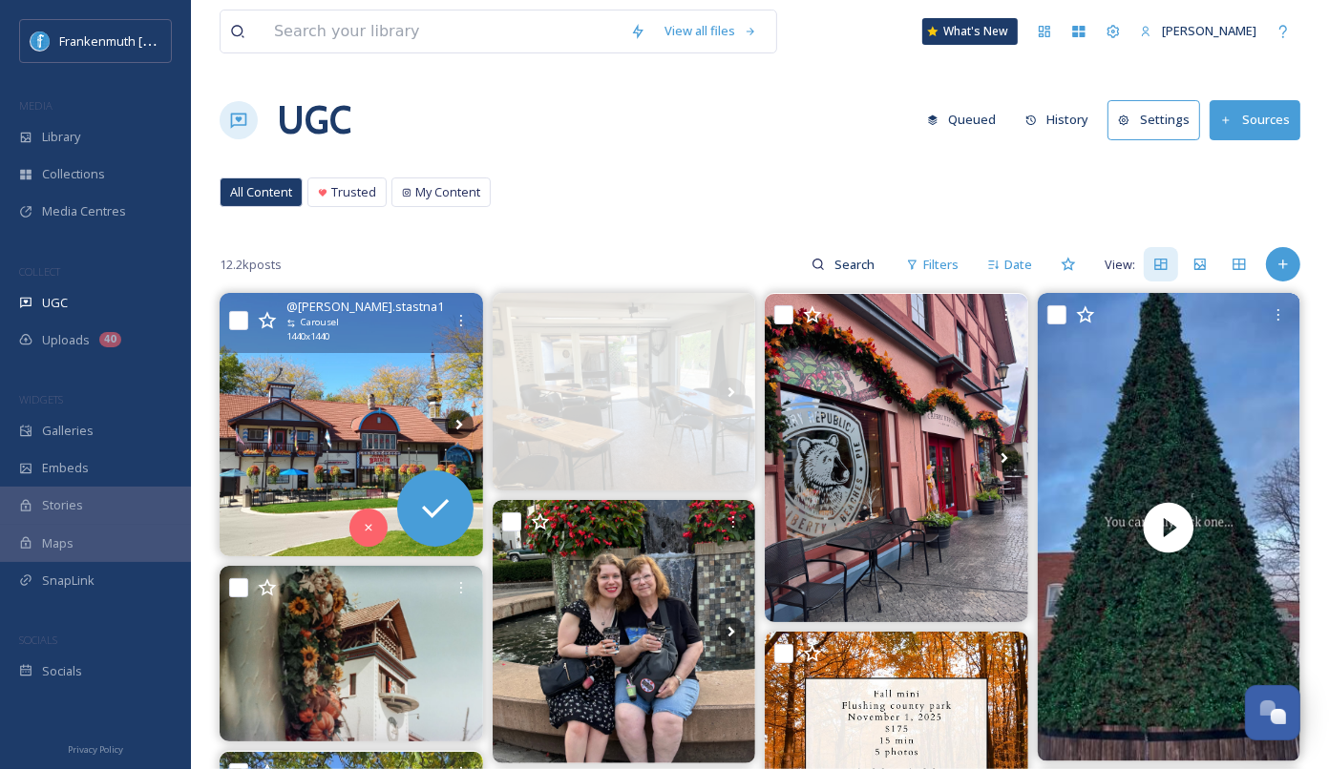
click at [354, 444] on img at bounding box center [351, 424] width 263 height 263
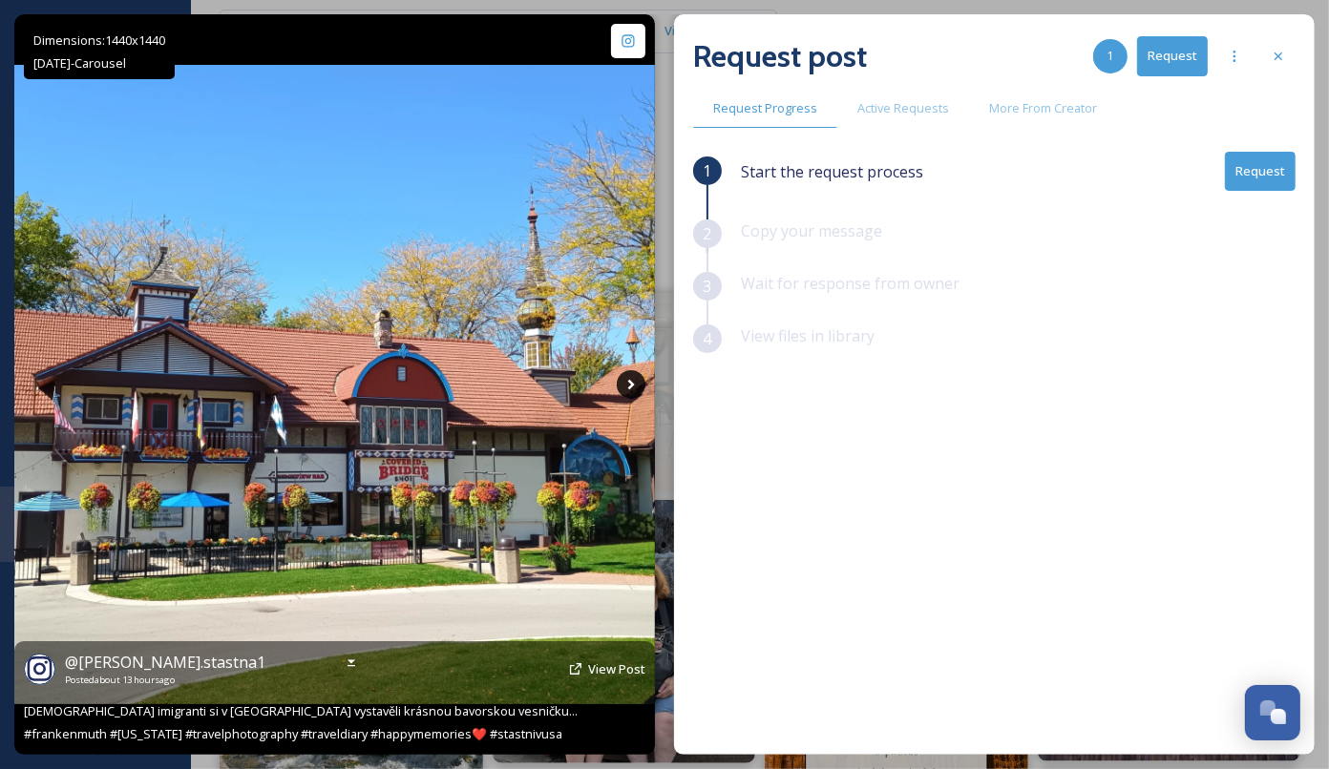
click at [623, 383] on icon at bounding box center [631, 384] width 29 height 29
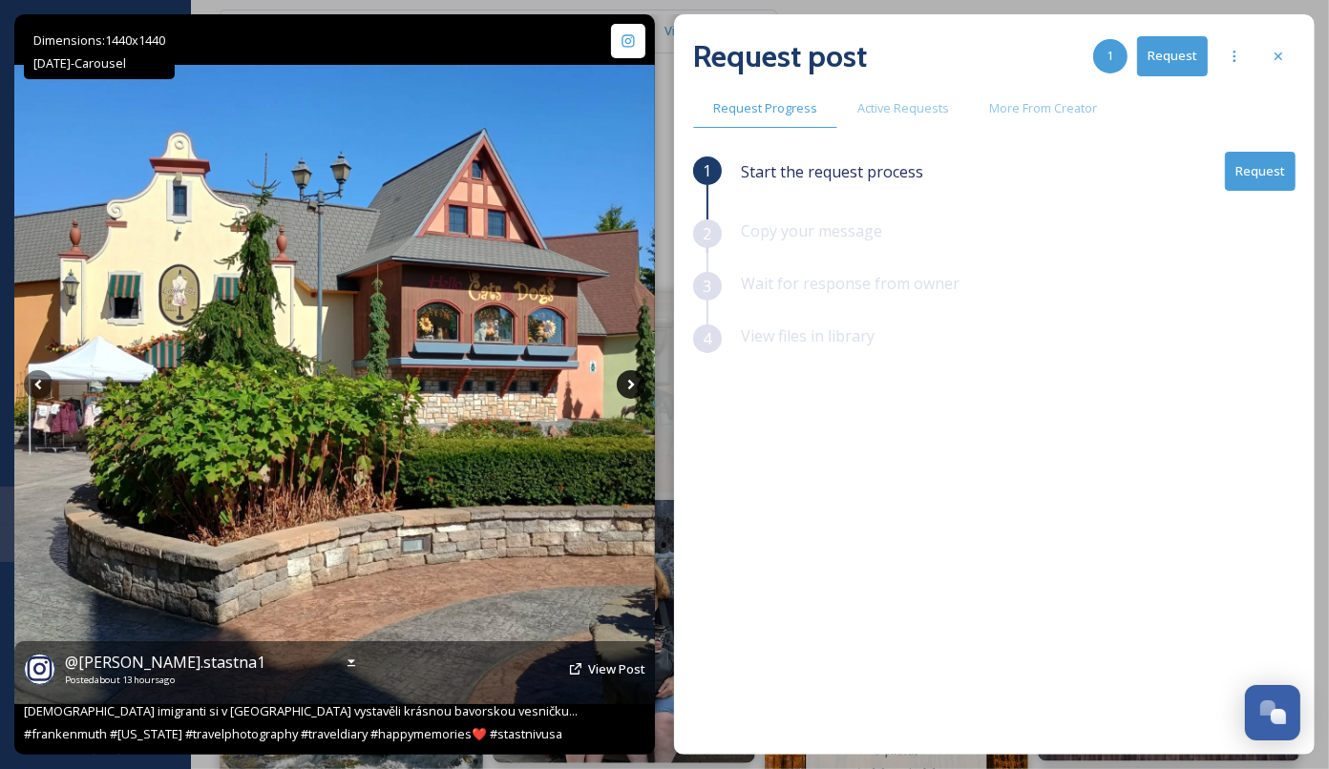
click at [623, 384] on icon at bounding box center [631, 384] width 29 height 29
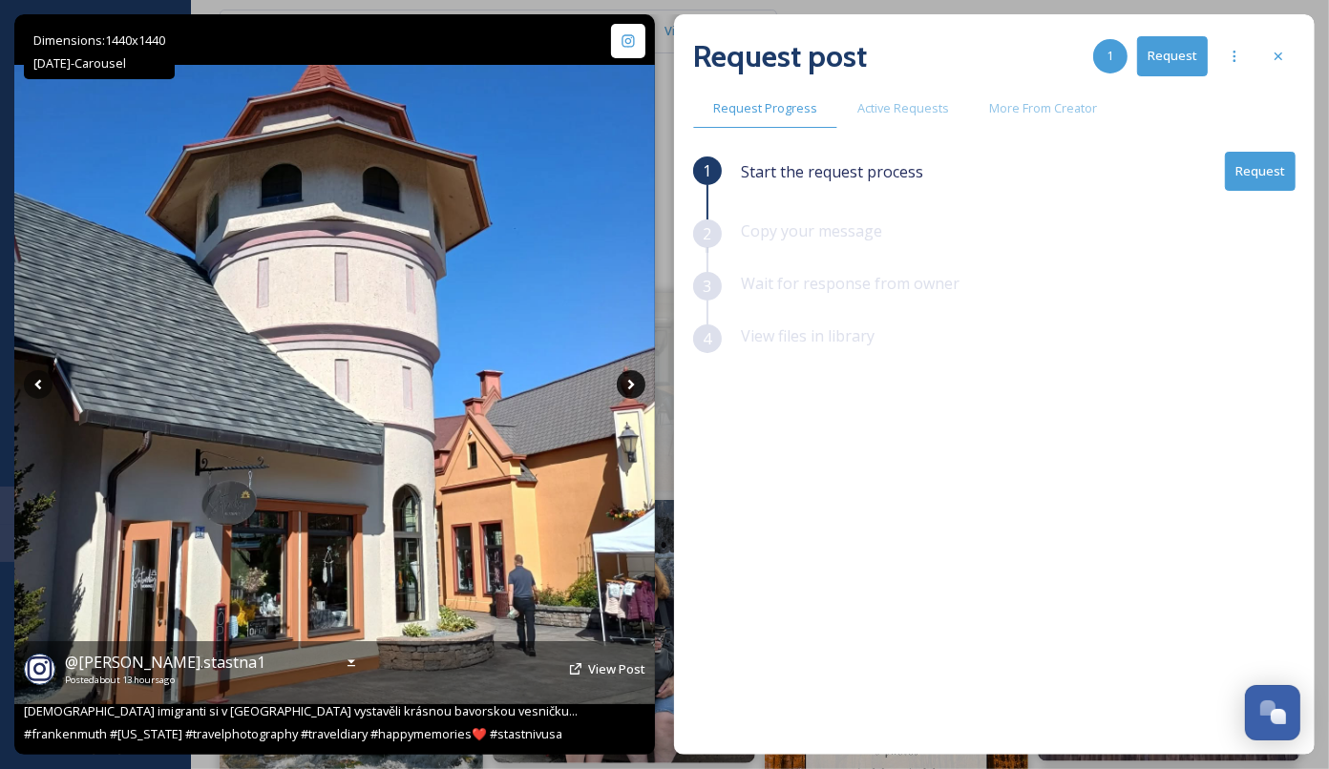
click at [623, 384] on icon at bounding box center [631, 384] width 29 height 29
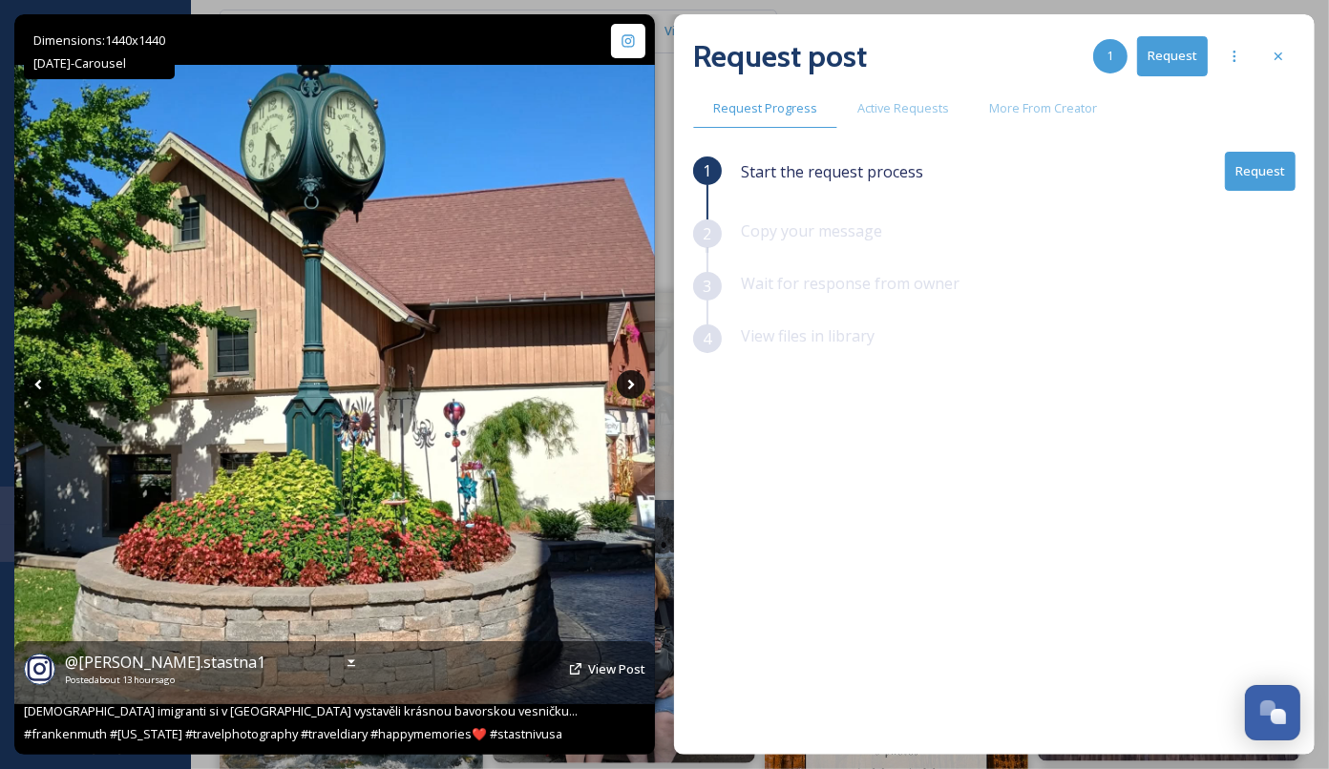
click at [623, 384] on icon at bounding box center [631, 384] width 29 height 29
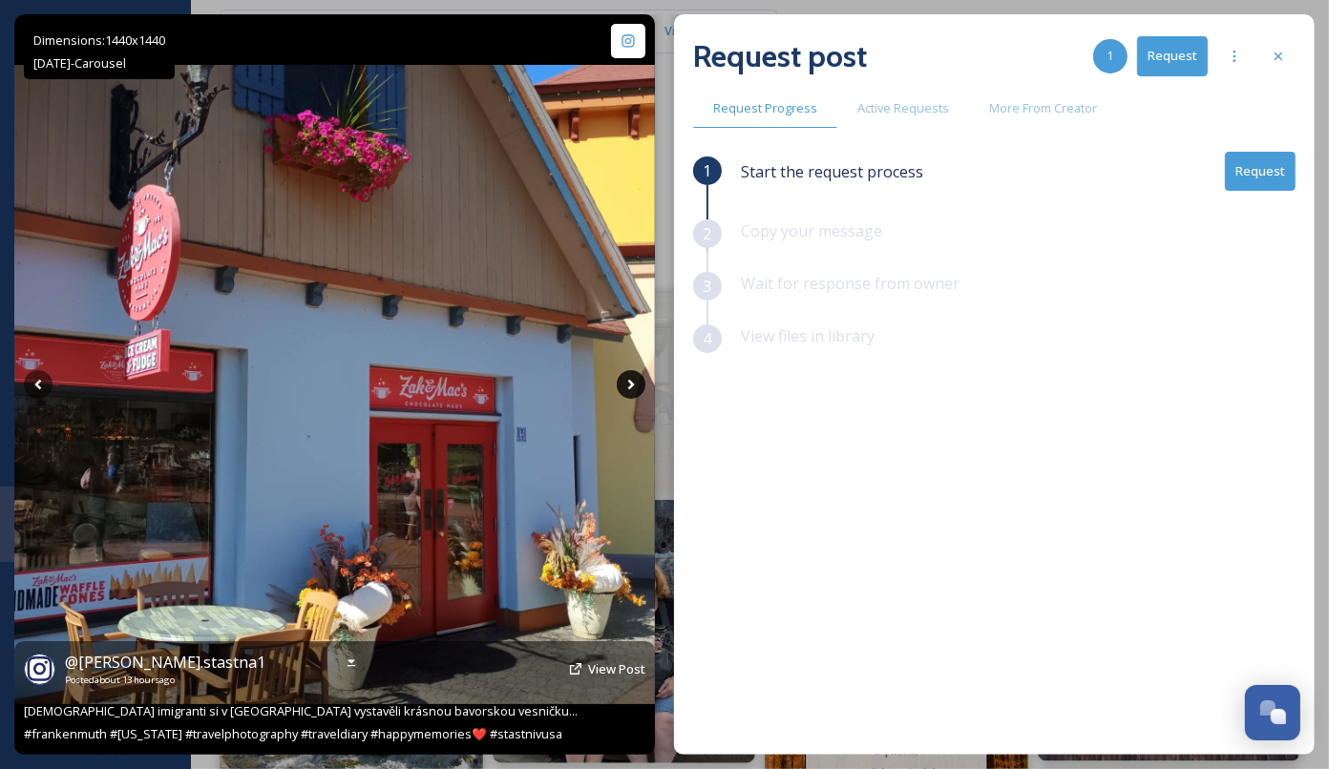
click at [623, 384] on icon at bounding box center [631, 384] width 29 height 29
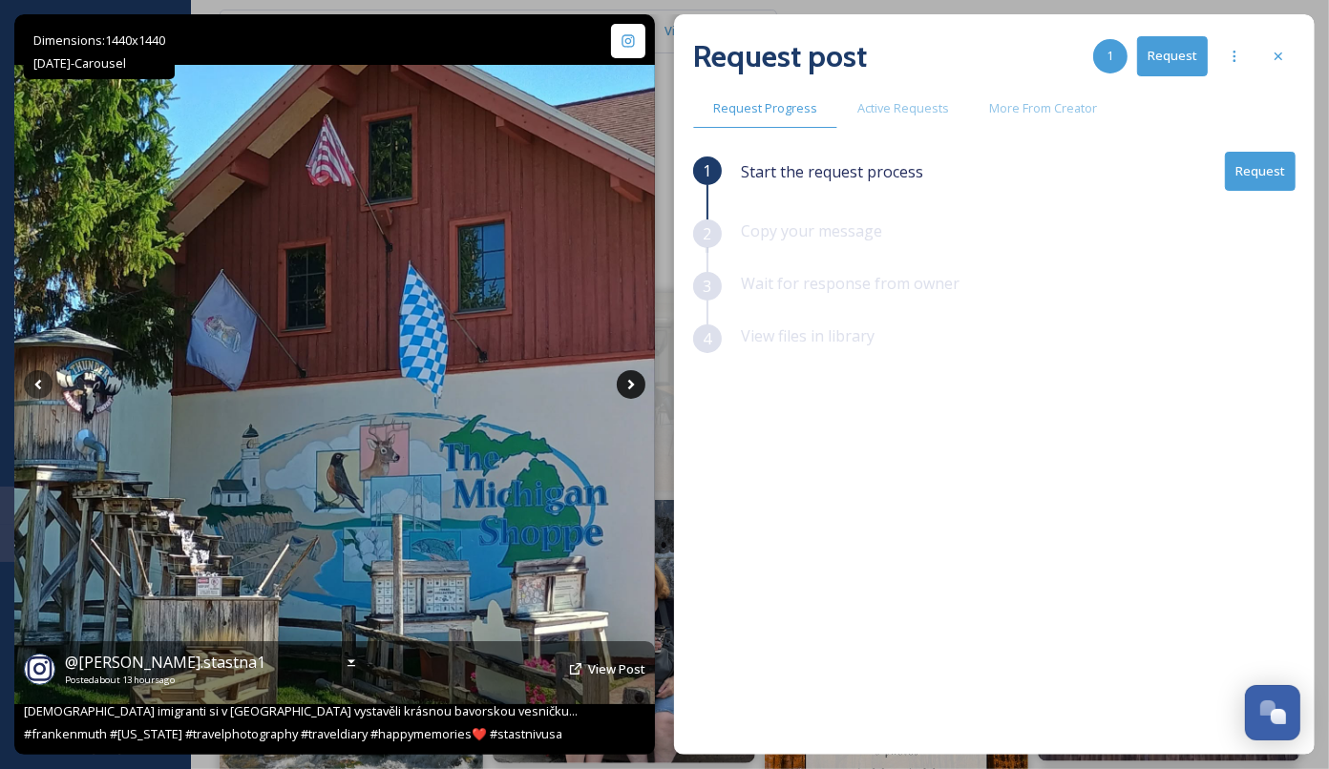
click at [623, 384] on icon at bounding box center [631, 384] width 29 height 29
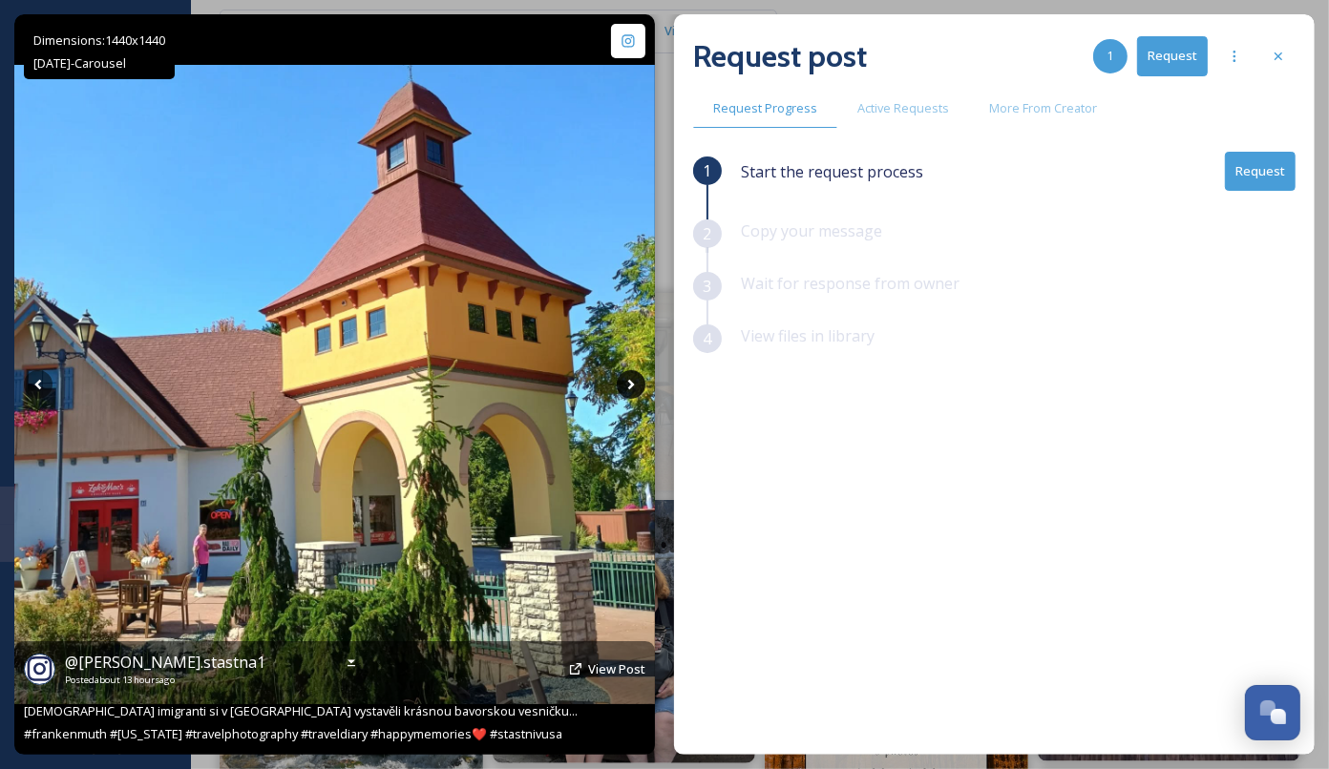
click at [623, 384] on icon at bounding box center [631, 384] width 29 height 29
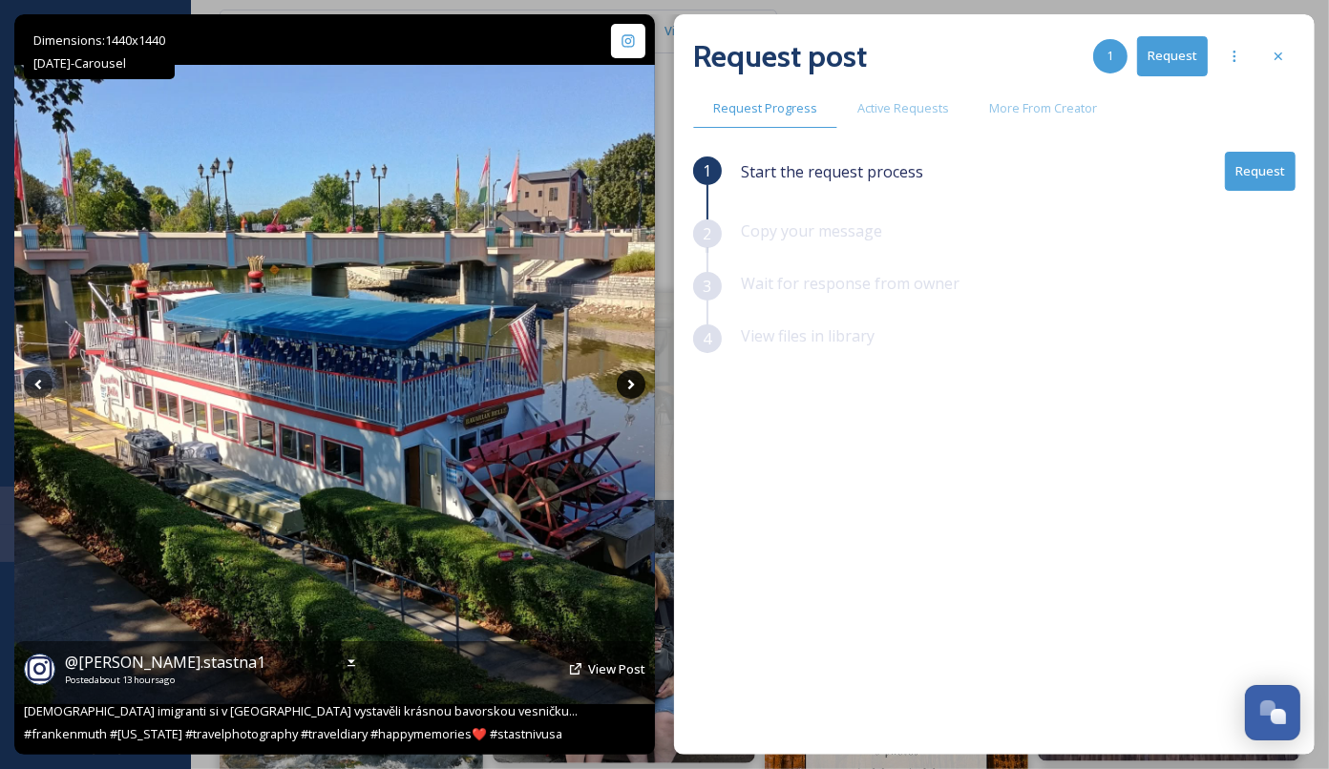
click at [623, 384] on icon at bounding box center [631, 384] width 29 height 29
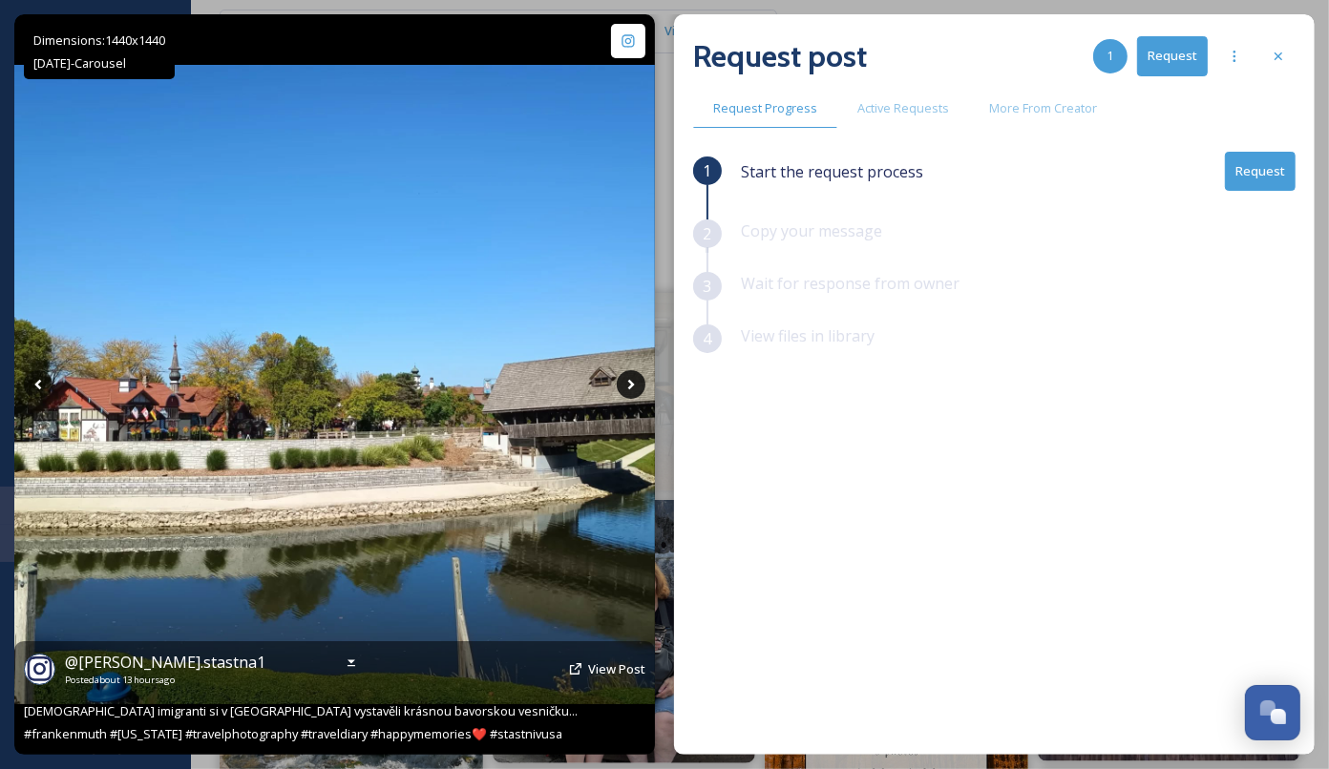
click at [623, 384] on icon at bounding box center [631, 384] width 29 height 29
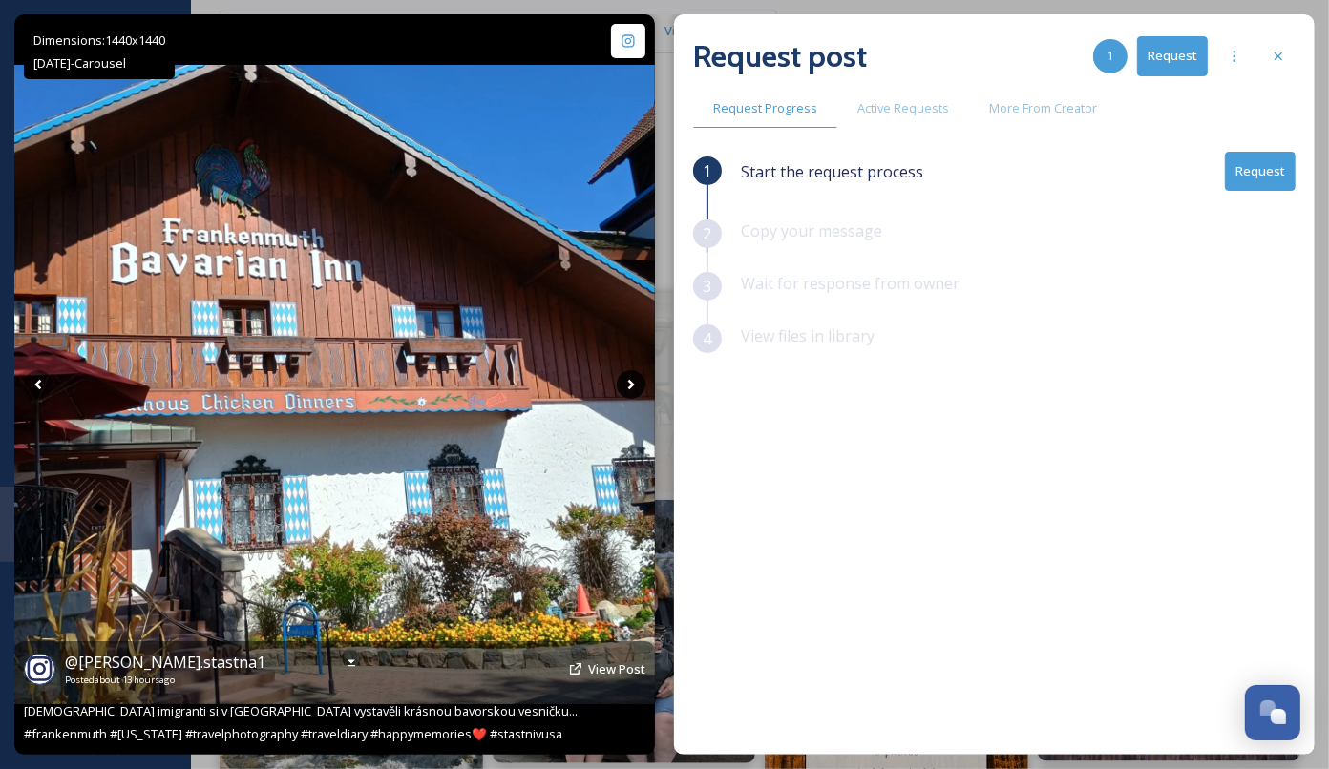
click at [623, 384] on icon at bounding box center [631, 384] width 29 height 29
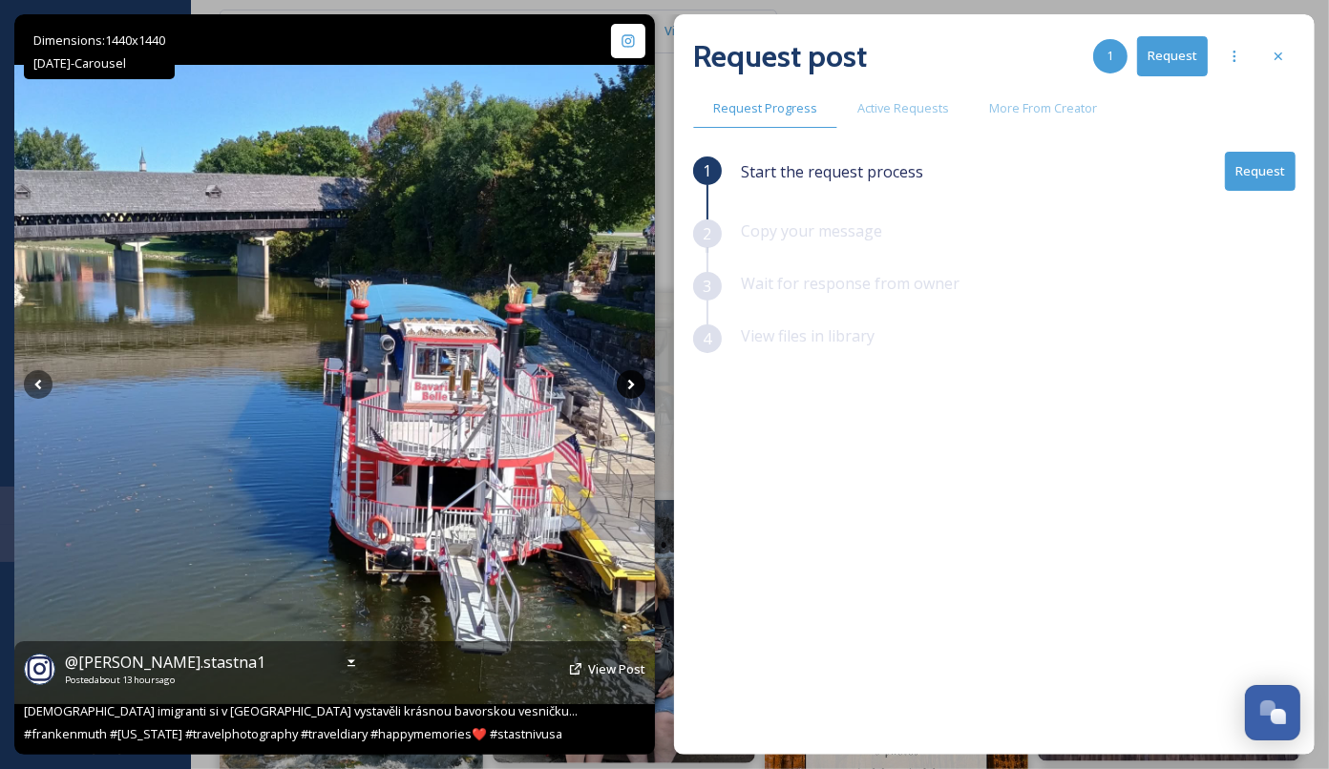
click at [638, 380] on icon at bounding box center [631, 384] width 29 height 29
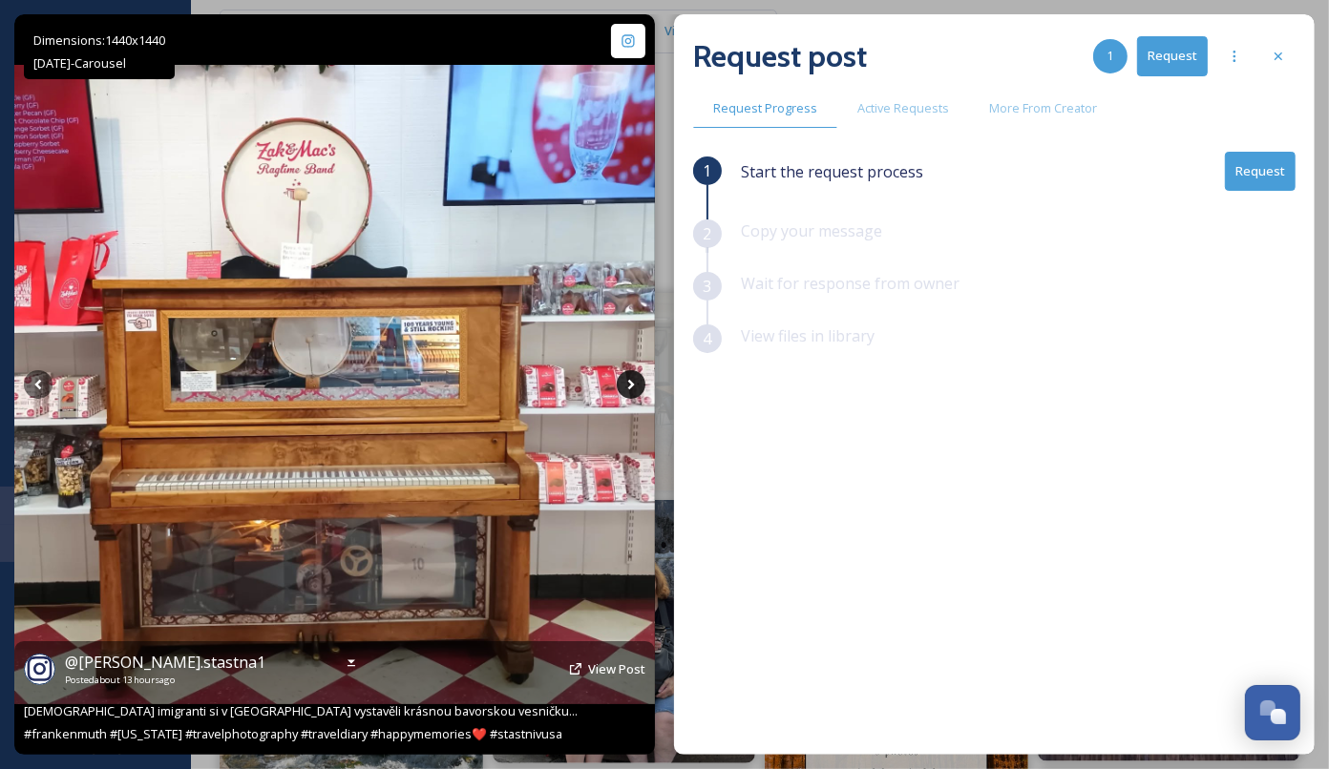
click at [638, 380] on icon at bounding box center [631, 384] width 29 height 29
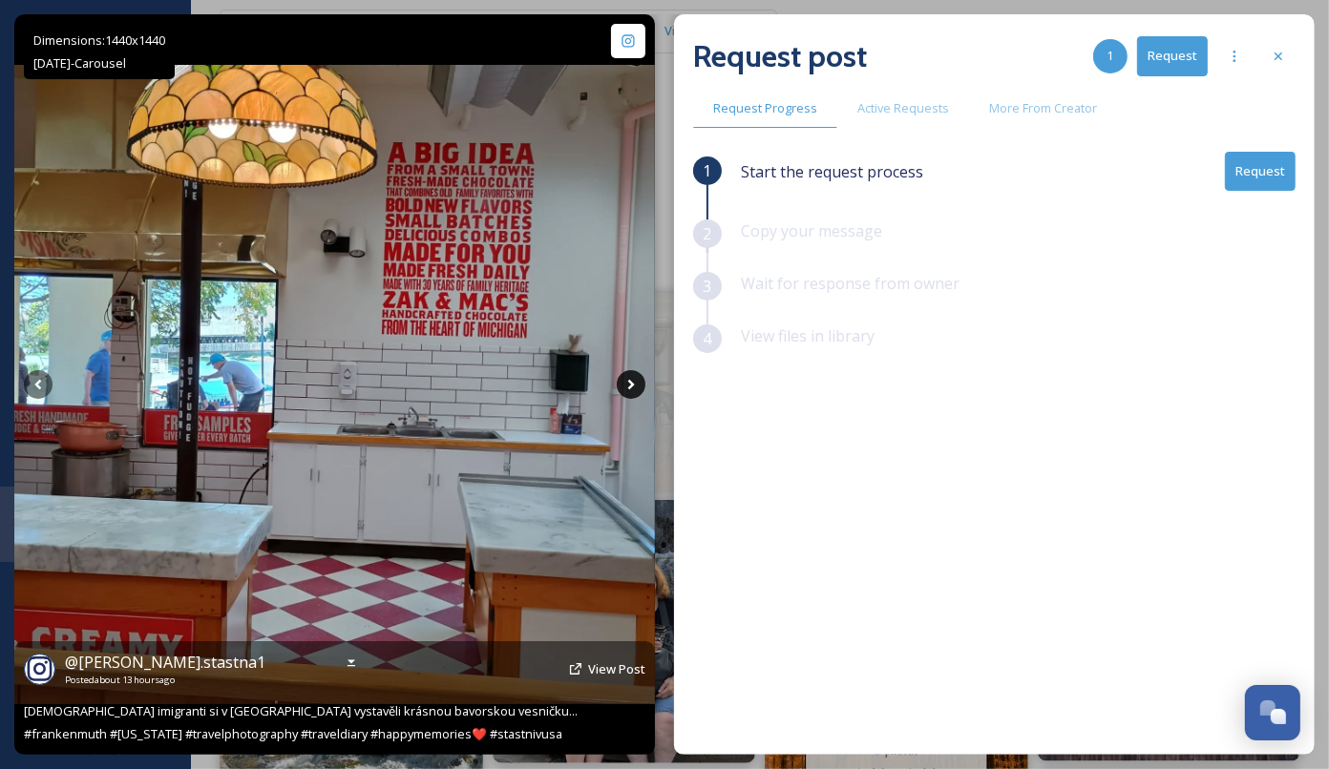
click at [638, 380] on icon at bounding box center [631, 384] width 29 height 29
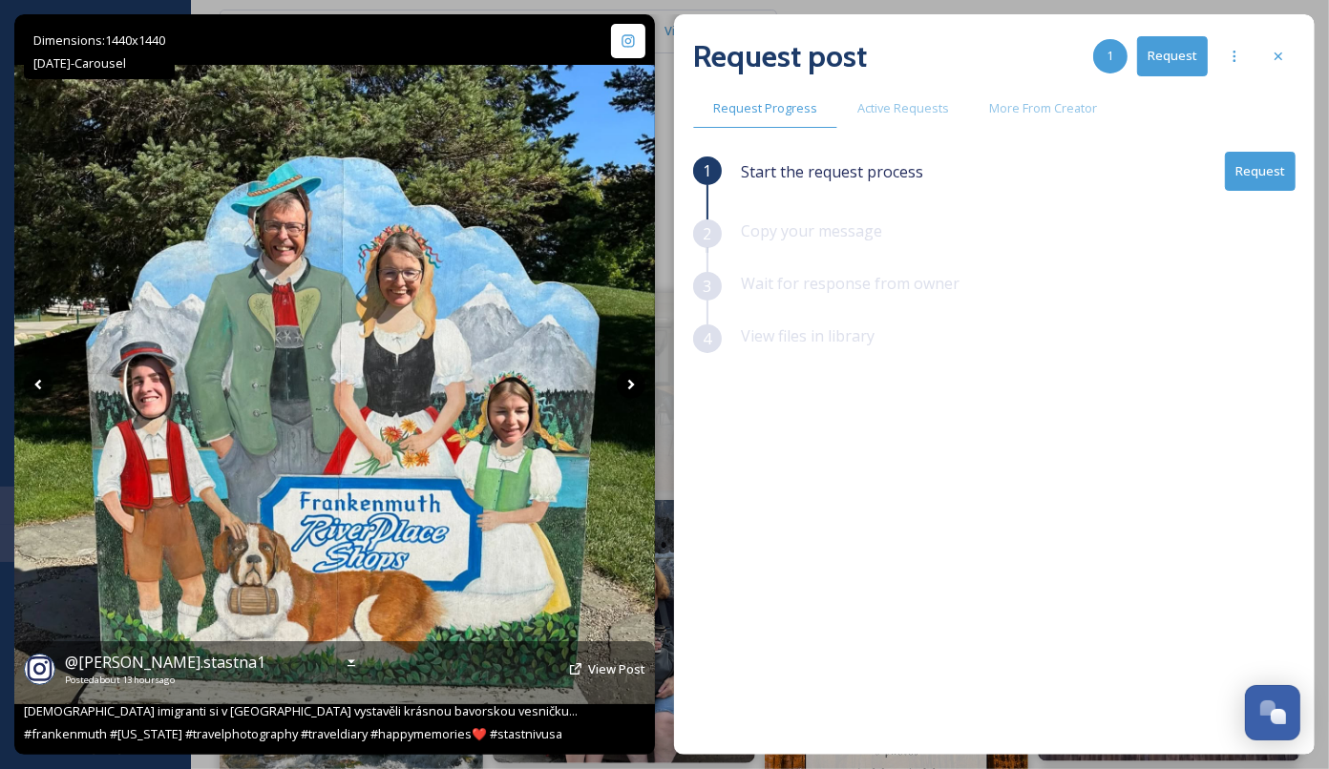
click at [638, 380] on icon at bounding box center [631, 384] width 29 height 29
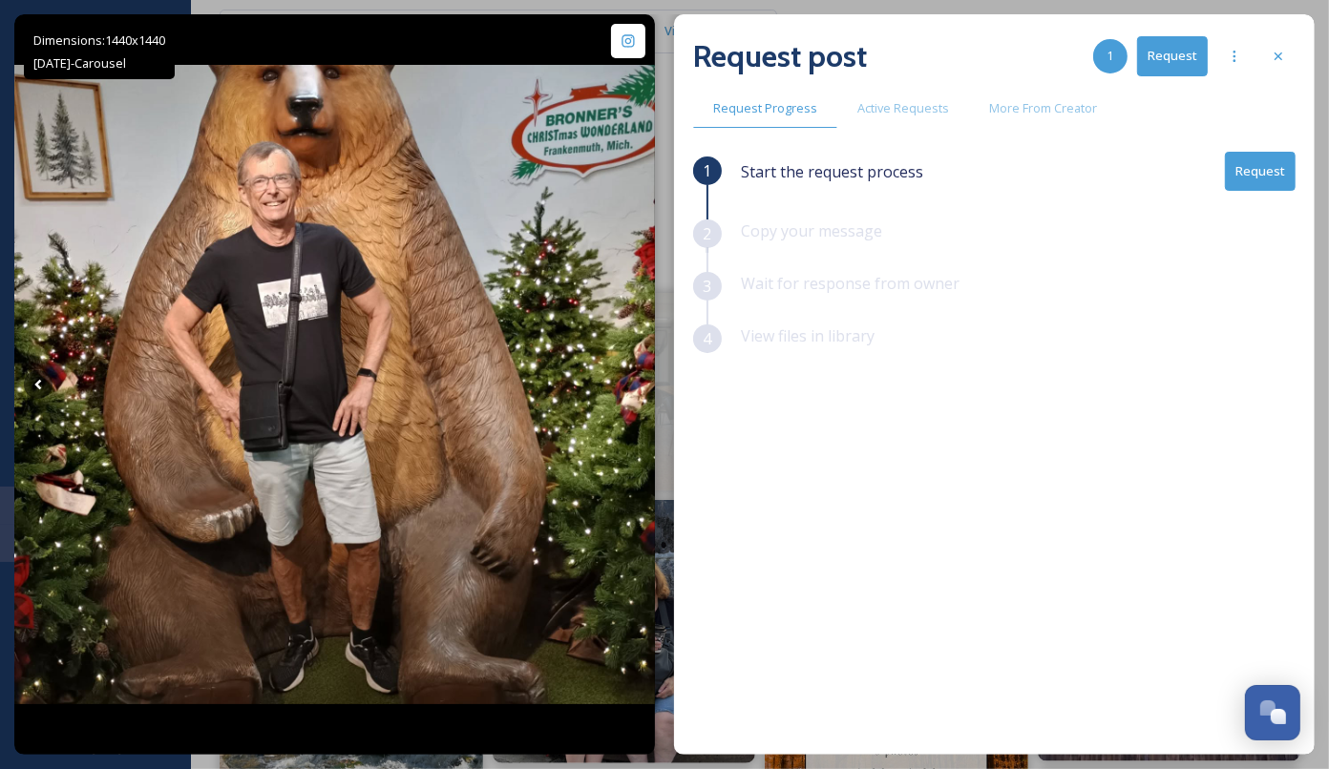
click at [1249, 169] on button "Request" at bounding box center [1260, 171] width 71 height 39
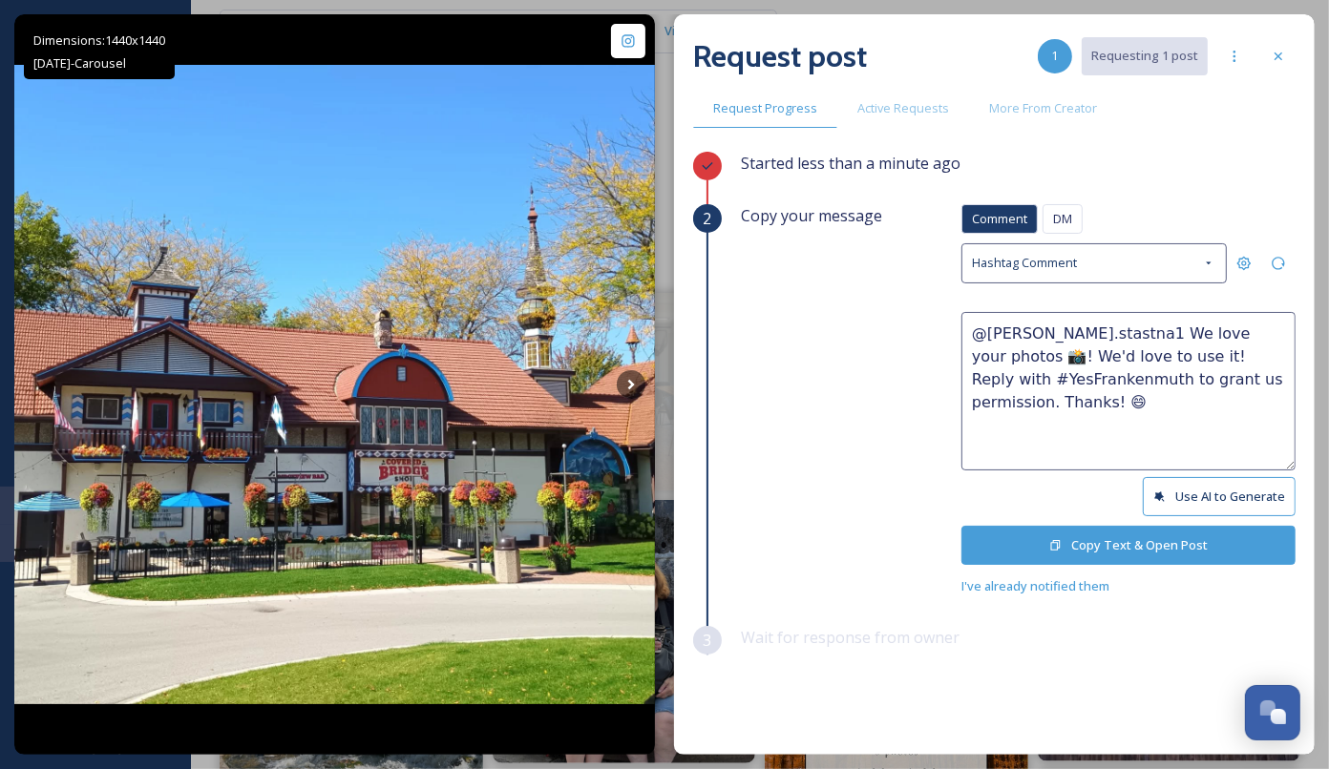
click at [1098, 352] on textarea "@[PERSON_NAME].stastna1 We love your photos 📸! We'd love to use it! Reply with …" at bounding box center [1128, 391] width 334 height 158
type textarea "@[PERSON_NAME].stastna1 We love your photos 📸! We'd love to use them! Reply wit…"
click at [1122, 548] on button "Copy Text & Open Post" at bounding box center [1128, 545] width 334 height 39
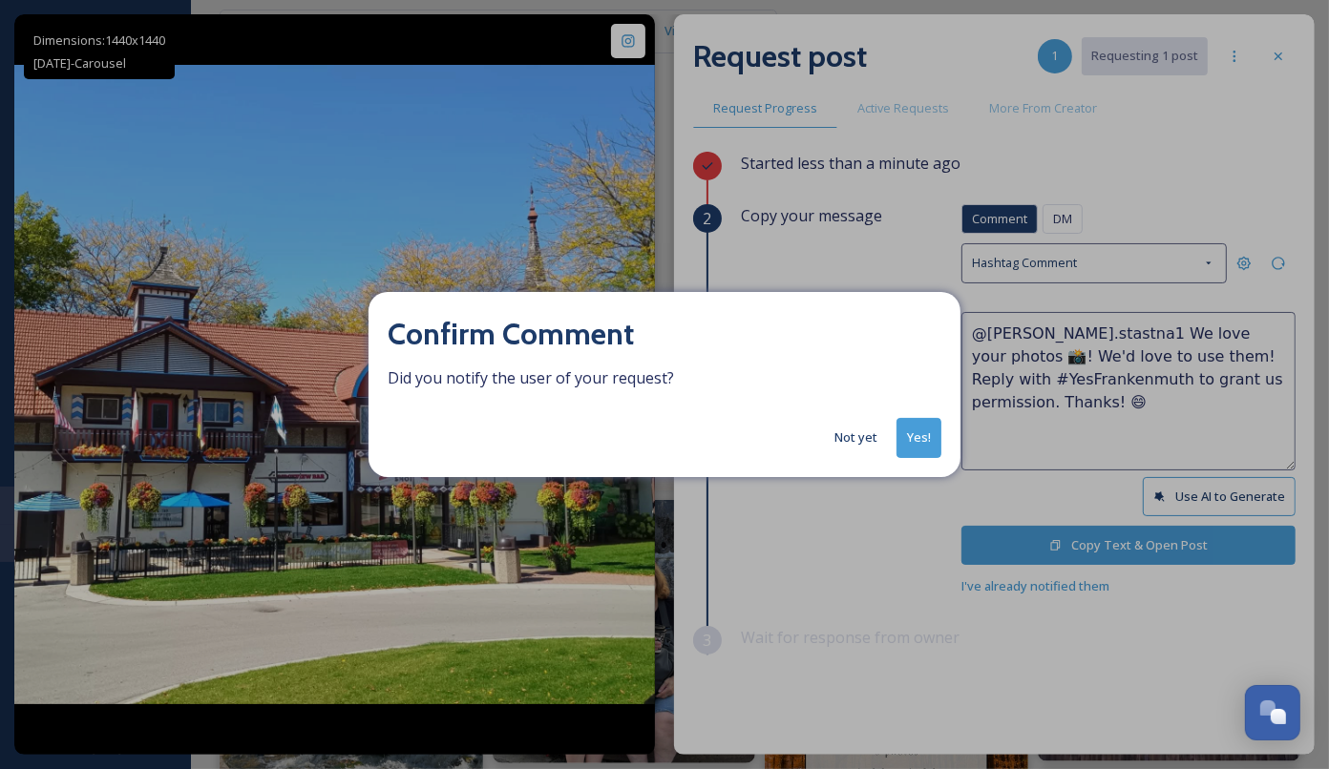
click at [935, 432] on button "Yes!" at bounding box center [918, 437] width 45 height 39
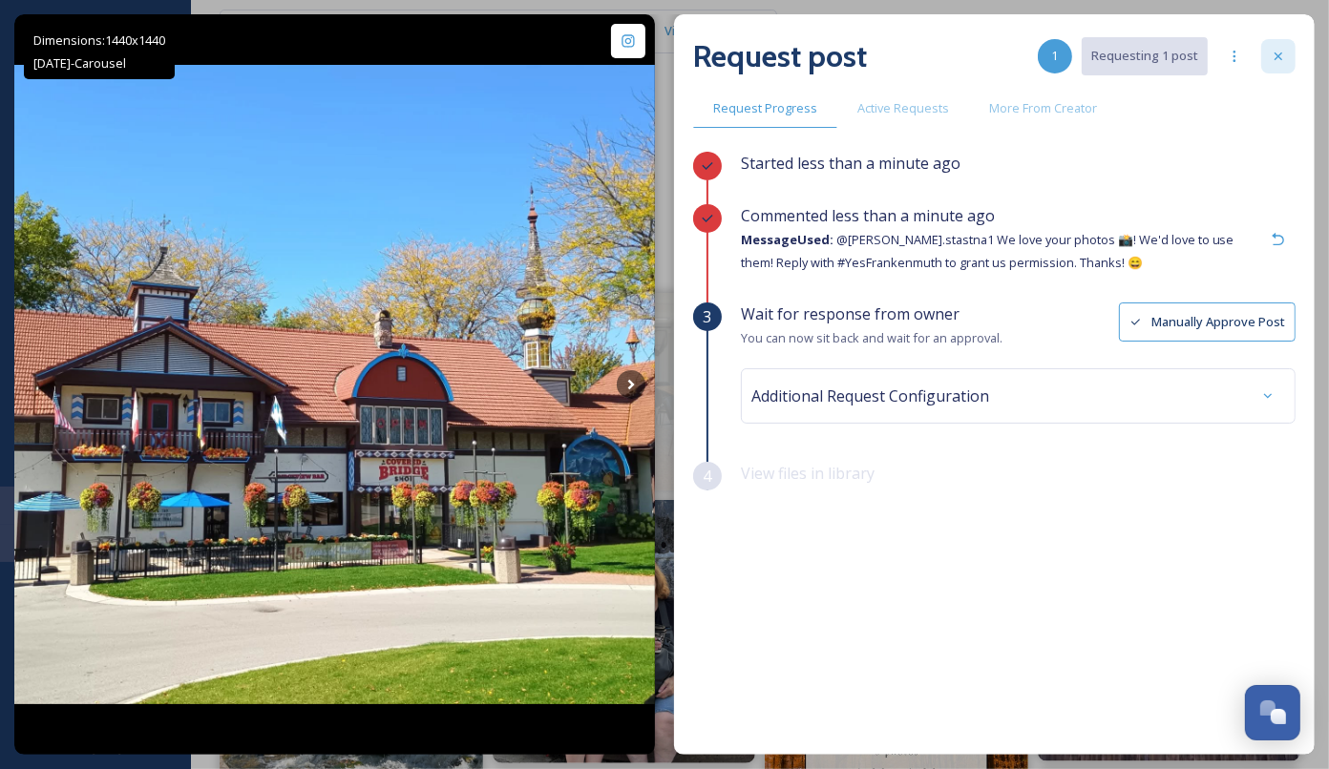
click at [1277, 60] on icon at bounding box center [1277, 56] width 15 height 15
